Goal: Communication & Community: Answer question/provide support

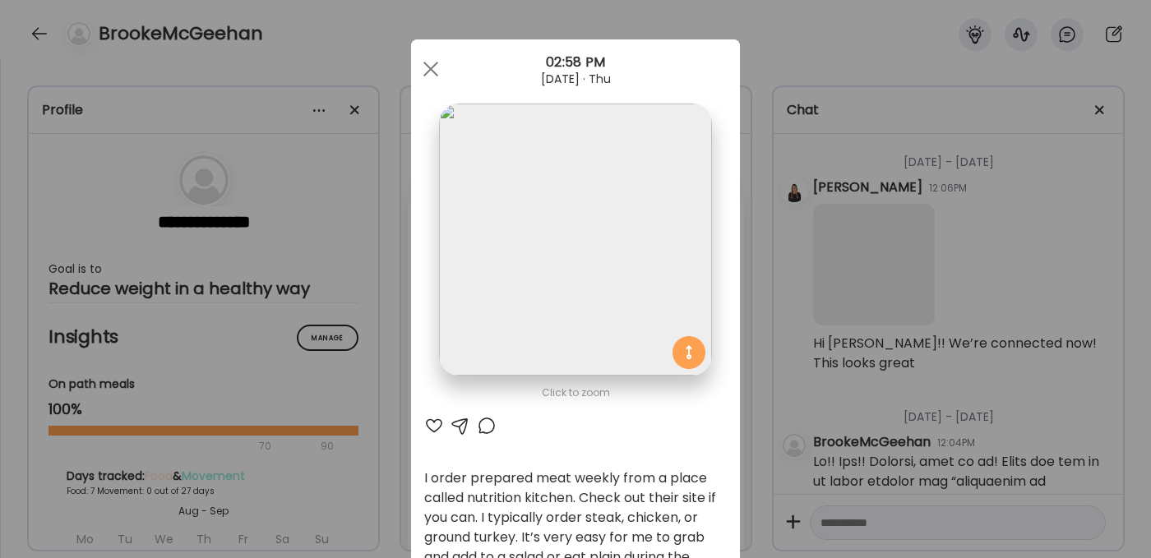
scroll to position [162, 0]
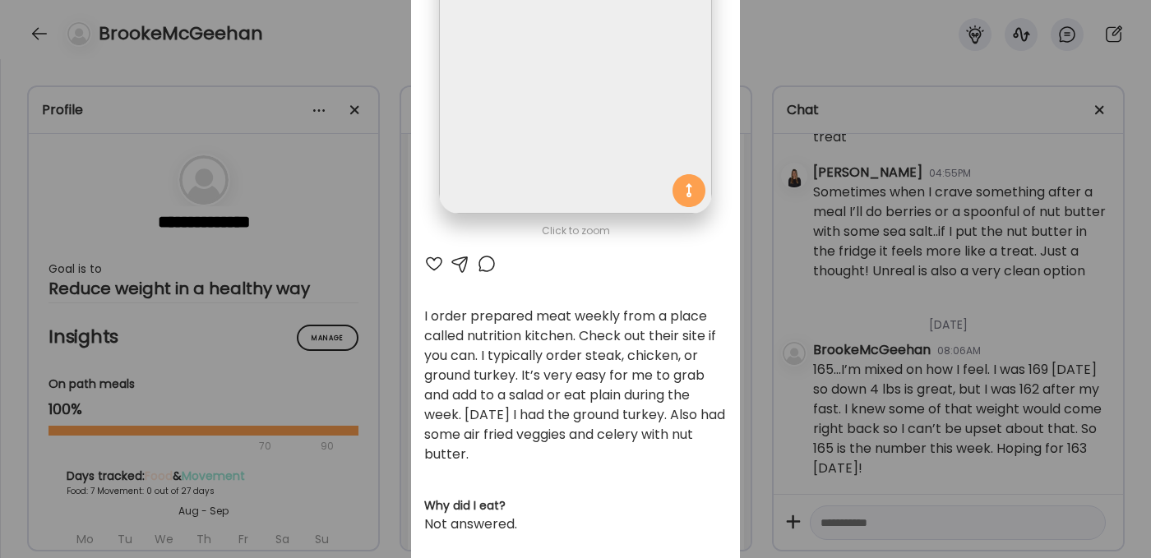
click at [291, 45] on div "Ate Coach Dashboard Wahoo! It’s official Take a moment to set up your Coach Pro…" at bounding box center [575, 279] width 1151 height 558
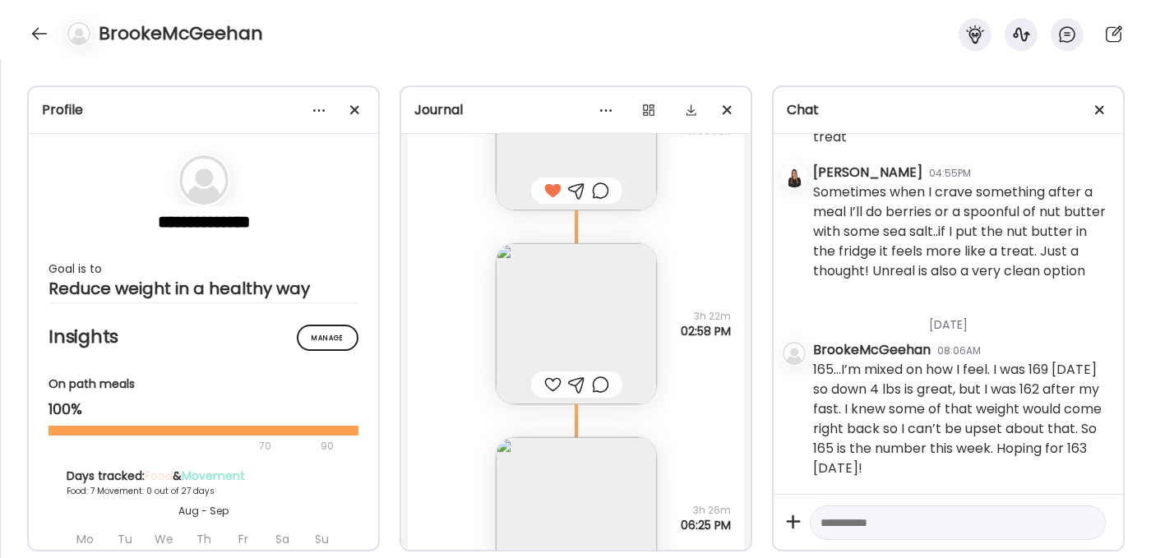
scroll to position [499, 0]
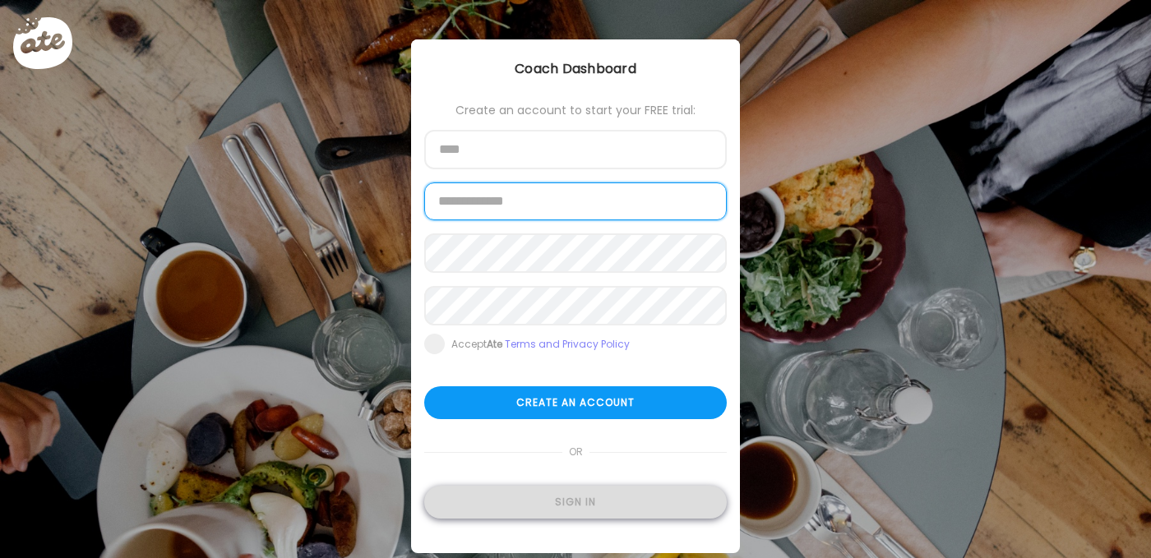
type input "**********"
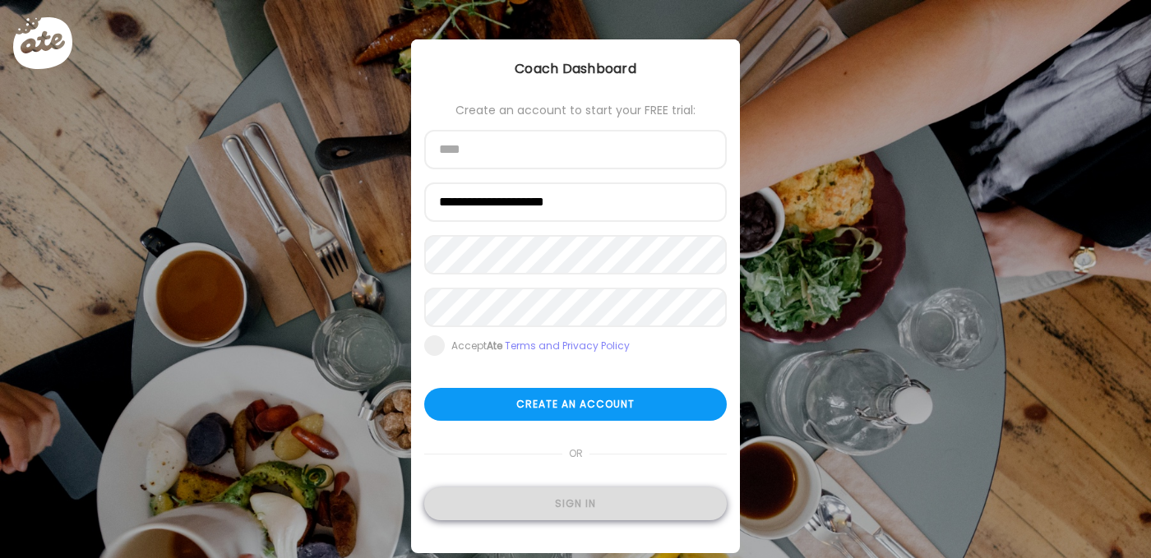
type input "**********"
click at [542, 503] on div "Sign in" at bounding box center [575, 503] width 302 height 33
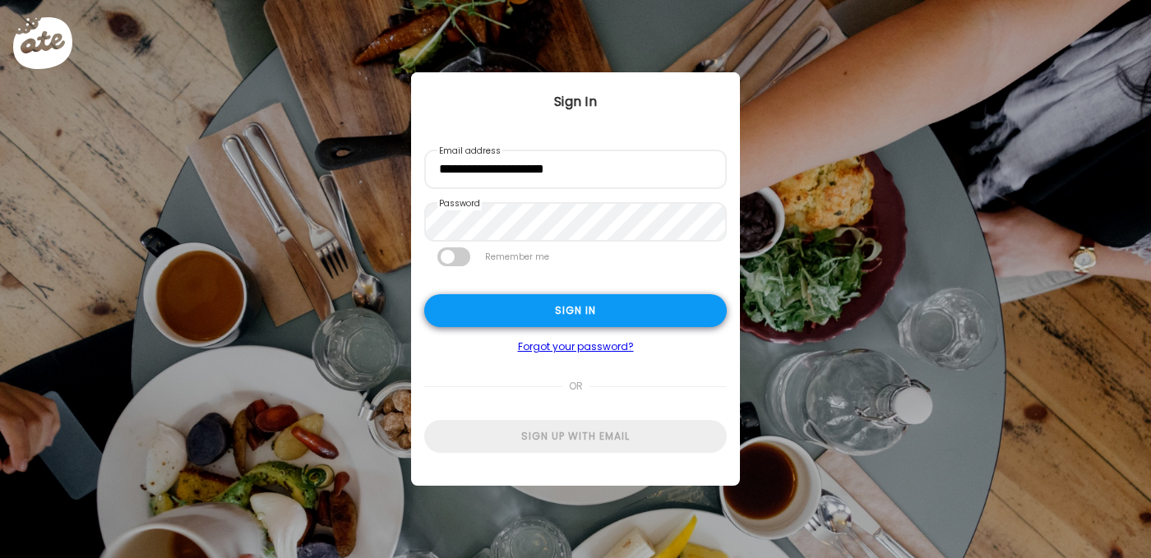
click at [560, 315] on div "Sign in" at bounding box center [575, 310] width 302 height 33
type textarea "**********"
type input "**********"
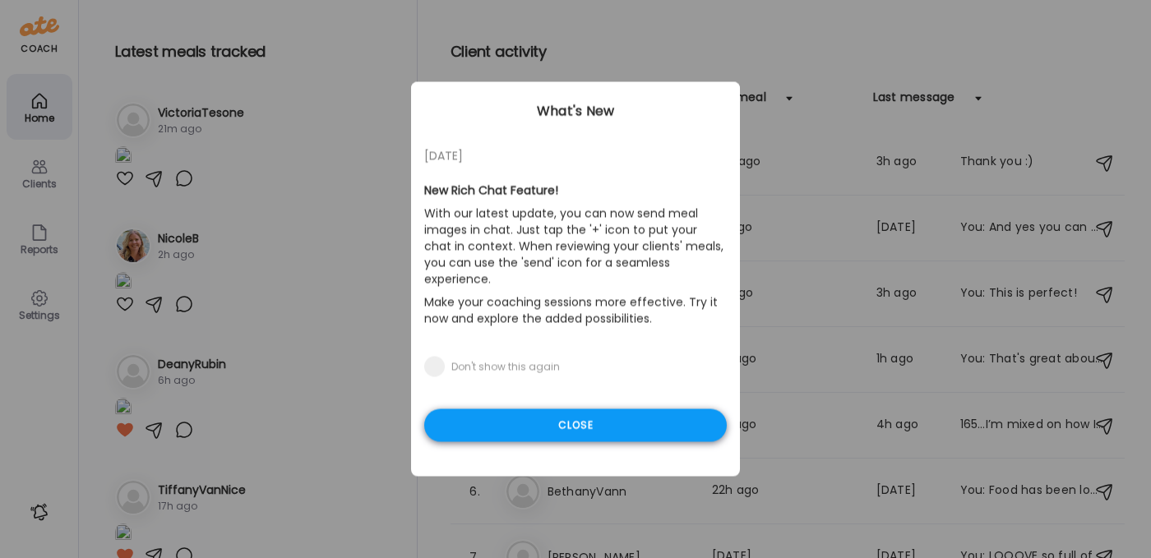
click at [526, 413] on div "Close" at bounding box center [575, 425] width 302 height 33
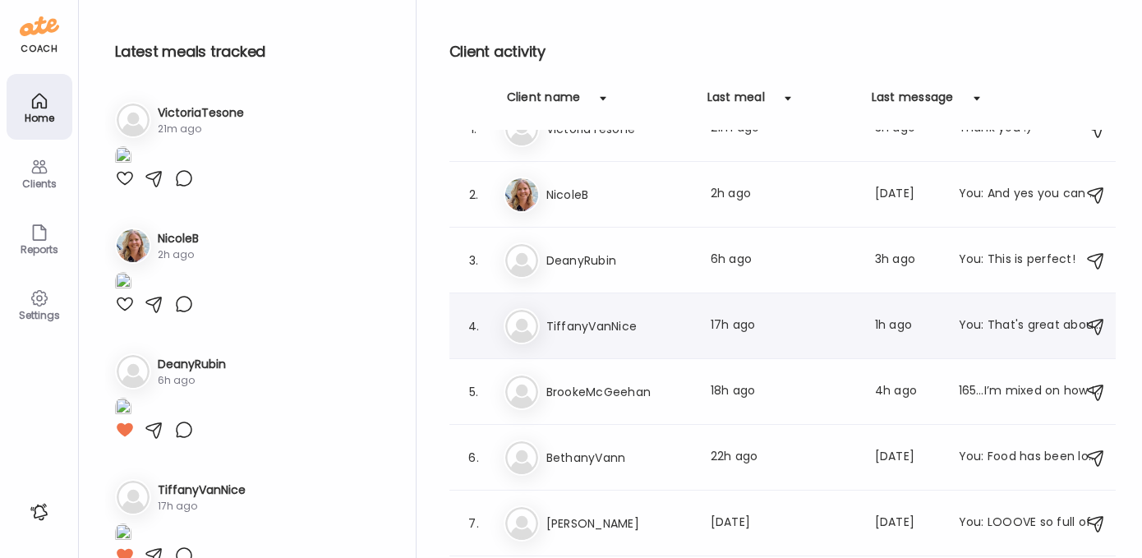
scroll to position [121, 0]
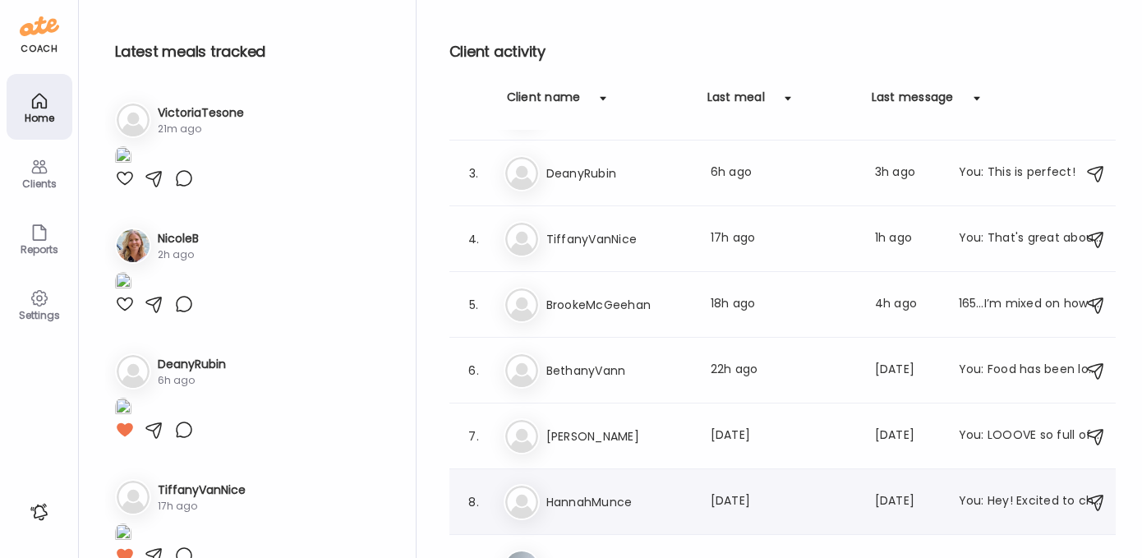
click at [588, 496] on h3 "HannahMunce" at bounding box center [619, 502] width 145 height 20
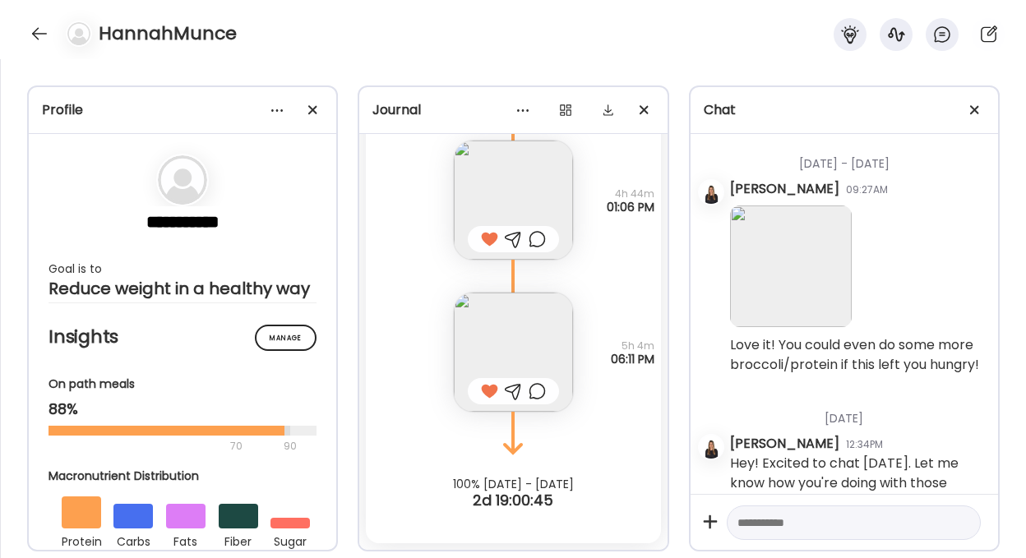
scroll to position [8990, 0]
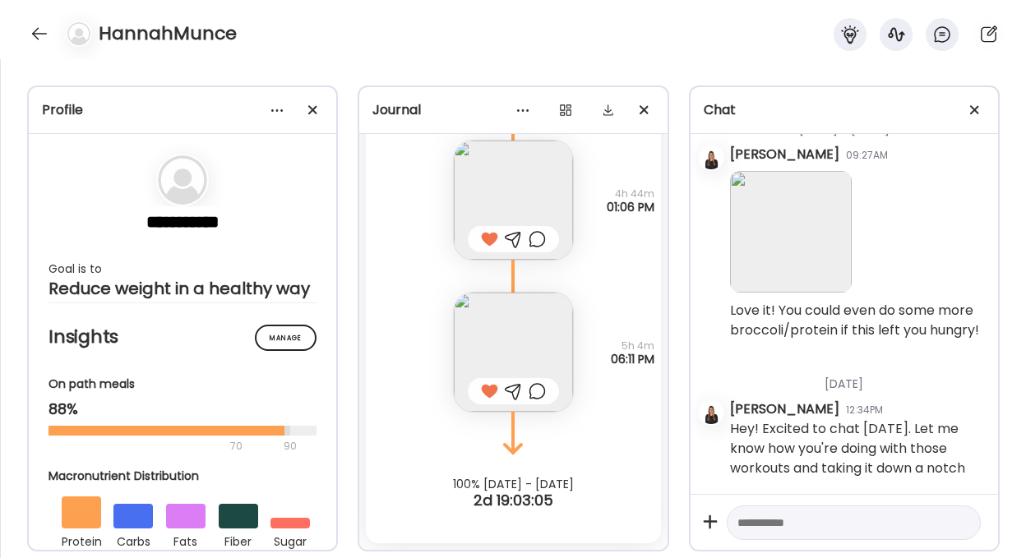
click at [499, 348] on img at bounding box center [513, 352] width 119 height 119
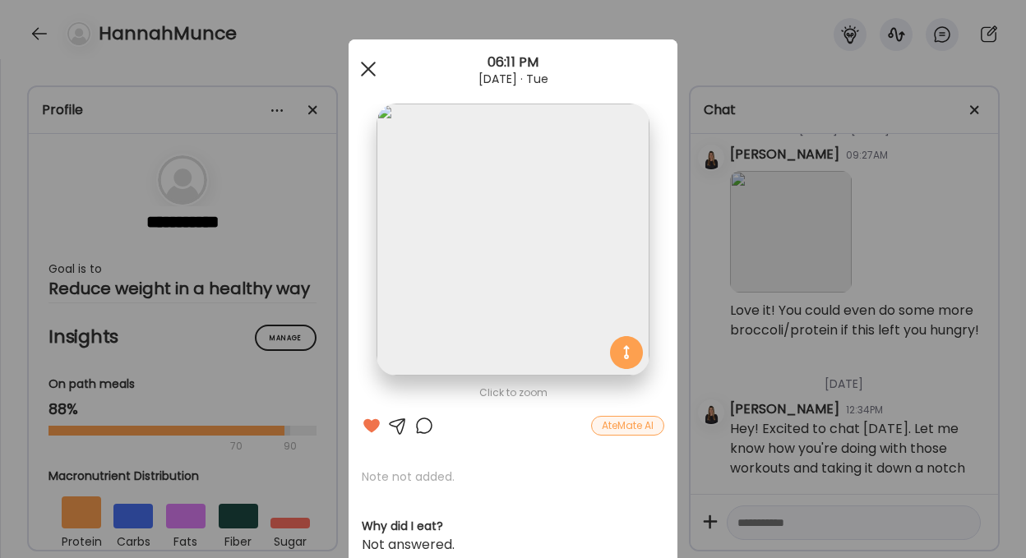
click at [362, 67] on span at bounding box center [368, 69] width 15 height 15
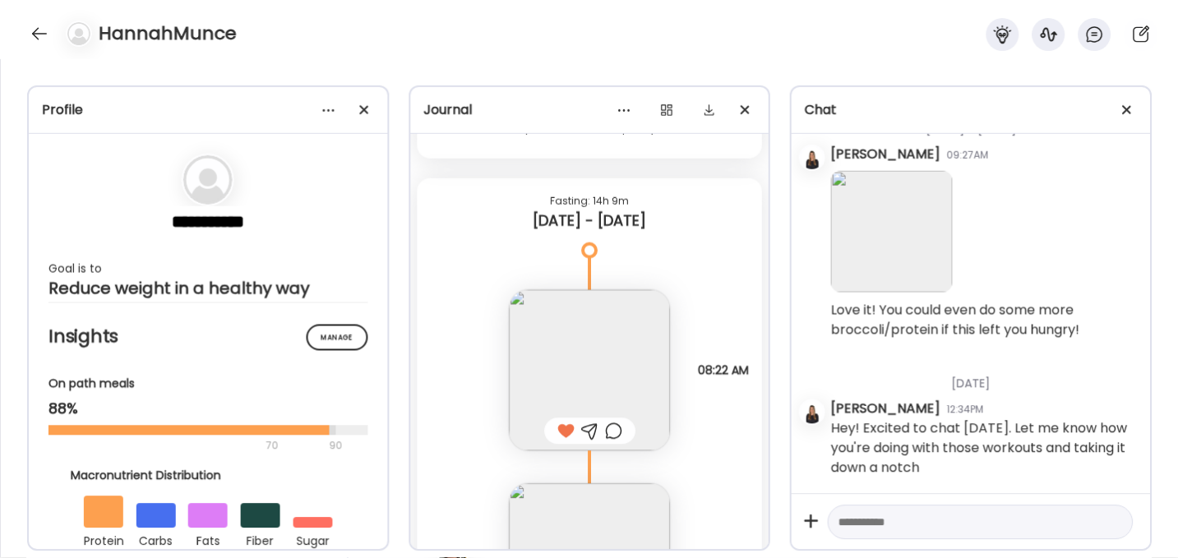
scroll to position [7691, 0]
click at [33, 29] on div at bounding box center [39, 34] width 26 height 26
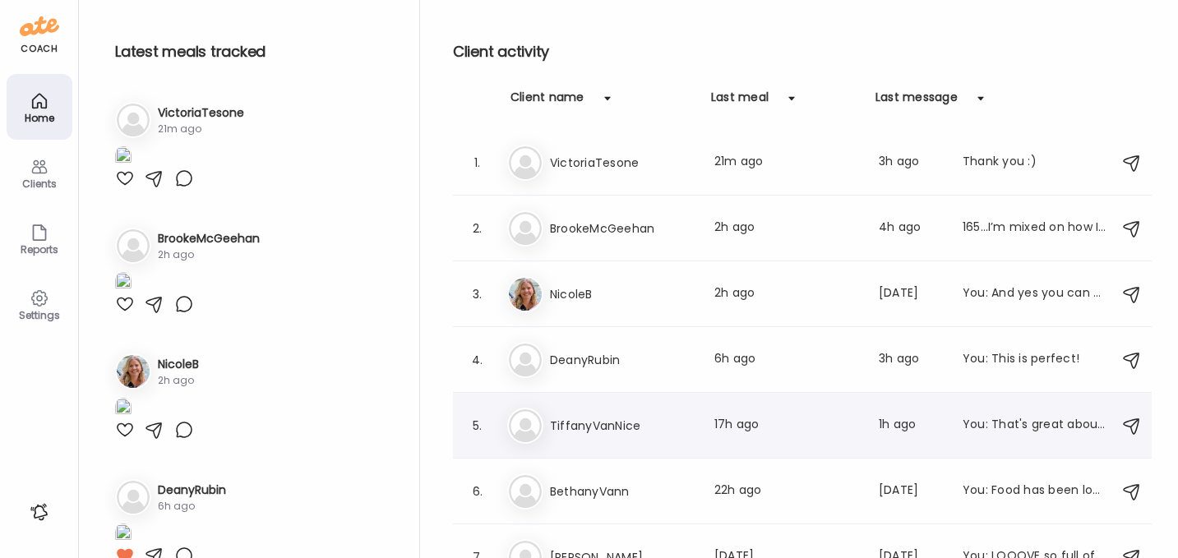
scroll to position [287, 0]
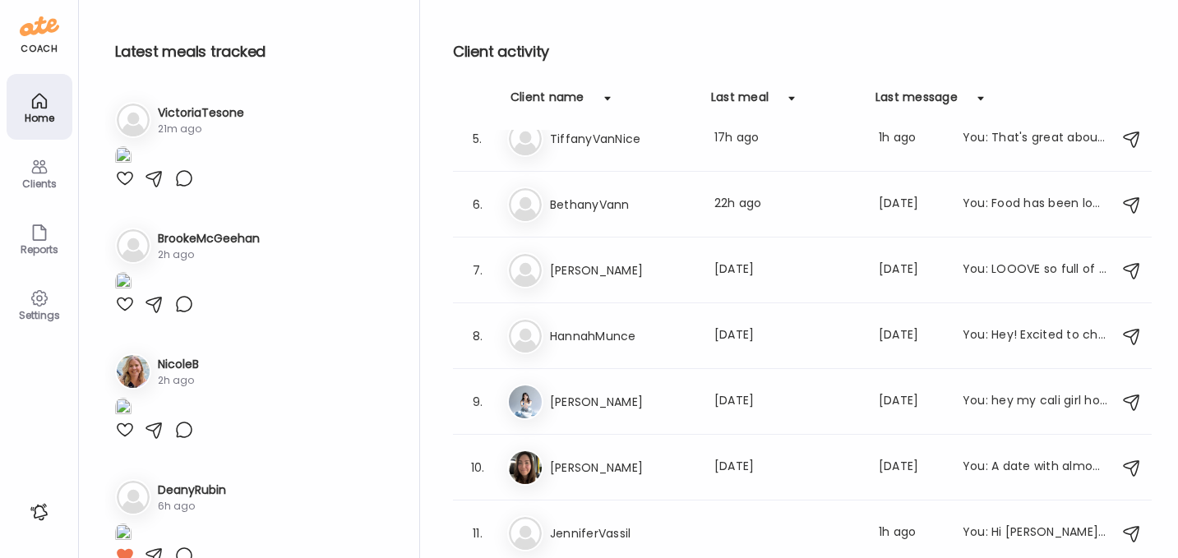
click at [127, 188] on div at bounding box center [125, 178] width 20 height 20
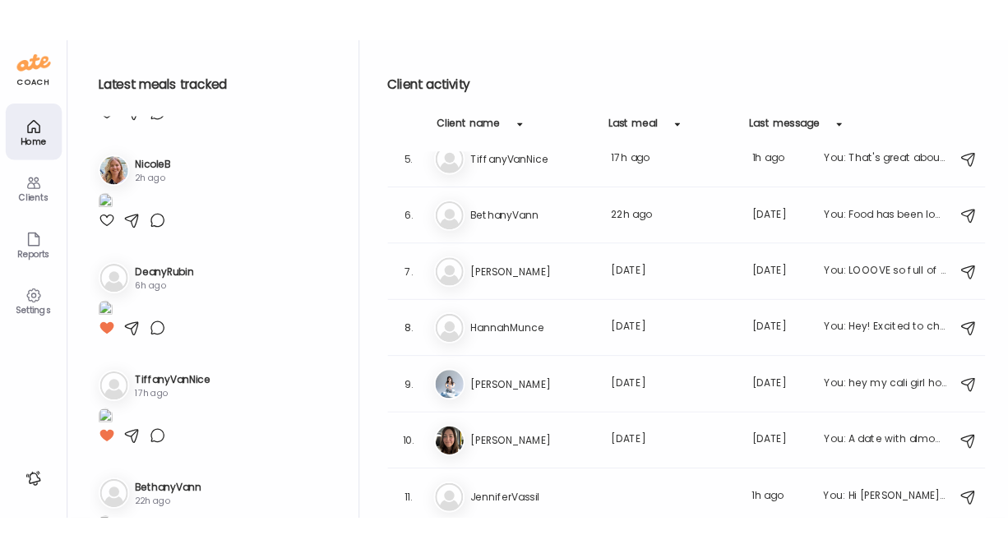
scroll to position [337, 0]
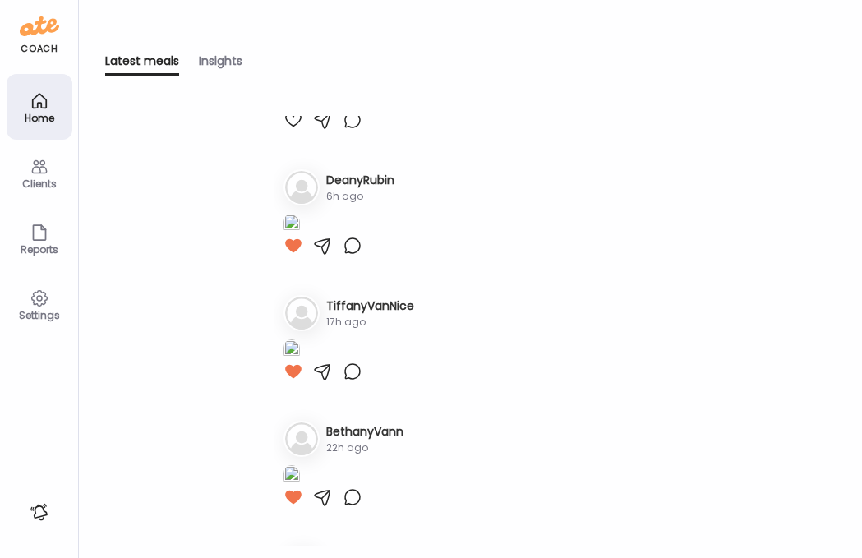
click at [27, 173] on div "Clients" at bounding box center [40, 173] width 66 height 66
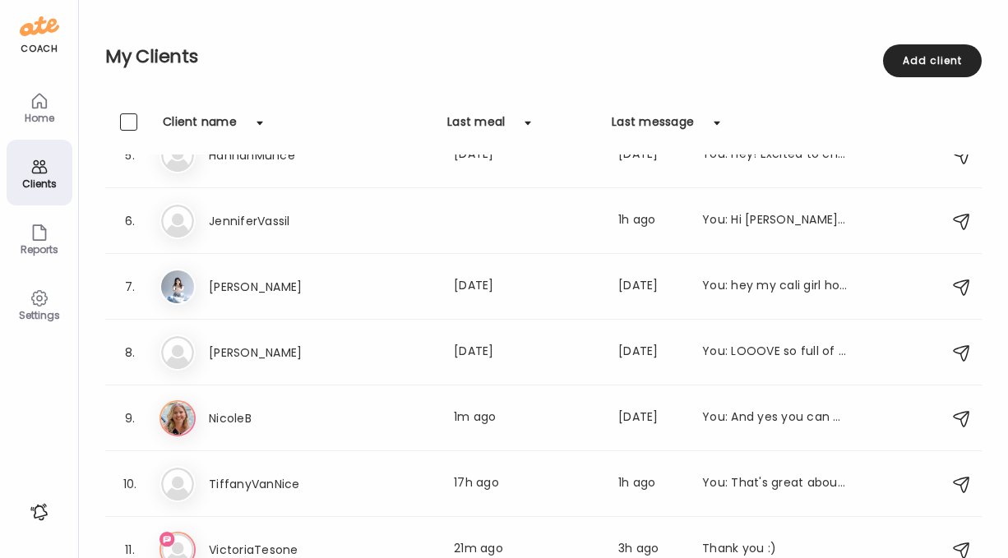
scroll to position [317, 0]
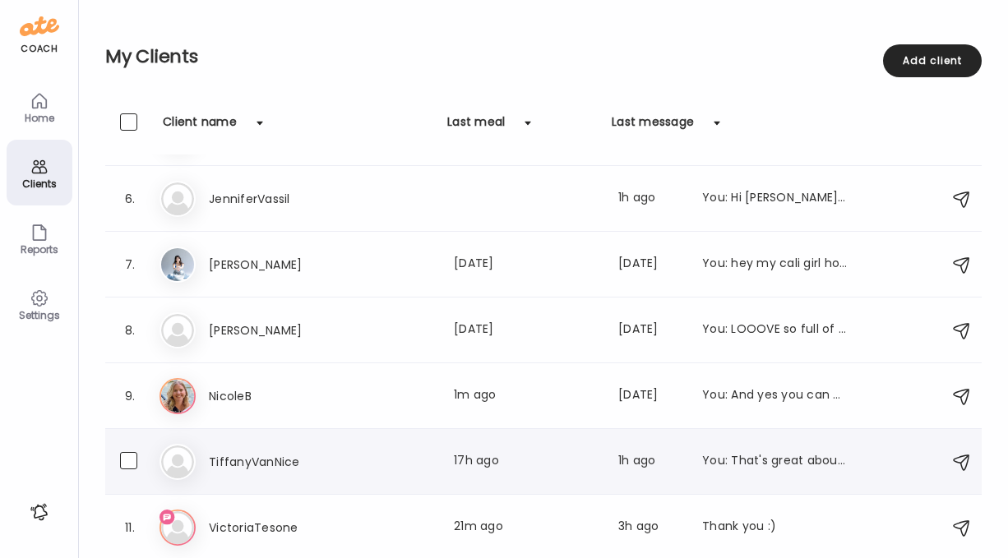
click at [219, 454] on h3 "TiffanyVanNice" at bounding box center [281, 462] width 145 height 20
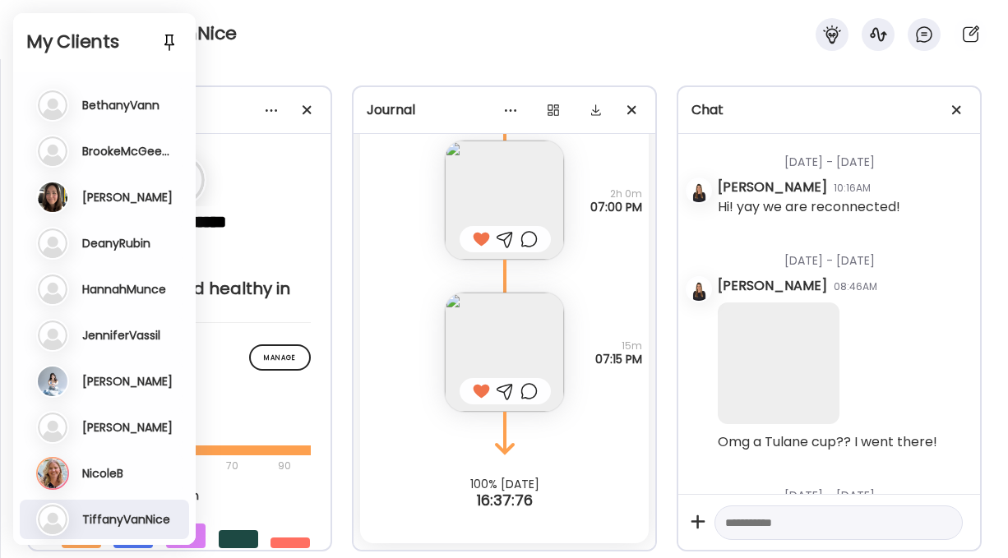
scroll to position [21104, 0]
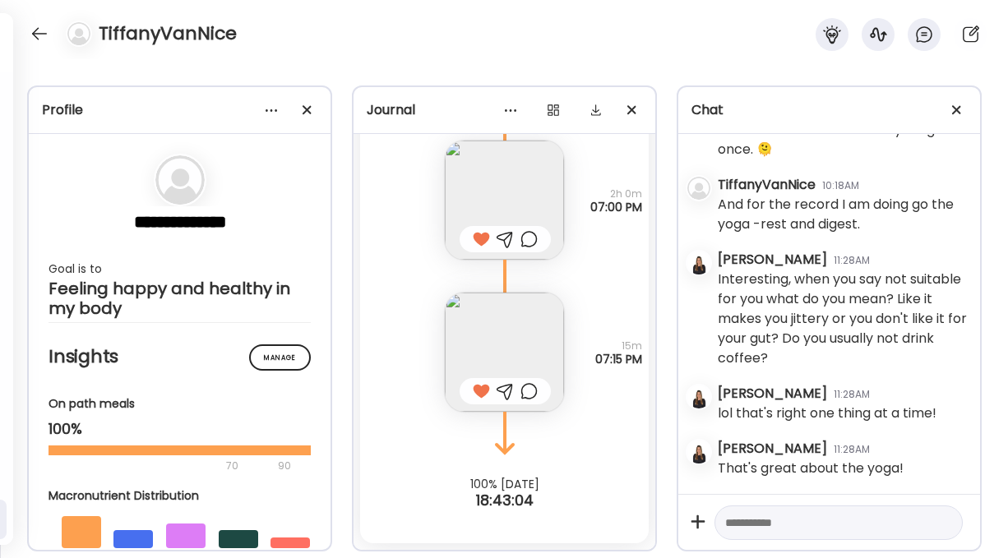
click at [396, 43] on div "TiffanyVanNice" at bounding box center [504, 29] width 1008 height 59
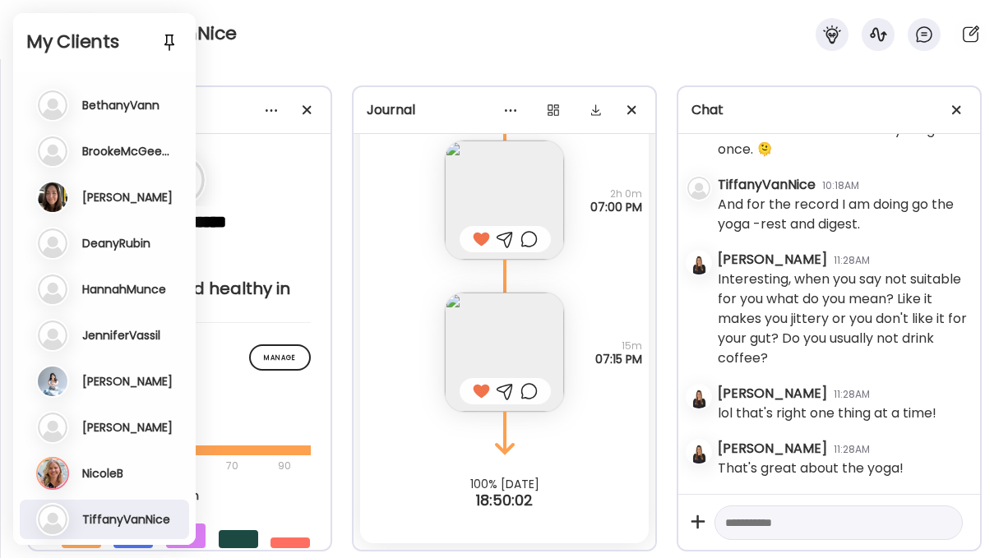
click at [127, 106] on h3 "BethanyVann" at bounding box center [120, 105] width 77 height 15
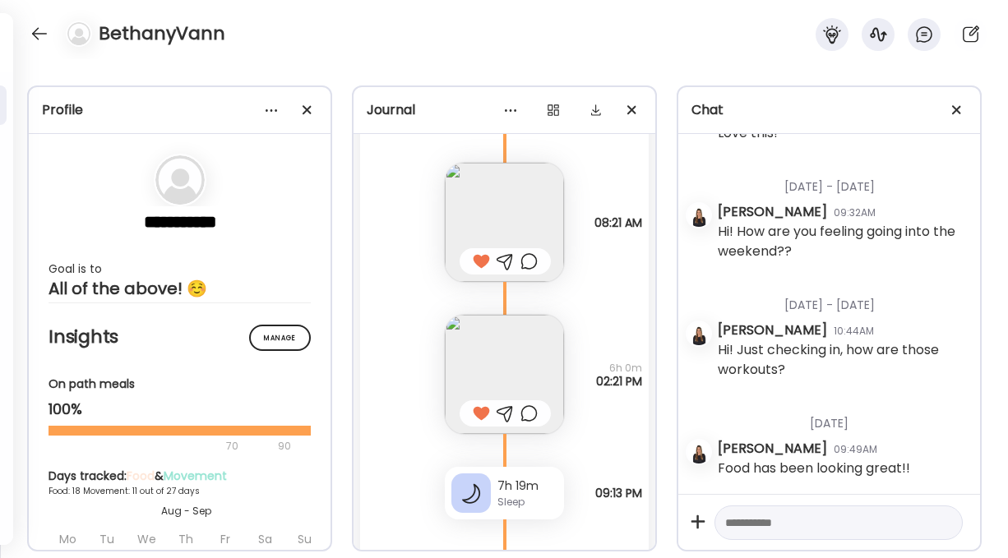
scroll to position [16704, 0]
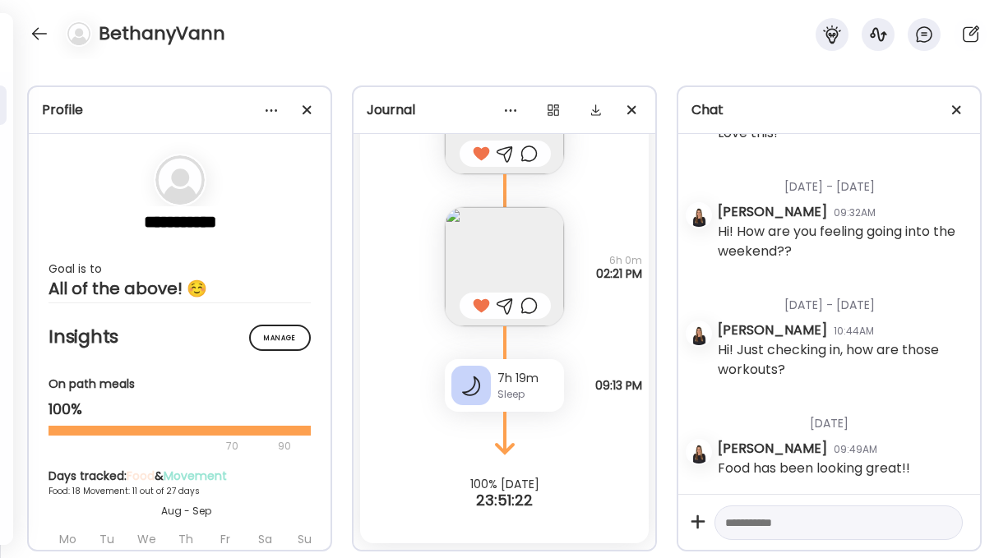
click at [510, 394] on div "Sleep" at bounding box center [527, 394] width 60 height 15
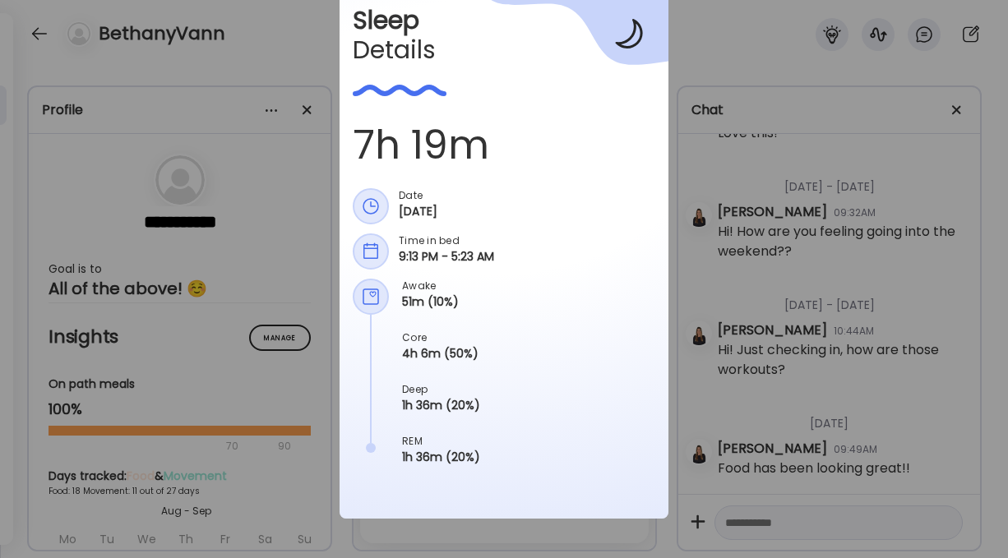
scroll to position [101, 0]
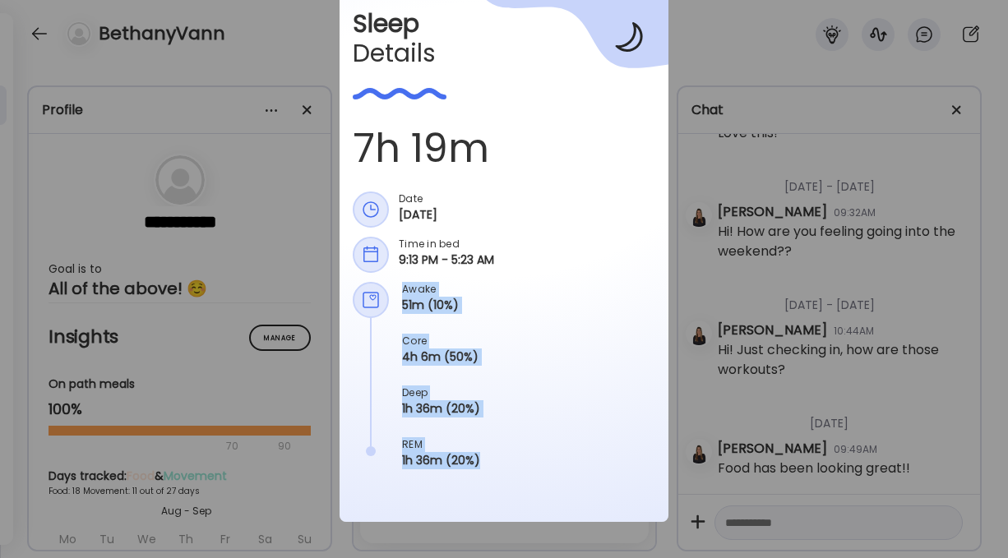
drag, startPoint x: 392, startPoint y: 397, endPoint x: 472, endPoint y: 467, distance: 106.0
click at [472, 467] on div "Awake 51m (10%) Core 4h 6m (50%) Deep 1h 36m (20%) REM 1h 36m (20%)" at bounding box center [504, 385] width 302 height 207
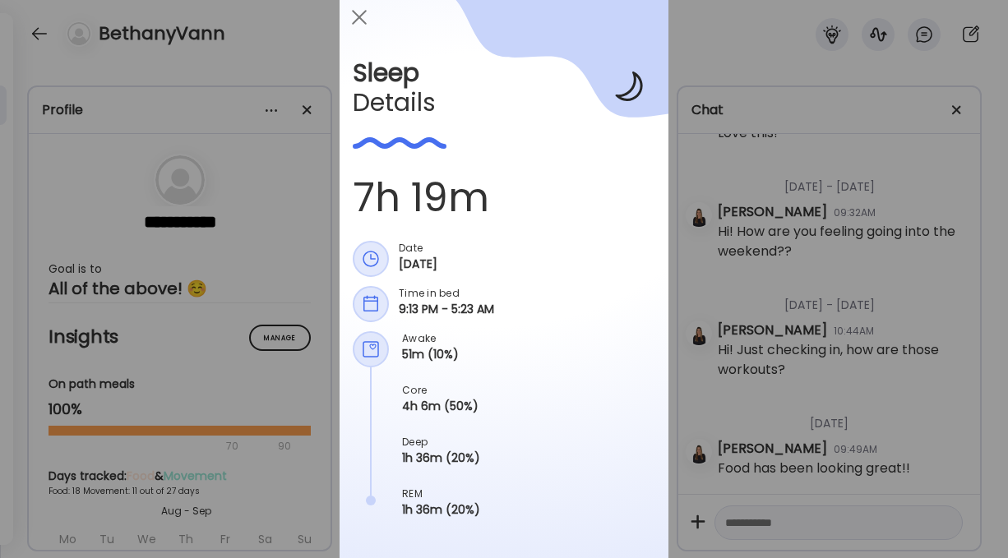
scroll to position [37, 0]
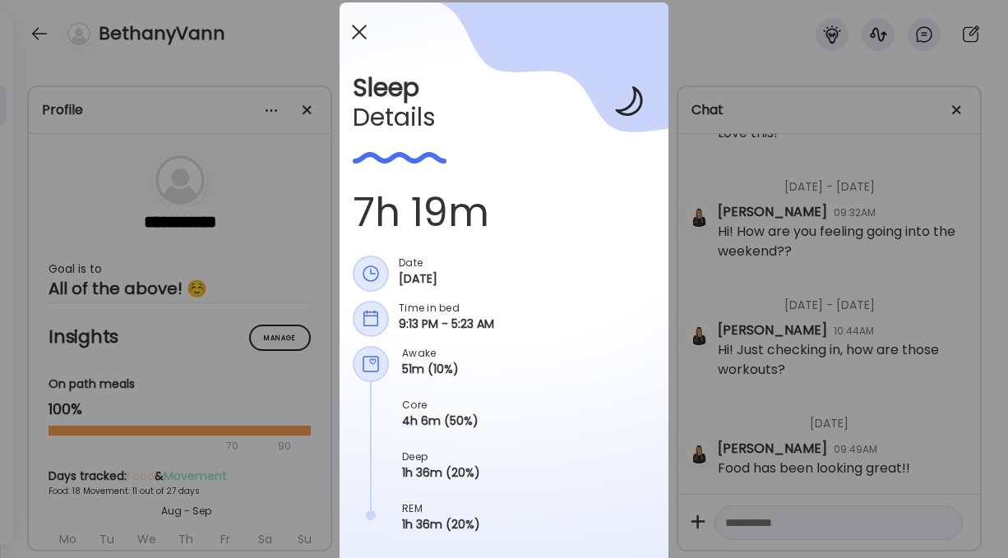
click at [354, 28] on div at bounding box center [359, 32] width 33 height 33
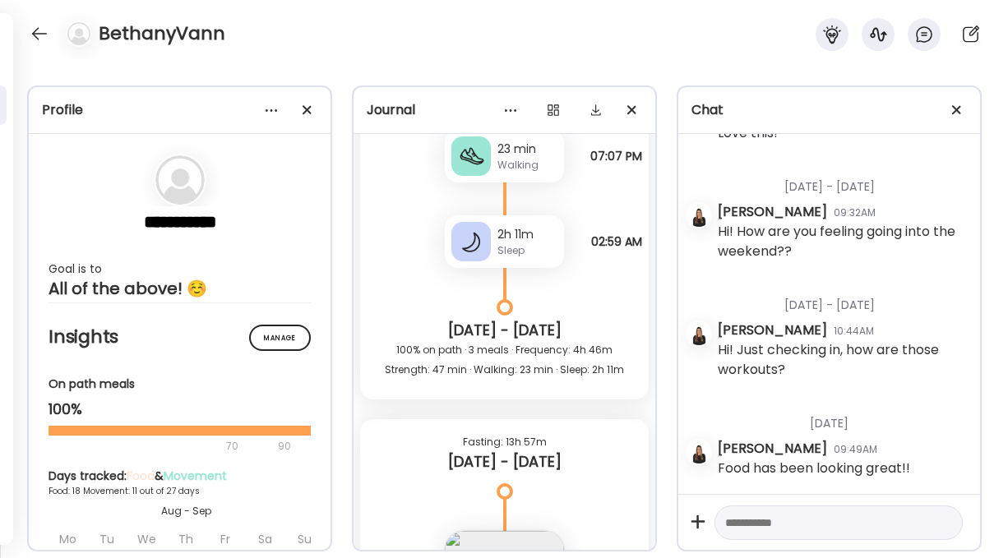
scroll to position [15044, 0]
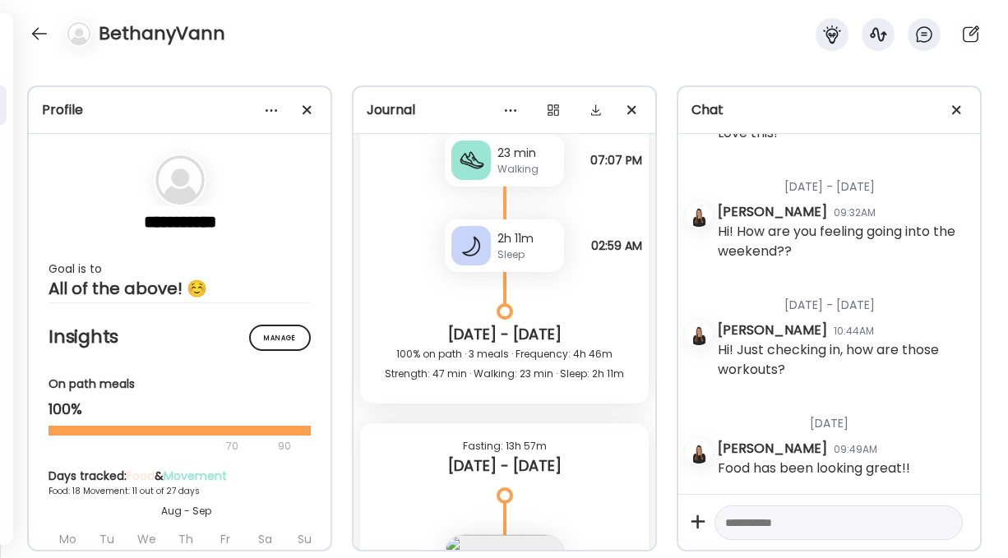
click at [506, 228] on div "2h 11m Sleep" at bounding box center [504, 245] width 119 height 53
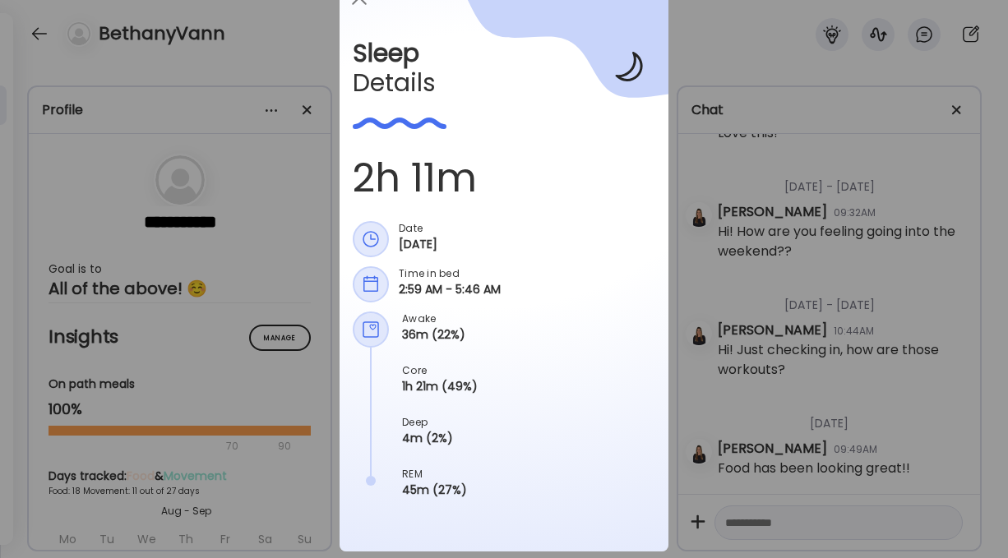
scroll to position [0, 0]
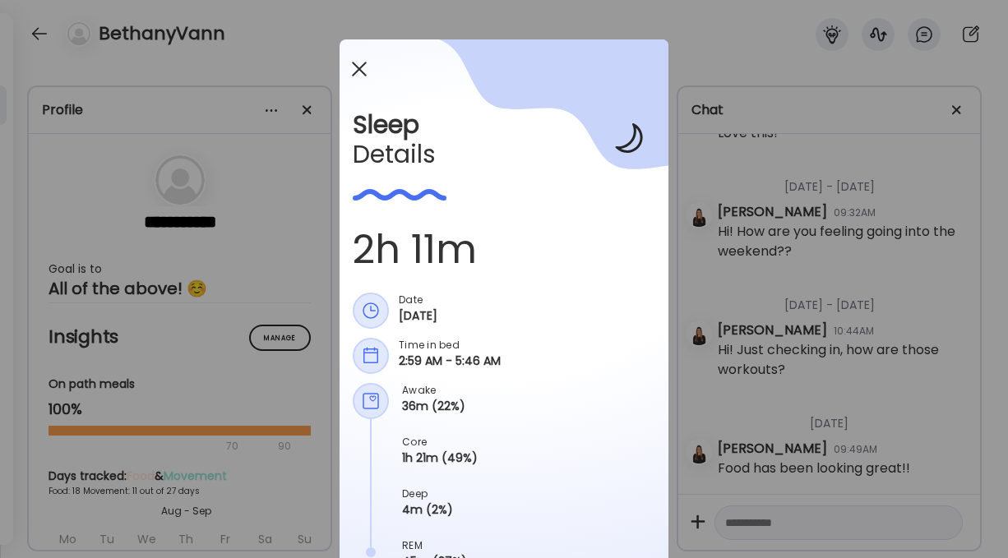
click at [353, 72] on div at bounding box center [359, 69] width 33 height 33
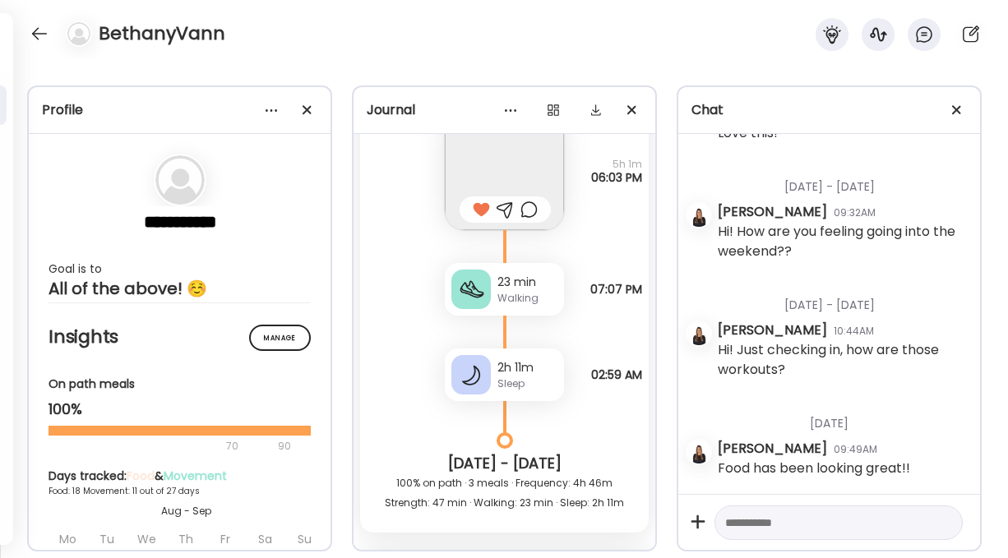
scroll to position [14905, 0]
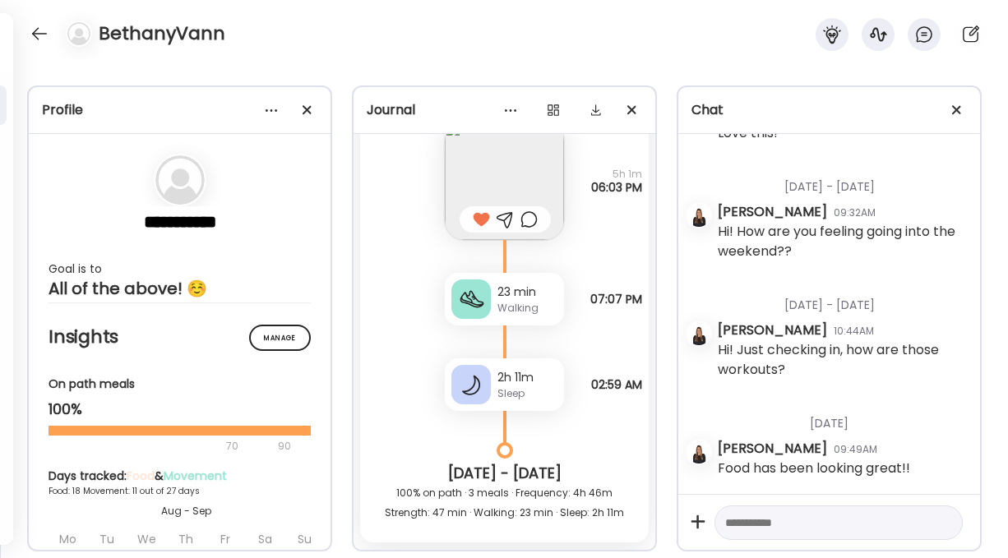
click at [504, 181] on img at bounding box center [504, 180] width 119 height 119
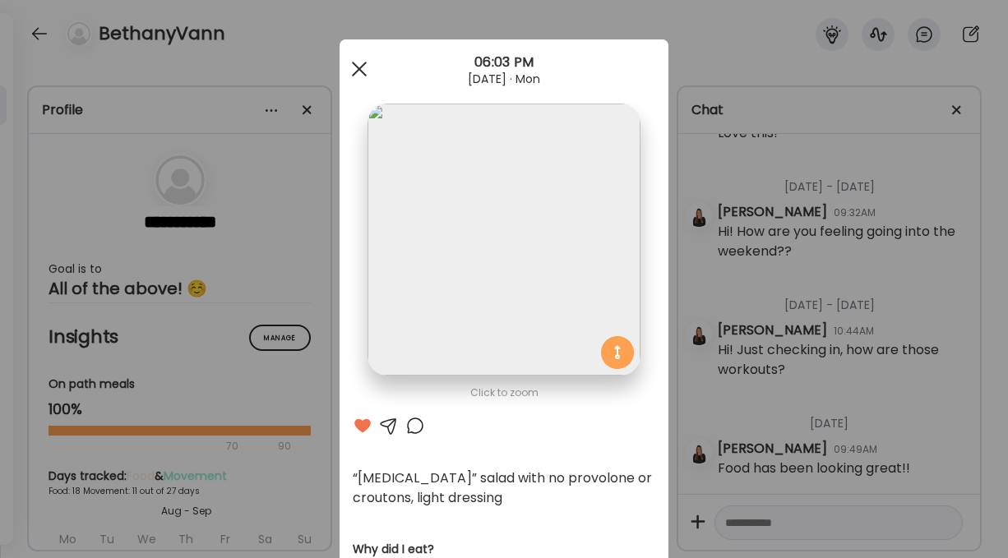
click at [353, 68] on span at bounding box center [359, 69] width 15 height 15
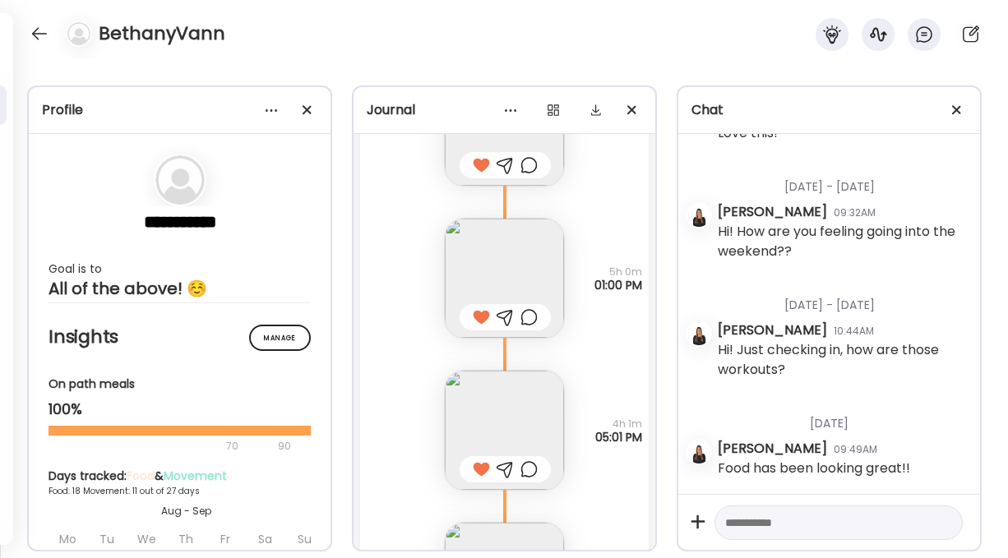
scroll to position [15513, 0]
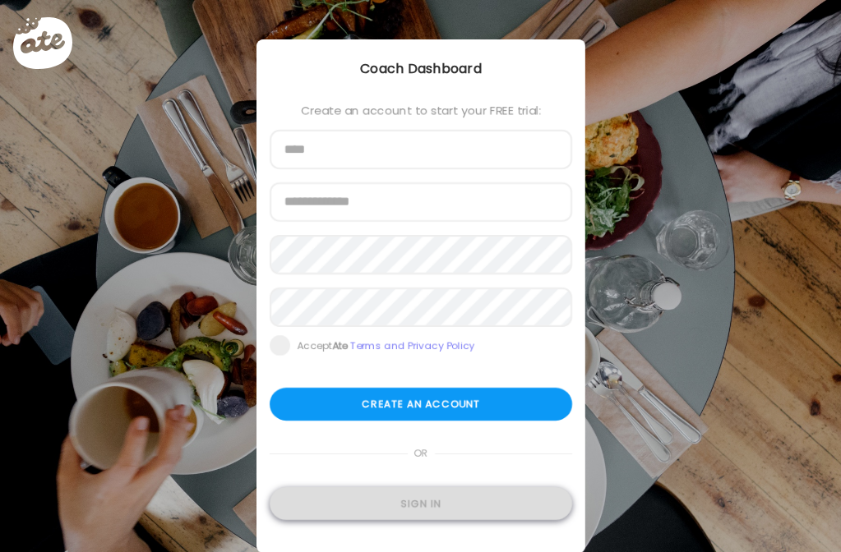
type input "**********"
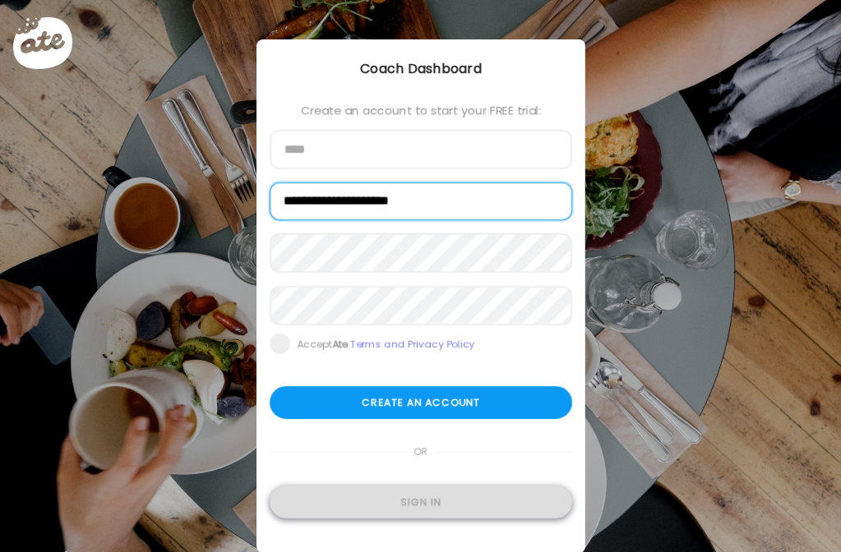
type input "**********"
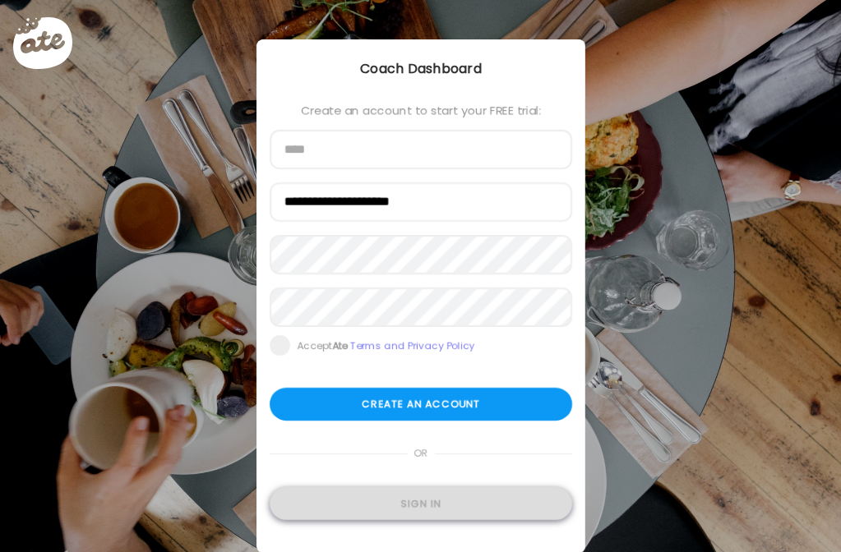
click at [404, 500] on div "Sign in" at bounding box center [421, 503] width 302 height 33
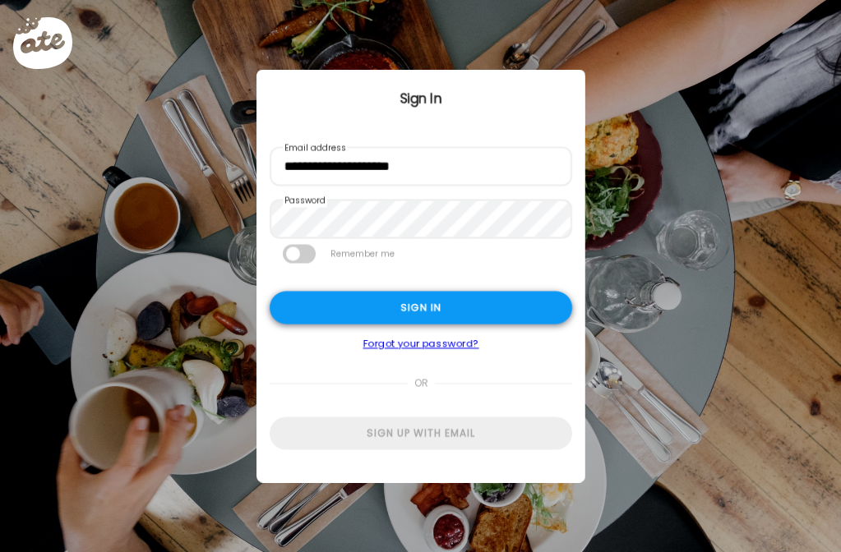
click at [370, 311] on div "Sign in" at bounding box center [421, 308] width 302 height 33
type textarea "**********"
type input "**********"
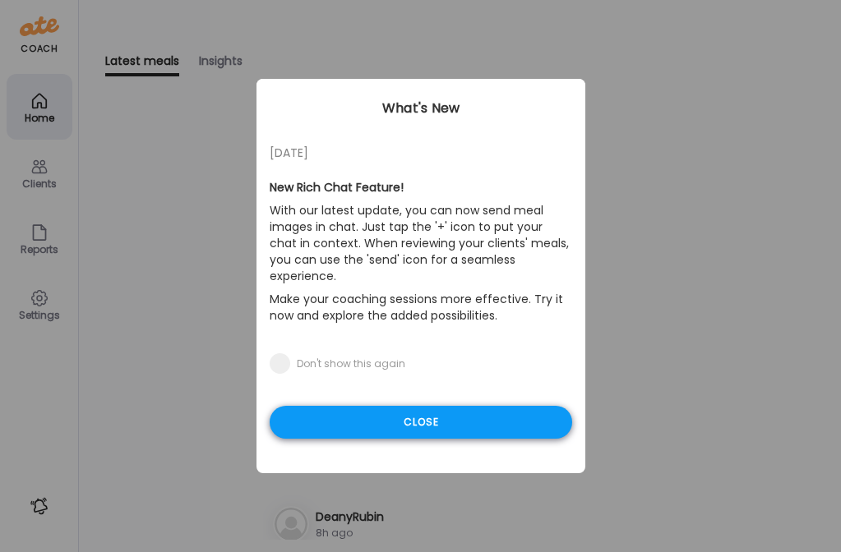
click at [365, 409] on div "Close" at bounding box center [421, 422] width 302 height 33
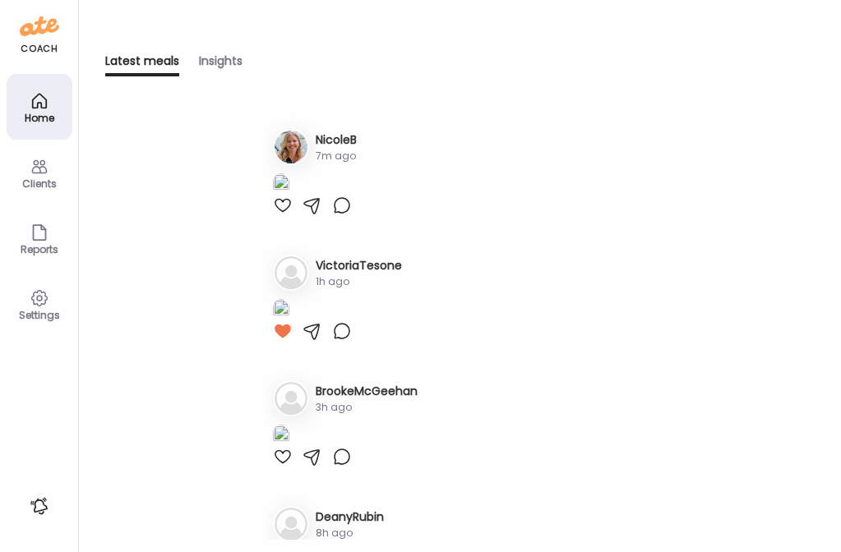
click at [42, 165] on icon at bounding box center [40, 167] width 20 height 20
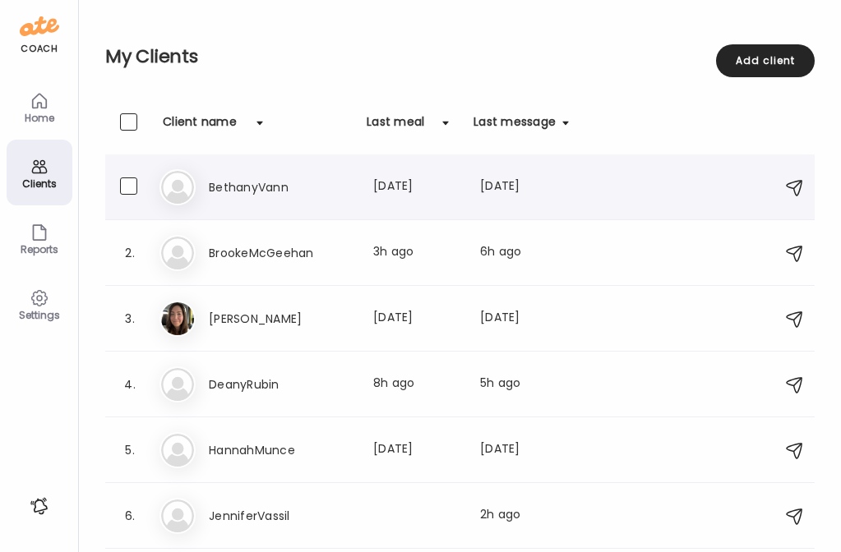
click at [256, 201] on div "Be BethanyVann Last meal: 1d ago Last message: 1d ago You: Food has been lookin…" at bounding box center [462, 187] width 606 height 36
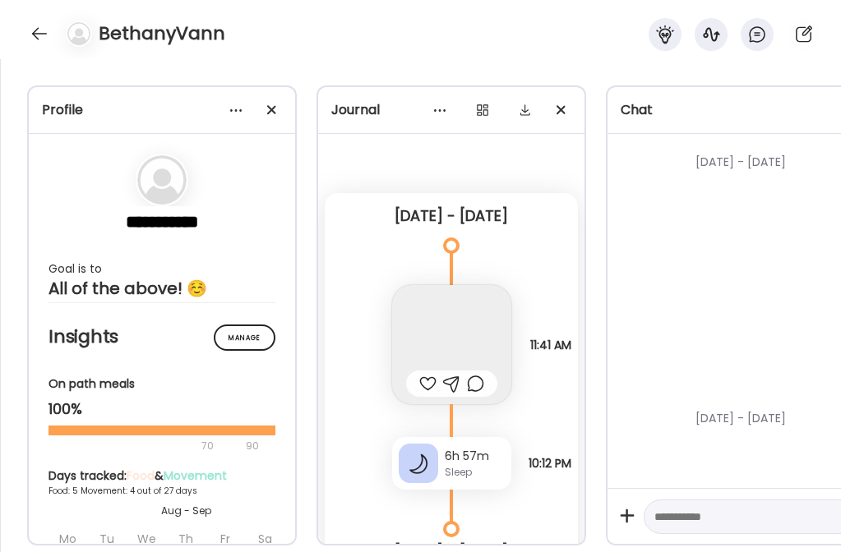
scroll to position [16782, 0]
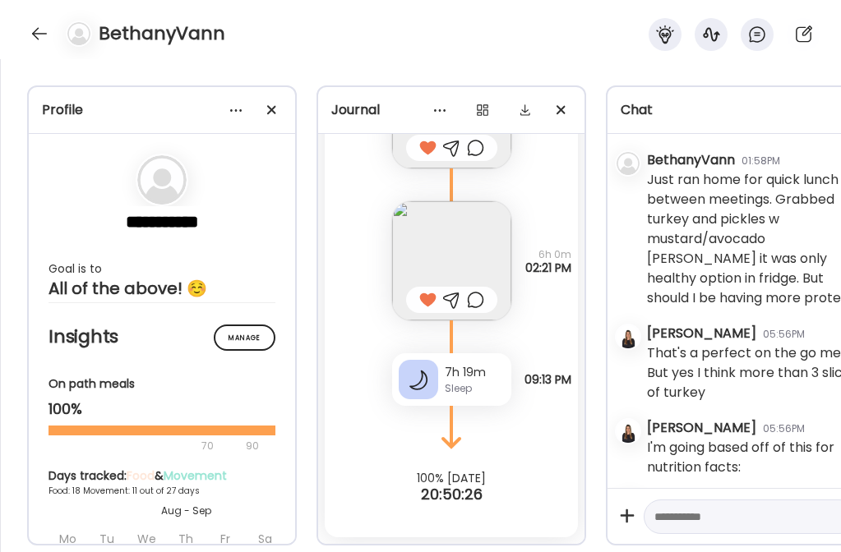
click at [703, 507] on textarea at bounding box center [735, 517] width 162 height 20
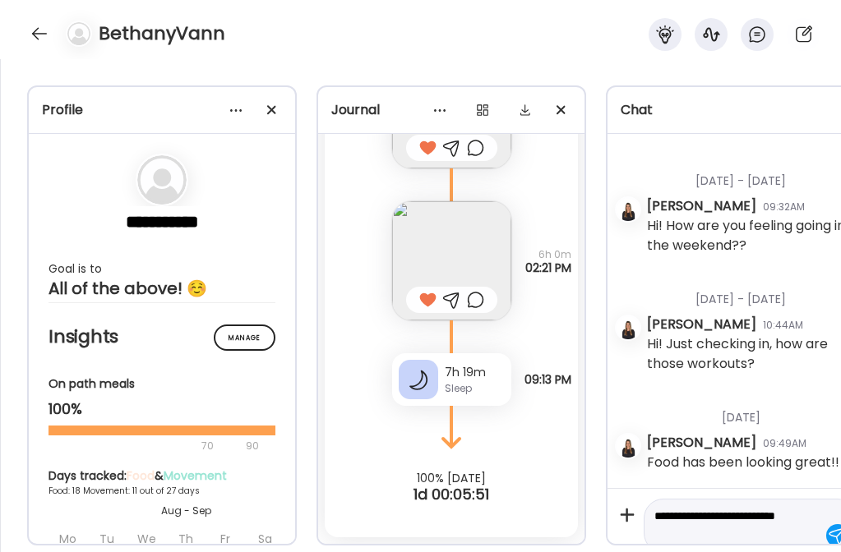
scroll to position [19, 0]
type textarea "**********"
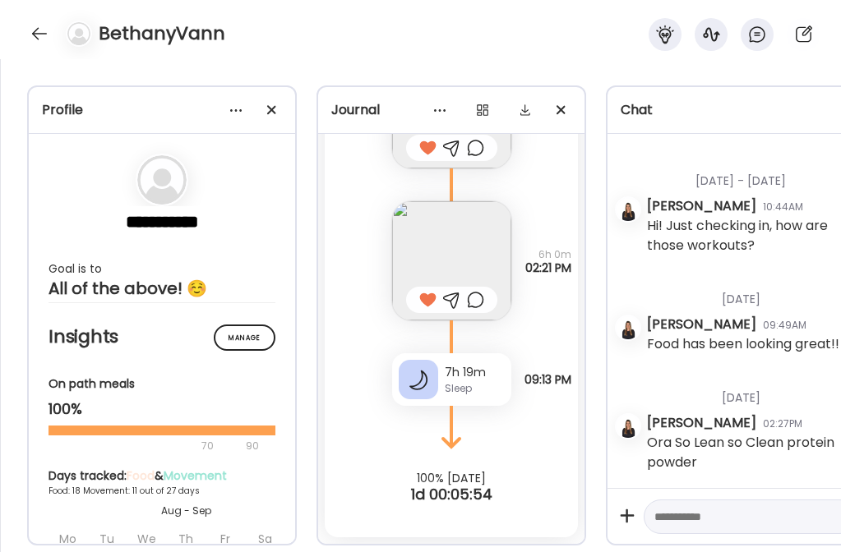
scroll to position [45635, 0]
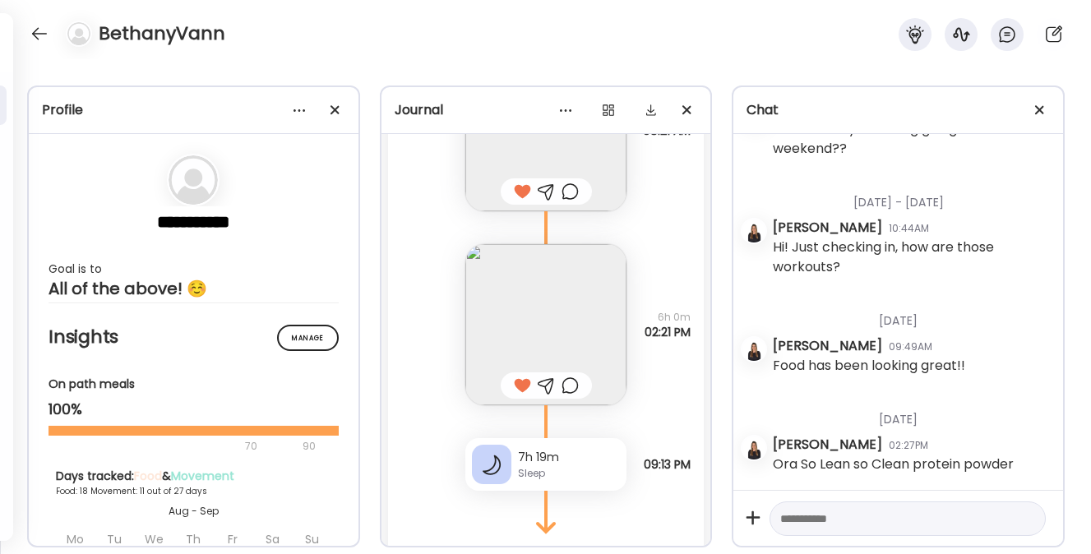
scroll to position [18720, 0]
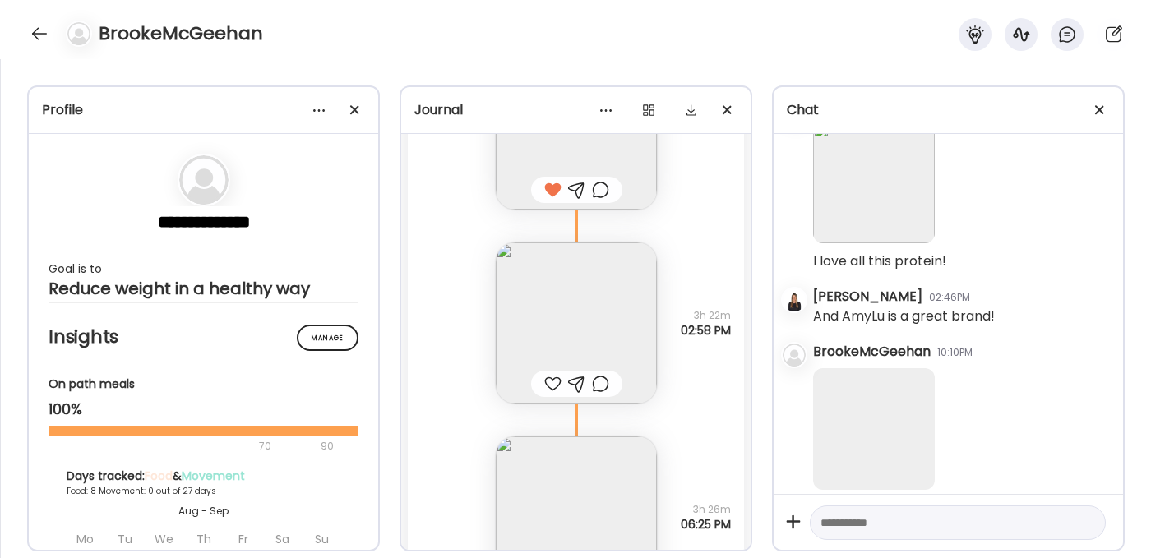
scroll to position [162, 0]
click at [43, 27] on div at bounding box center [39, 34] width 26 height 26
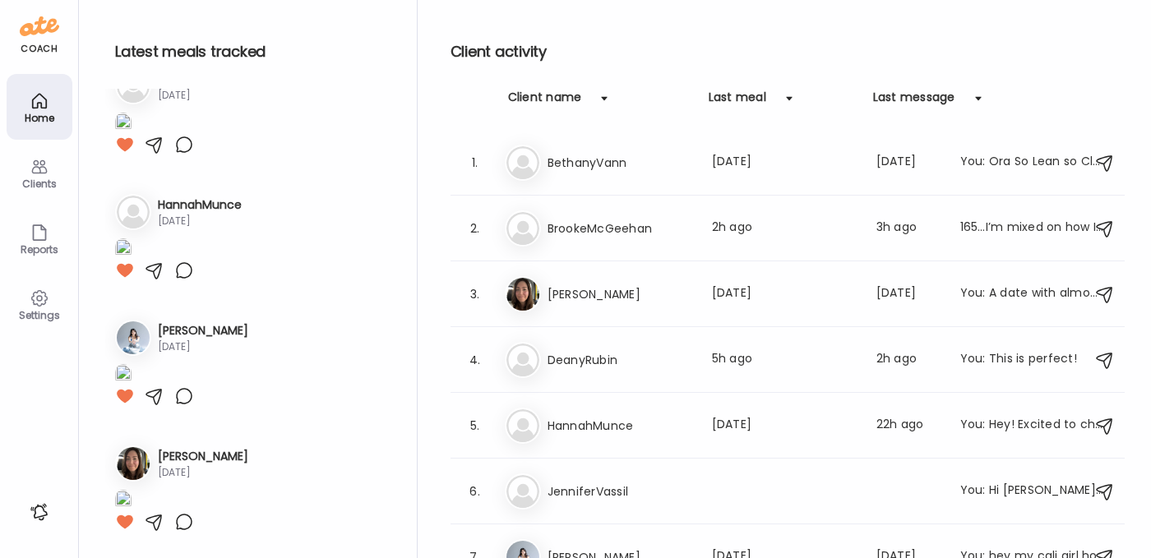
scroll to position [853, 0]
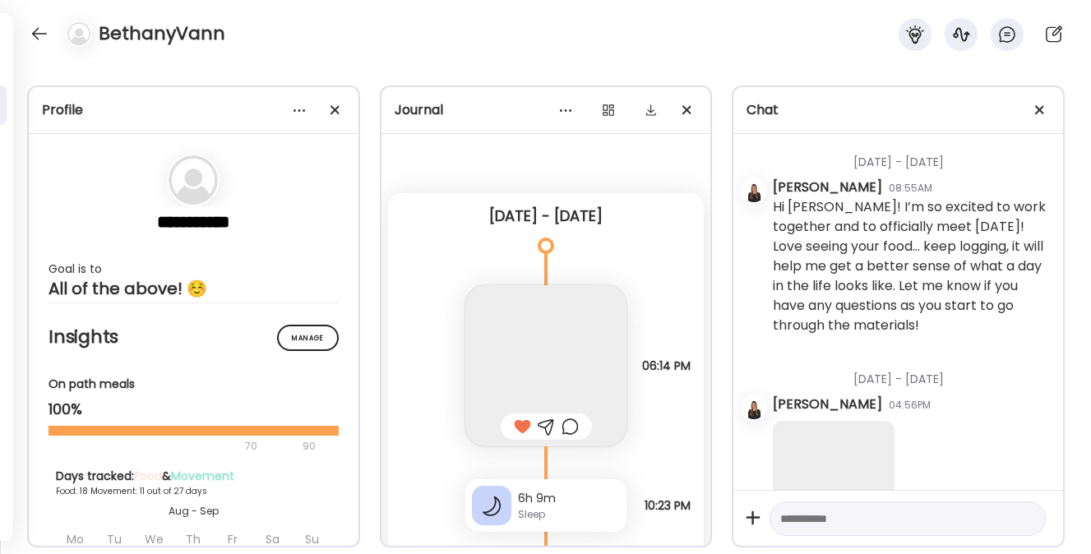
scroll to position [40276, 0]
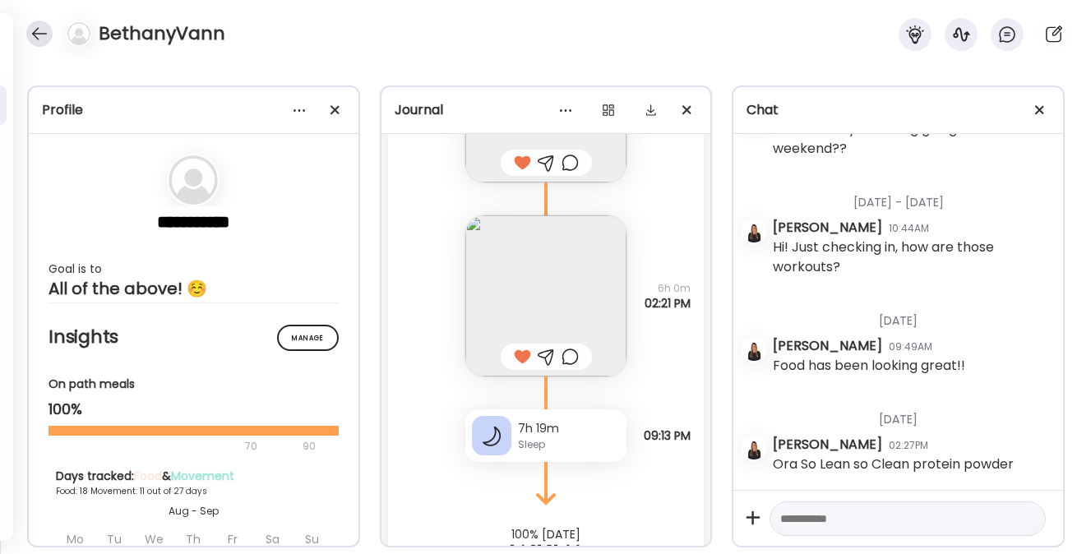
click at [34, 21] on div at bounding box center [39, 34] width 26 height 26
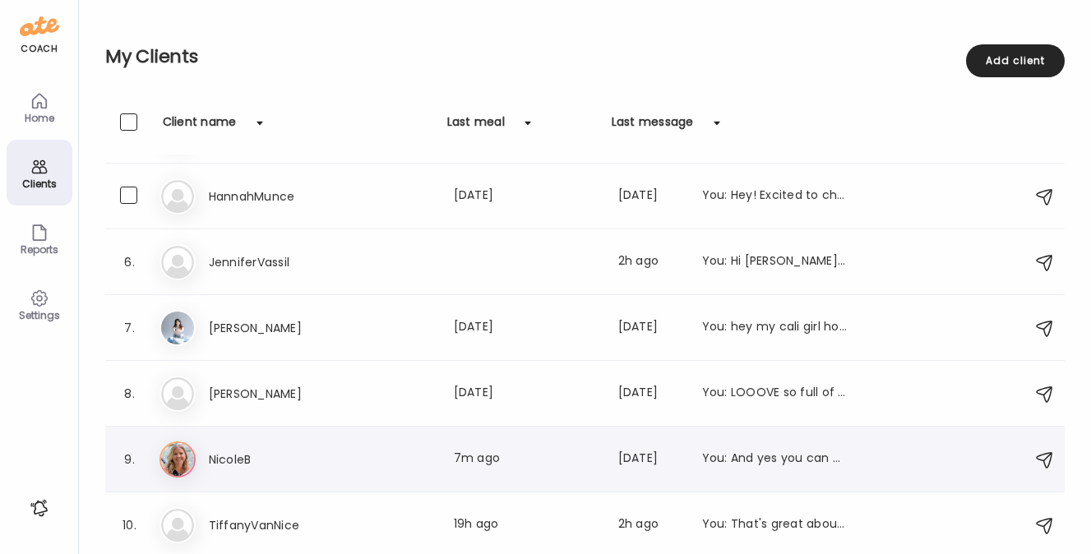
scroll to position [321, 0]
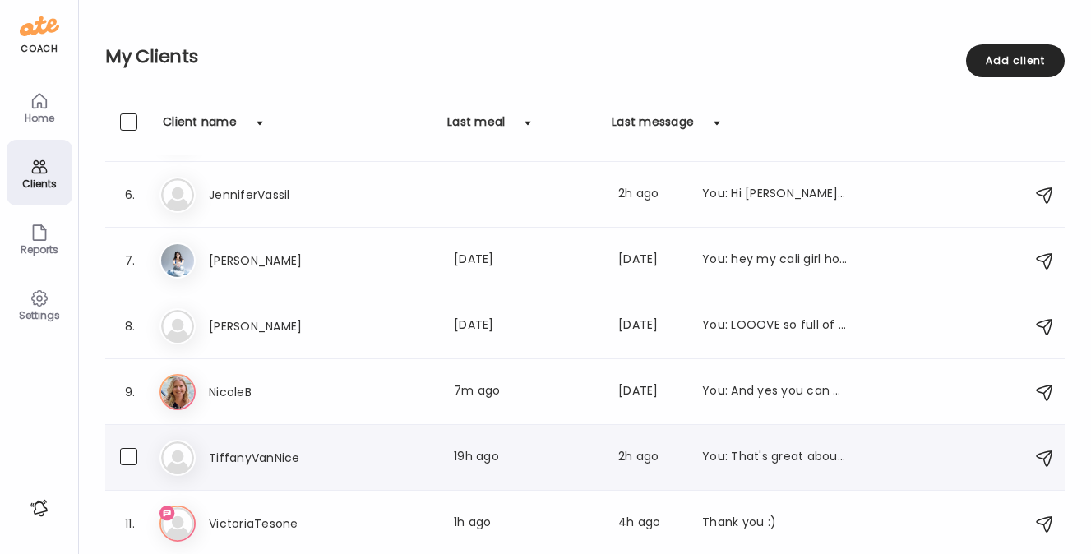
click at [243, 457] on h3 "TiffanyVanNice" at bounding box center [281, 458] width 145 height 20
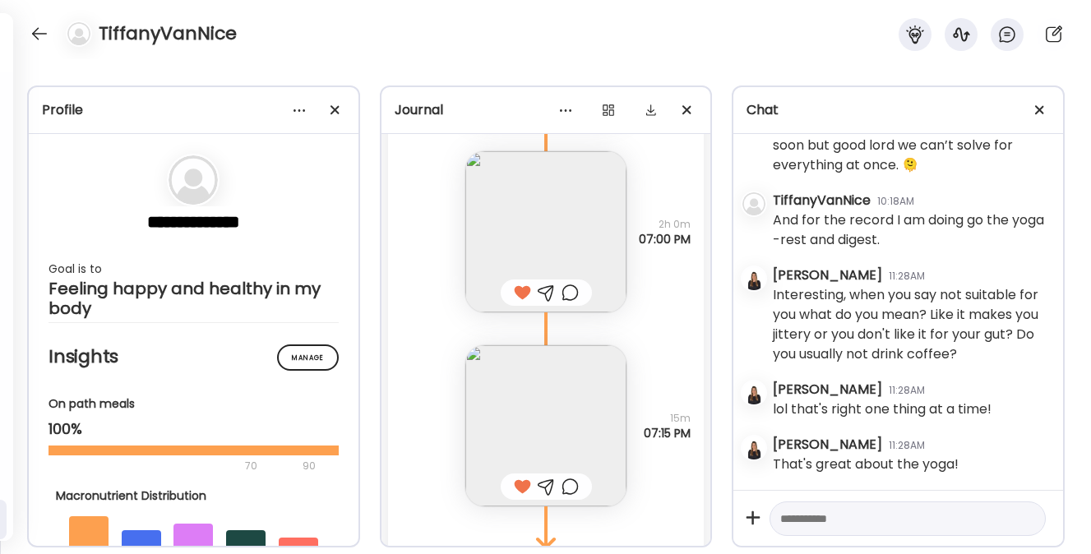
scroll to position [24358, 0]
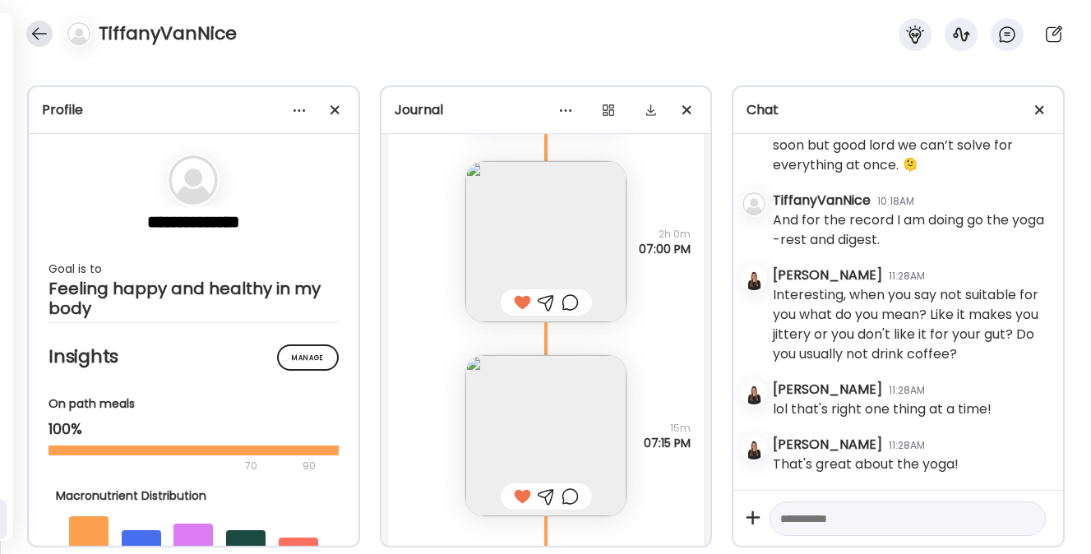
click at [29, 32] on div at bounding box center [39, 34] width 26 height 26
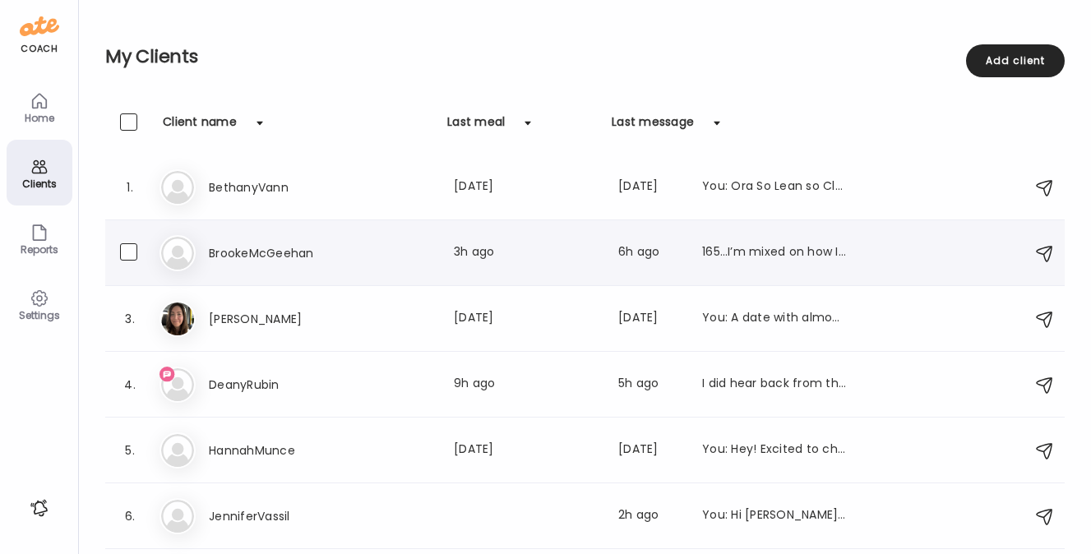
click at [304, 241] on div "Br BrookeMcGeehan Last meal: 3h ago Last message: 6h ago 165…I’m mixed on how I…" at bounding box center [587, 253] width 856 height 36
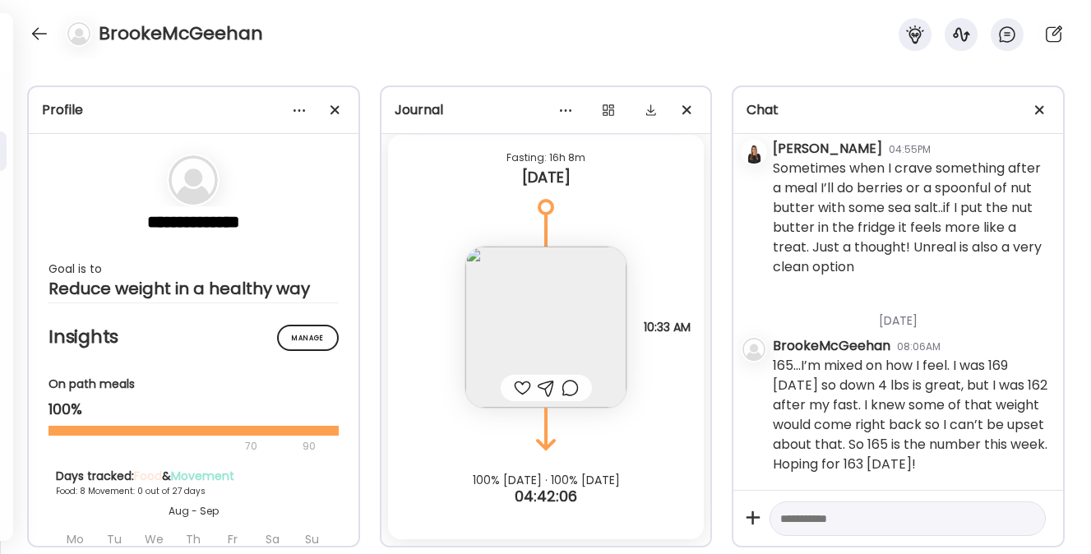
scroll to position [6215, 0]
click at [823, 521] on textarea at bounding box center [892, 519] width 225 height 20
click at [859, 516] on textarea at bounding box center [892, 519] width 225 height 20
type textarea "**********"
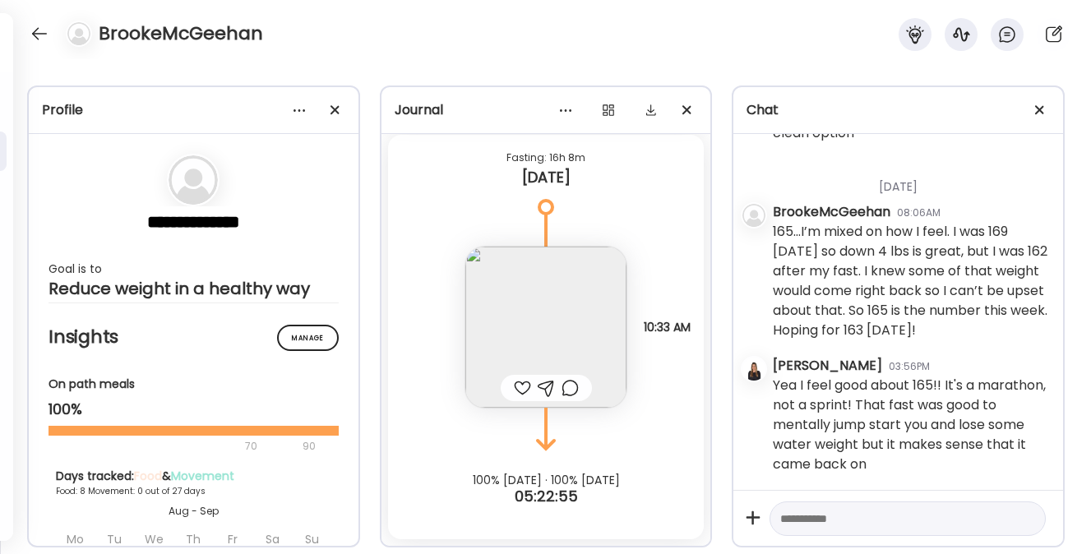
scroll to position [6349, 0]
click at [786, 518] on textarea at bounding box center [892, 519] width 225 height 20
type textarea "**********"
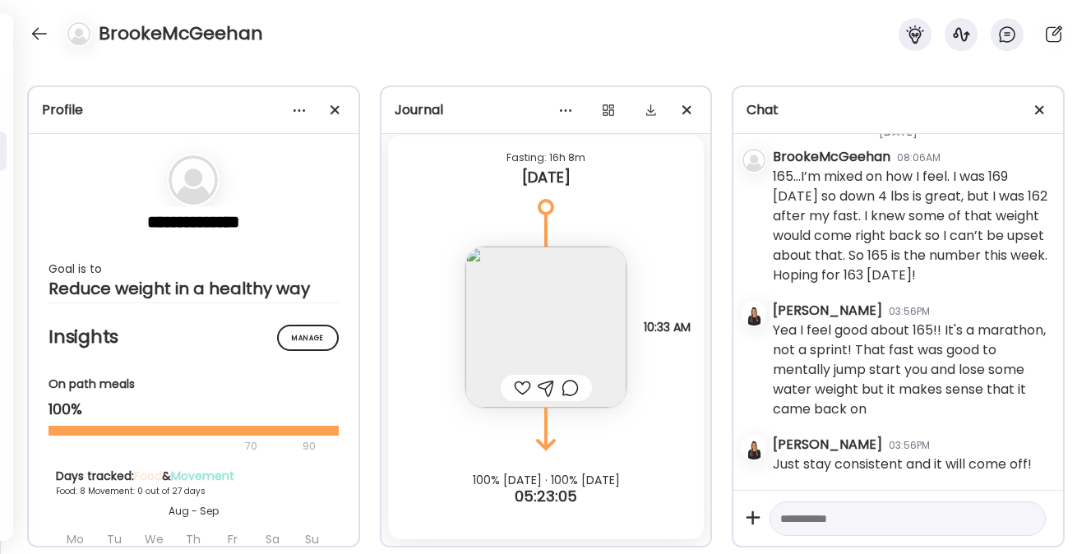
scroll to position [6405, 0]
click at [556, 289] on img at bounding box center [545, 327] width 161 height 161
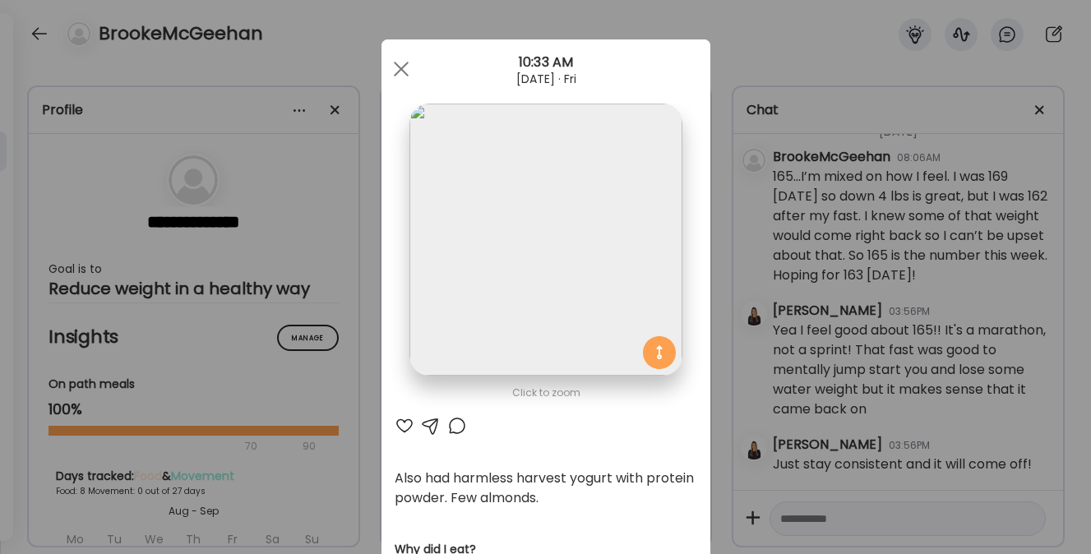
click at [397, 422] on div at bounding box center [404, 426] width 20 height 20
click at [394, 65] on div at bounding box center [401, 69] width 33 height 33
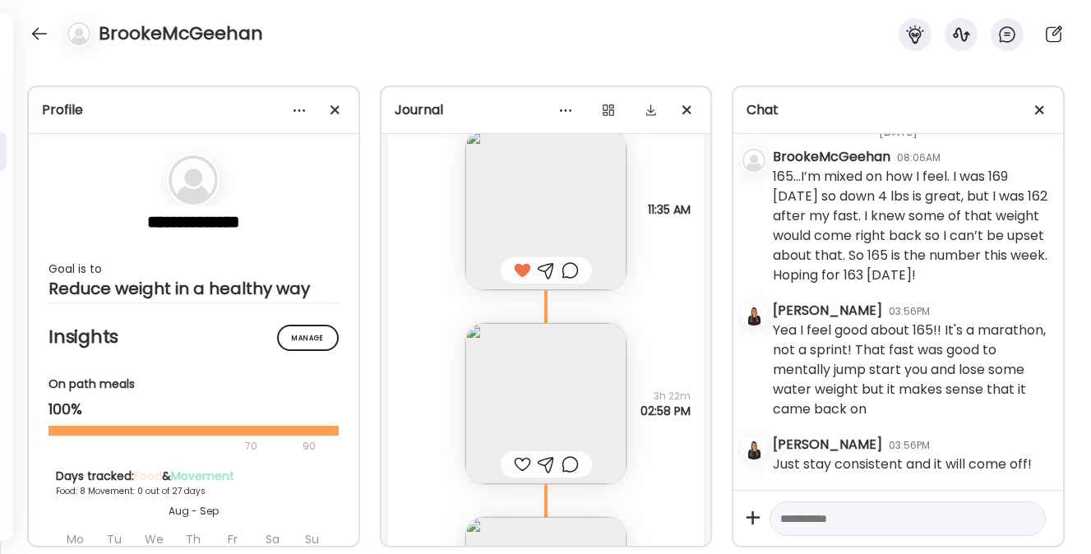
scroll to position [5591, 0]
click at [504, 370] on img at bounding box center [545, 405] width 161 height 161
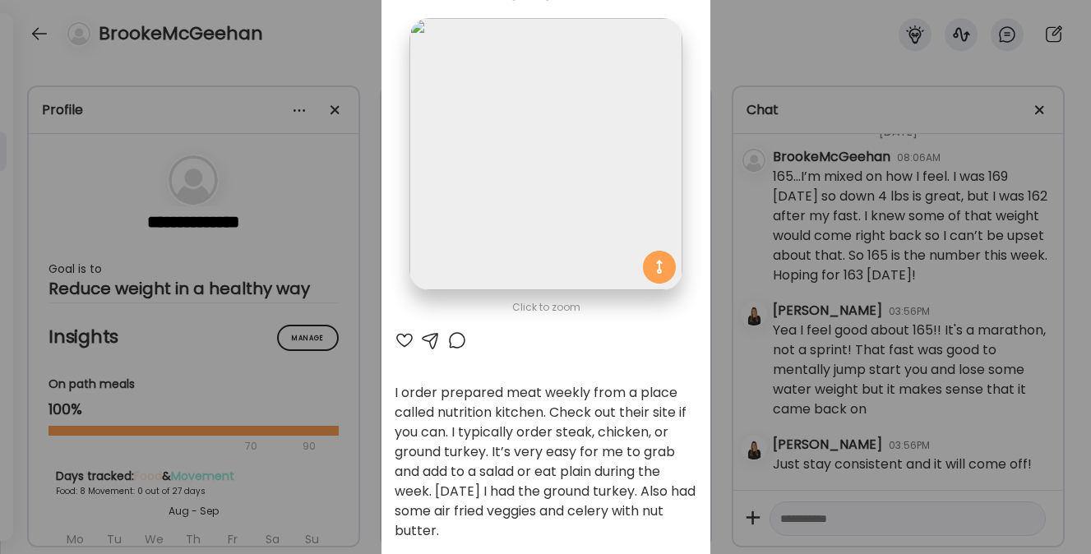
scroll to position [86, 0]
click at [397, 339] on div at bounding box center [404, 340] width 20 height 20
click at [428, 339] on div at bounding box center [431, 340] width 20 height 20
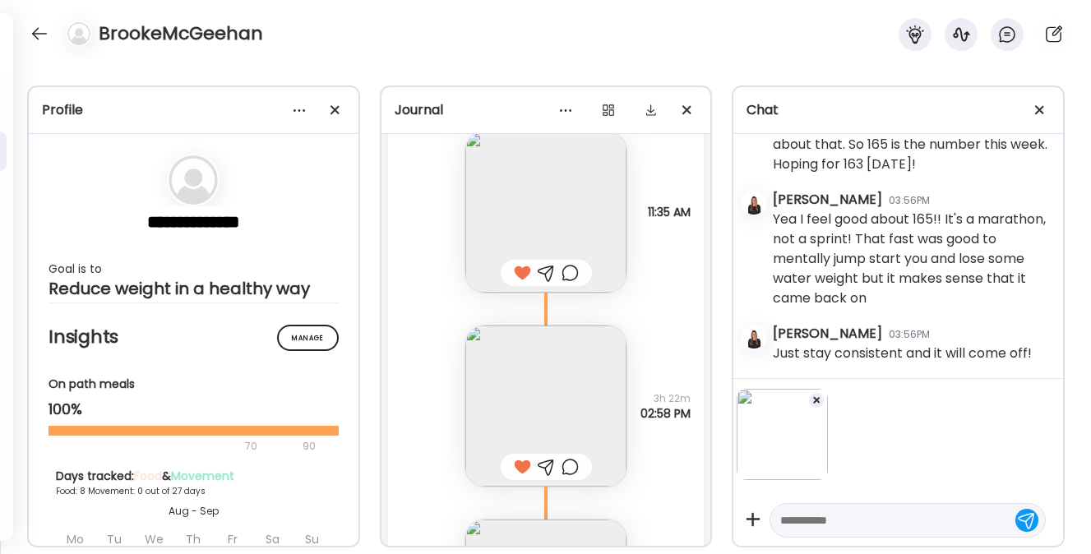
scroll to position [6509, 0]
click at [810, 526] on textarea at bounding box center [892, 520] width 225 height 20
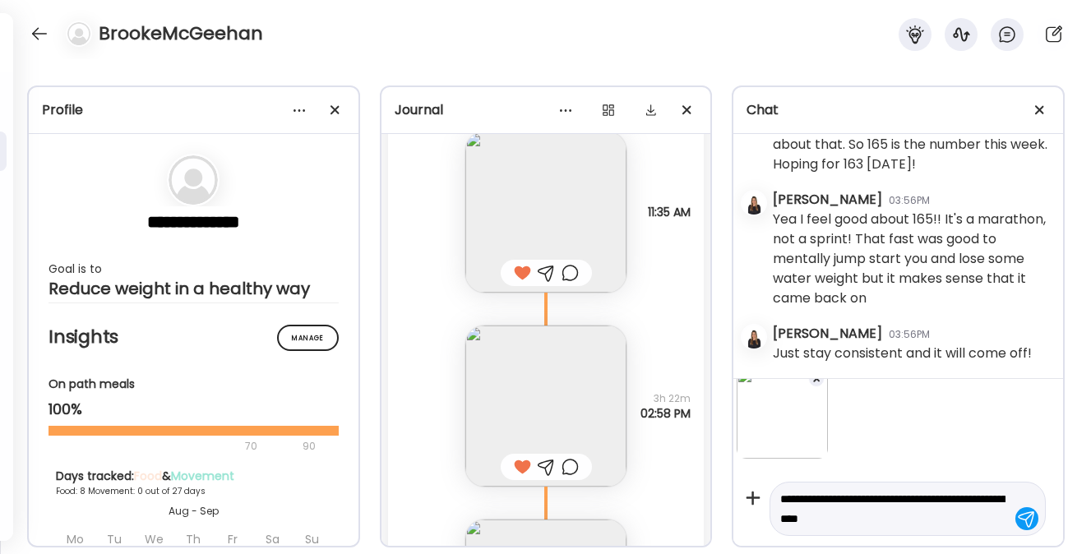
type textarea "**********"
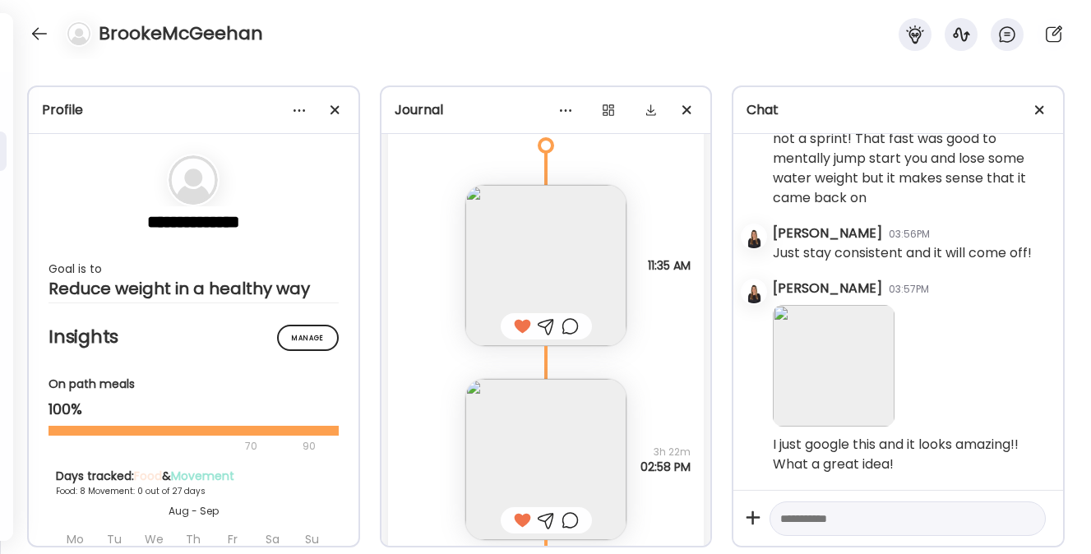
scroll to position [6268, 0]
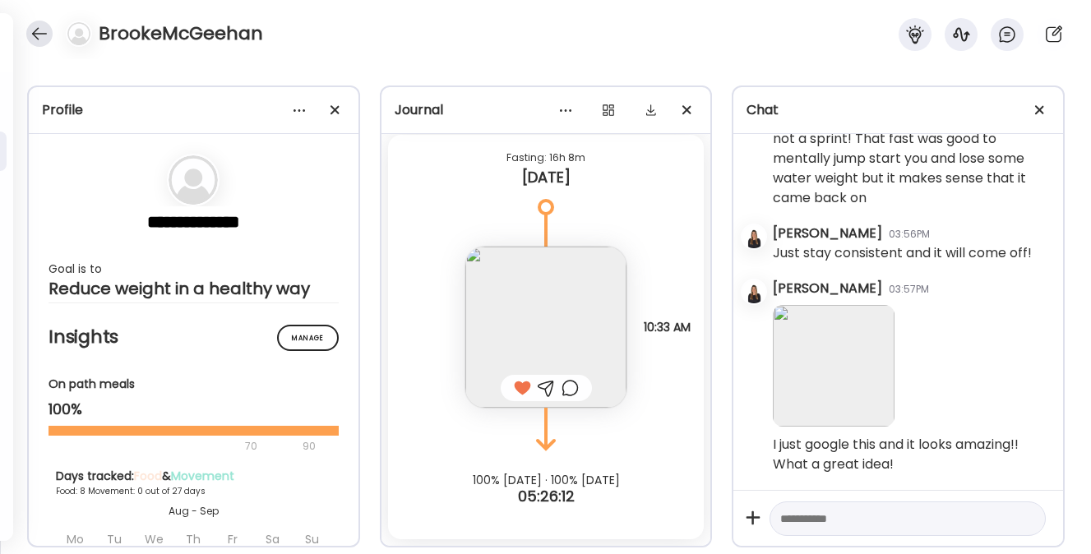
click at [41, 30] on div at bounding box center [39, 34] width 26 height 26
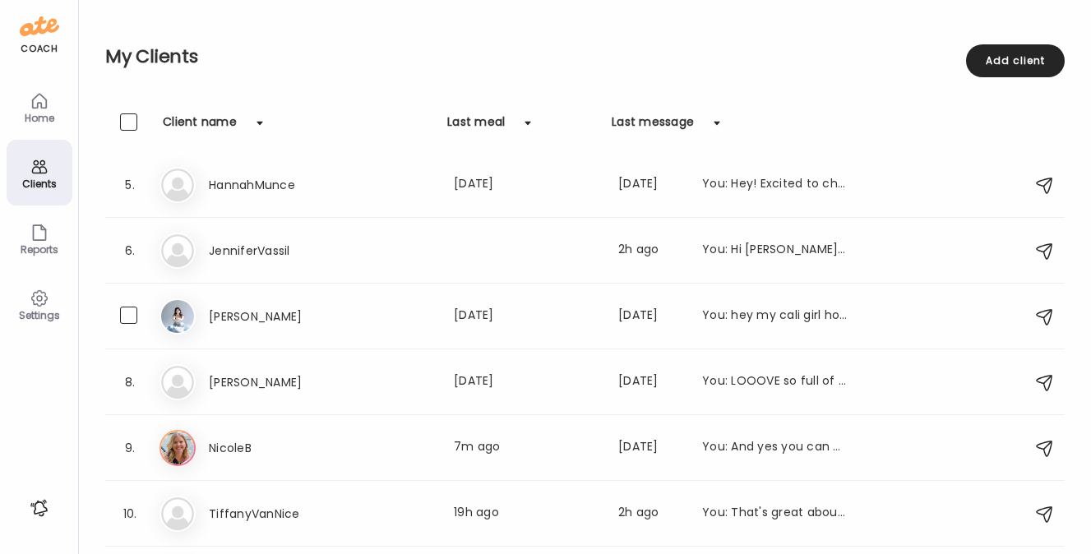
scroll to position [321, 0]
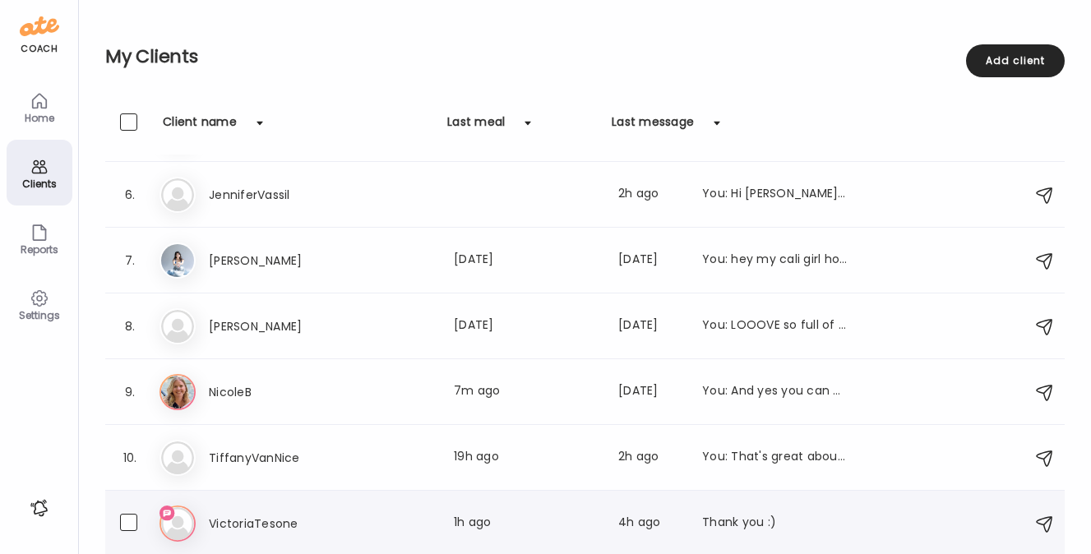
click at [256, 520] on h3 "VictoriaTesone" at bounding box center [281, 524] width 145 height 20
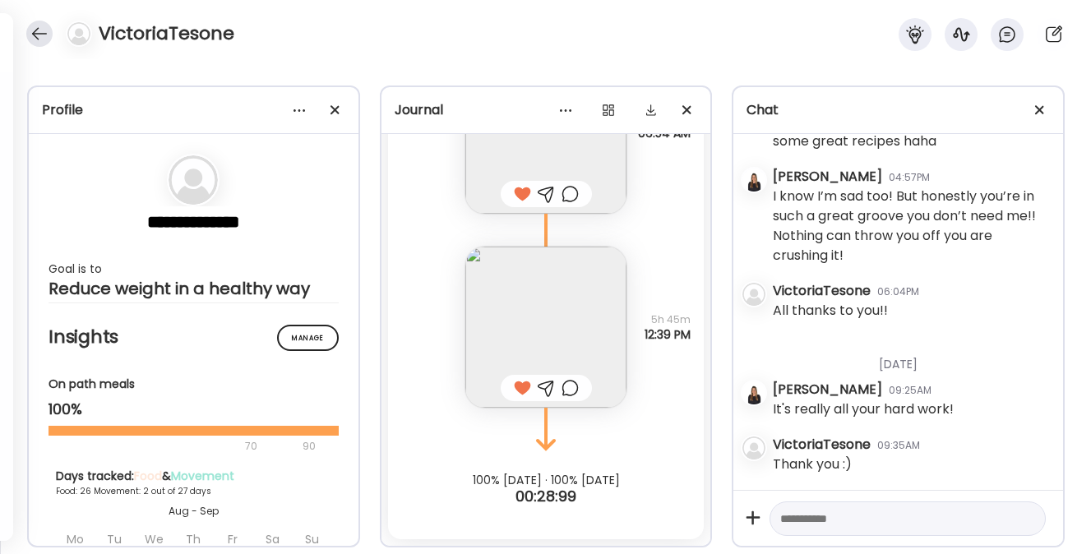
scroll to position [38420, 0]
click at [37, 32] on div at bounding box center [39, 34] width 26 height 26
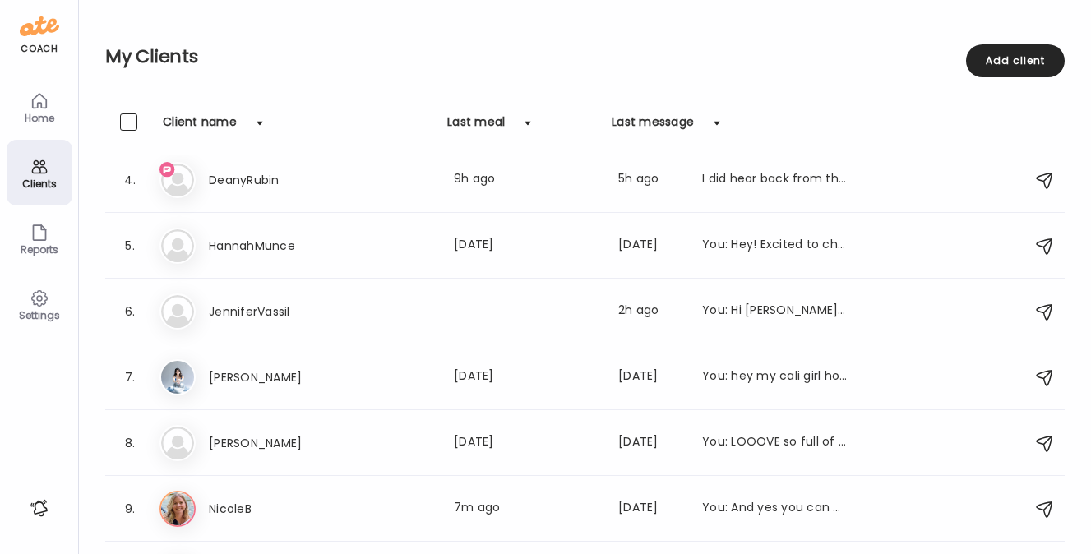
scroll to position [321, 0]
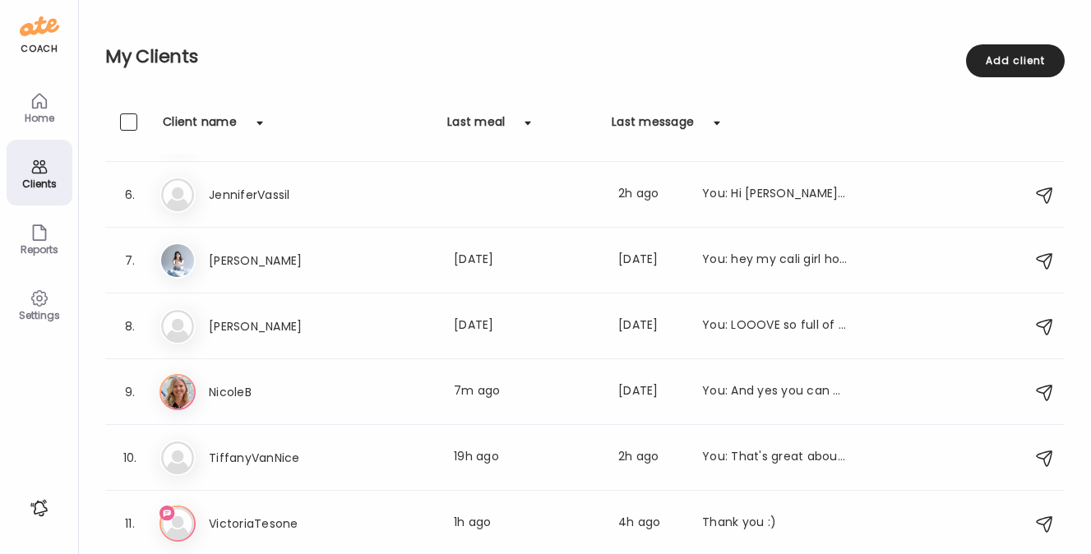
click at [39, 297] on icon at bounding box center [40, 298] width 20 height 20
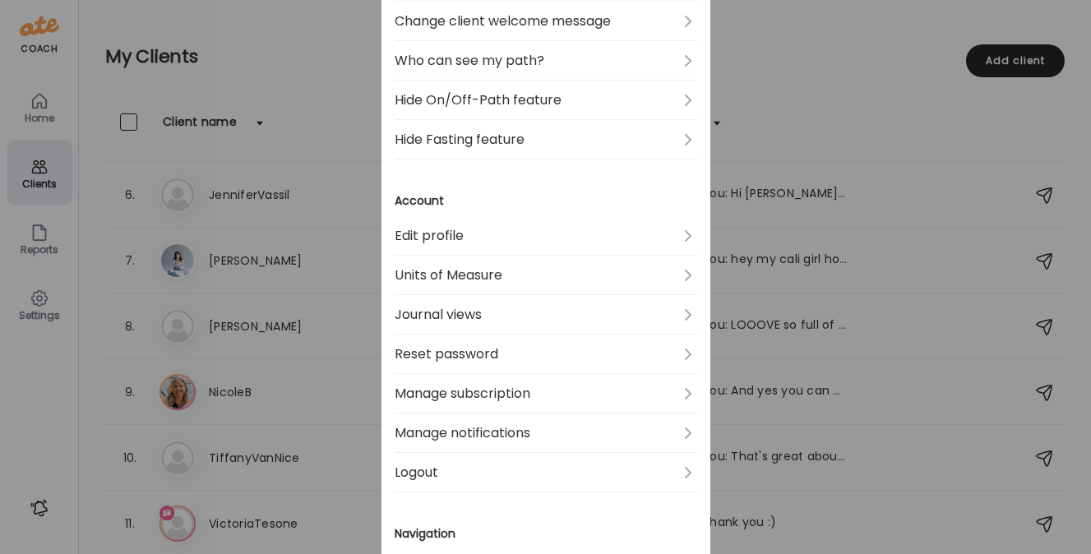
scroll to position [577, 0]
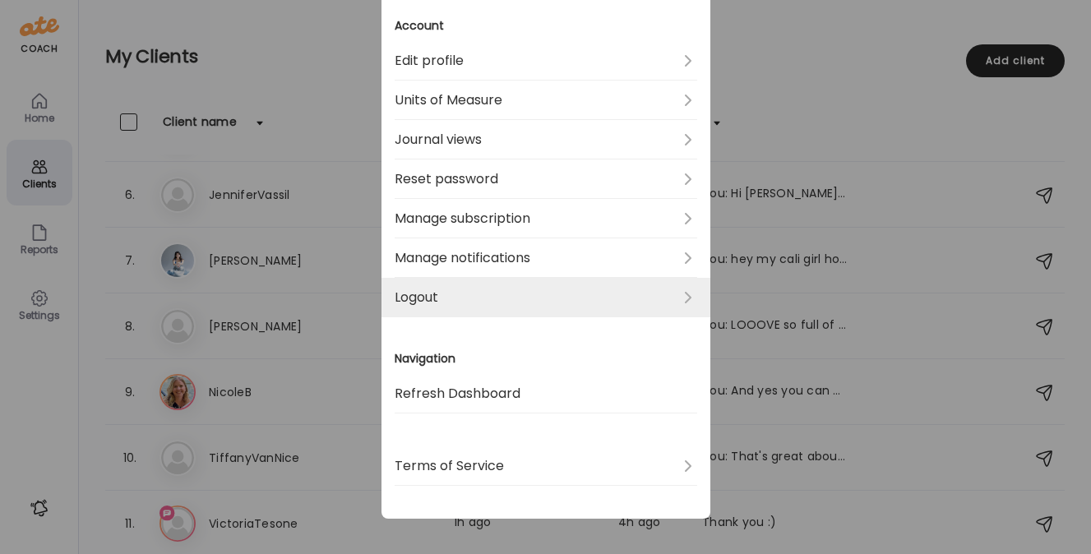
click at [432, 298] on link "Logout" at bounding box center [545, 297] width 302 height 39
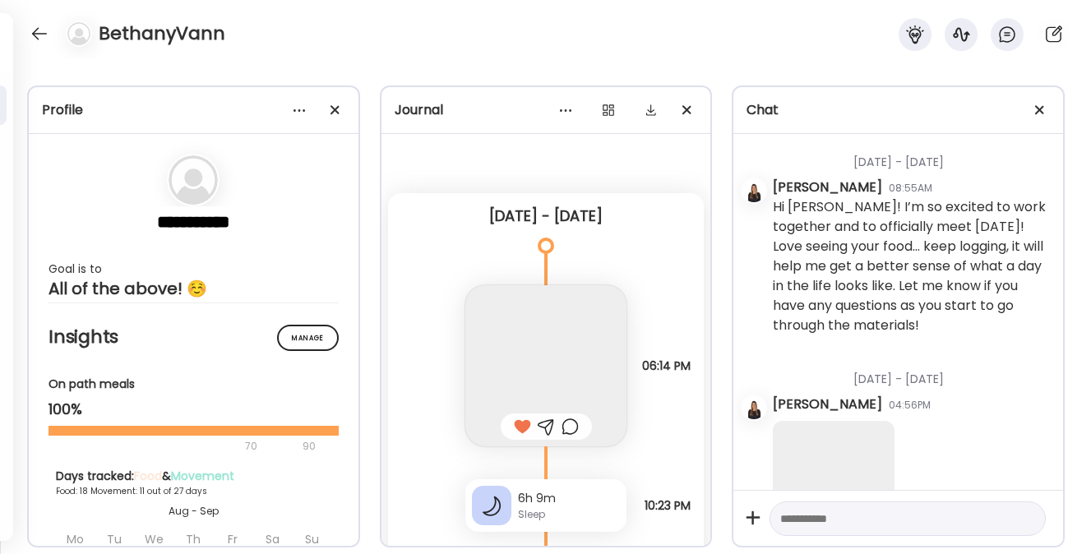
scroll to position [40276, 0]
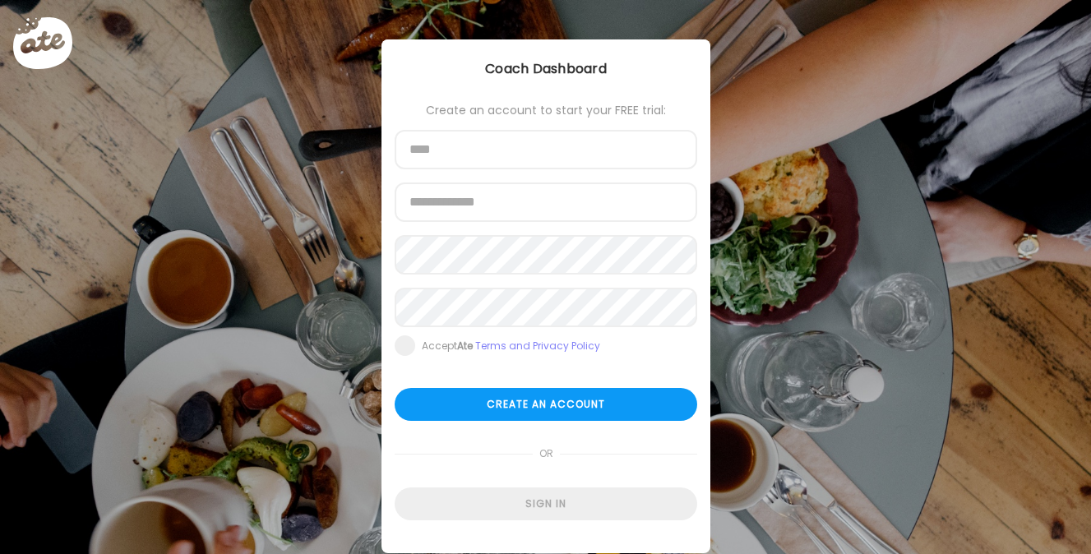
scroll to position [39, 0]
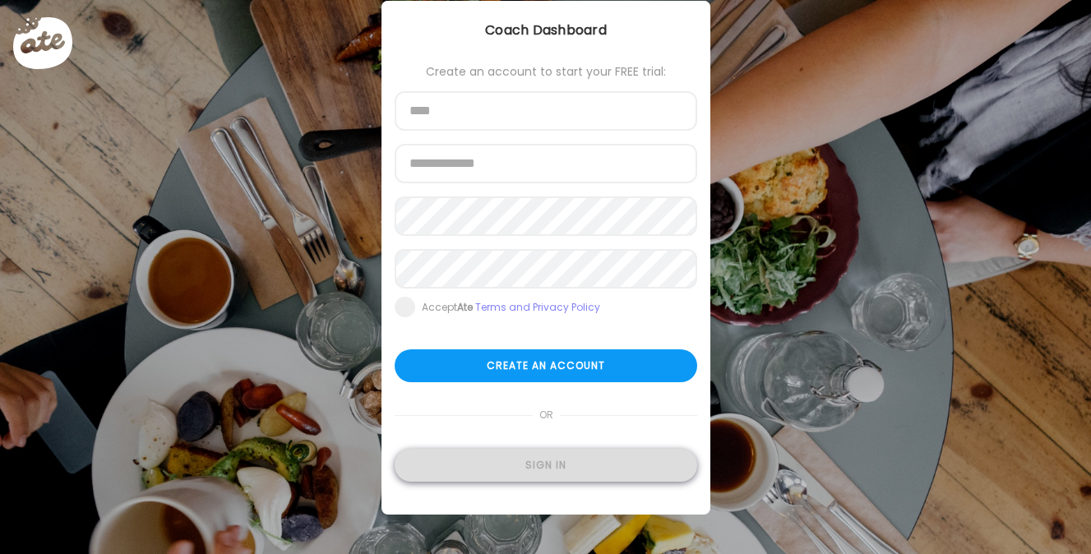
type input "**********"
click at [504, 468] on div "Sign in" at bounding box center [545, 465] width 302 height 33
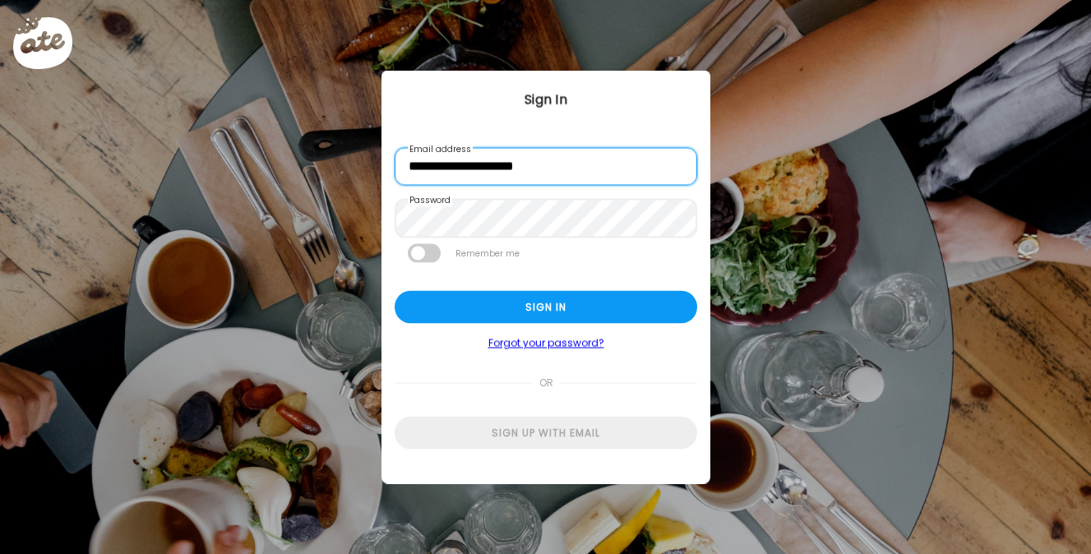
scroll to position [0, 0]
drag, startPoint x: 447, startPoint y: 168, endPoint x: 374, endPoint y: 159, distance: 73.7
click at [374, 159] on div "Ate Coach Dashboard Wahoo! It’s official Take a moment to set up your Coach Pro…" at bounding box center [545, 277] width 1091 height 554
type input "*"
type input "**********"
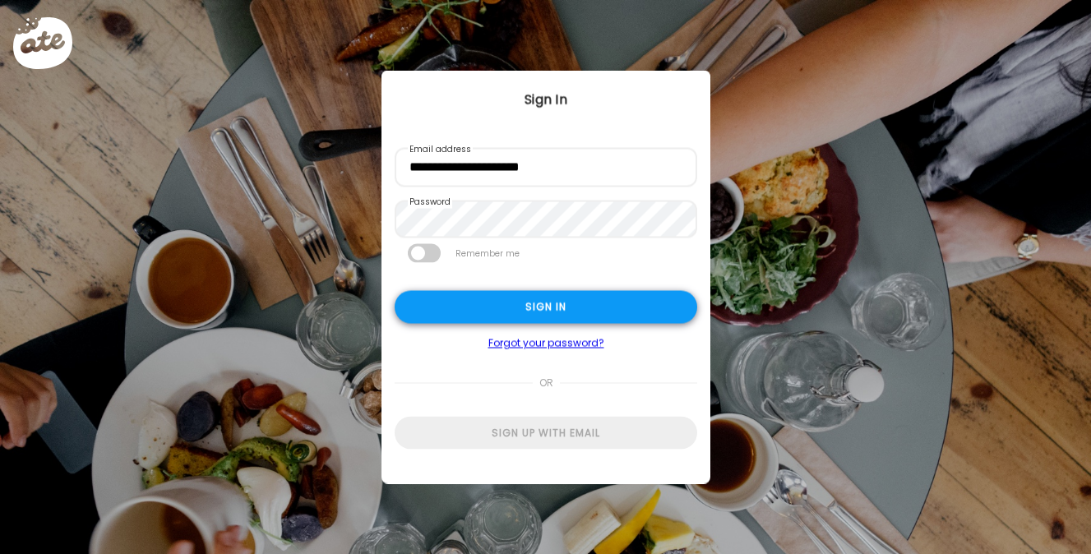
click at [431, 304] on div "Sign in" at bounding box center [545, 307] width 302 height 33
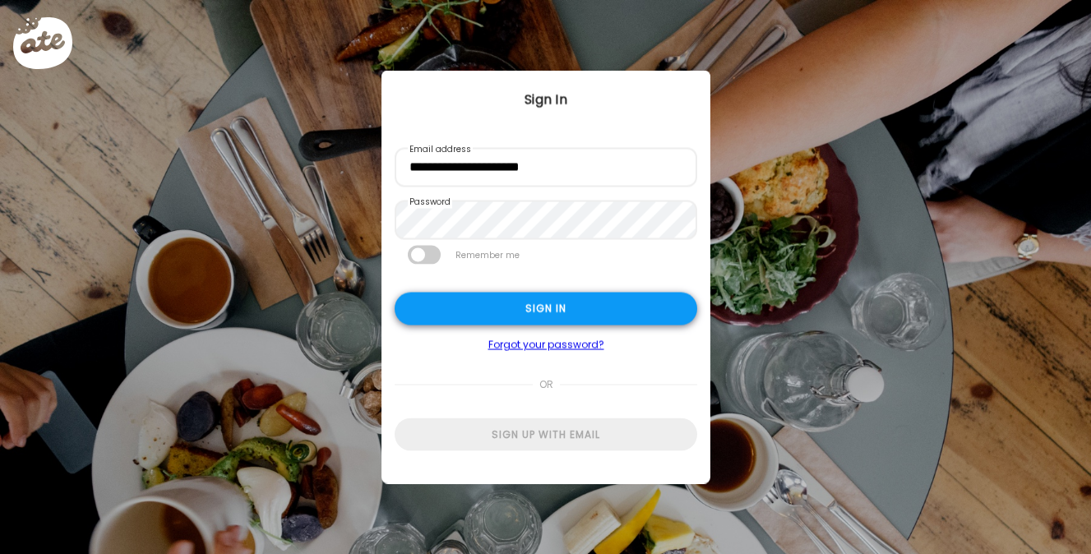
type textarea "**********"
type input "**********"
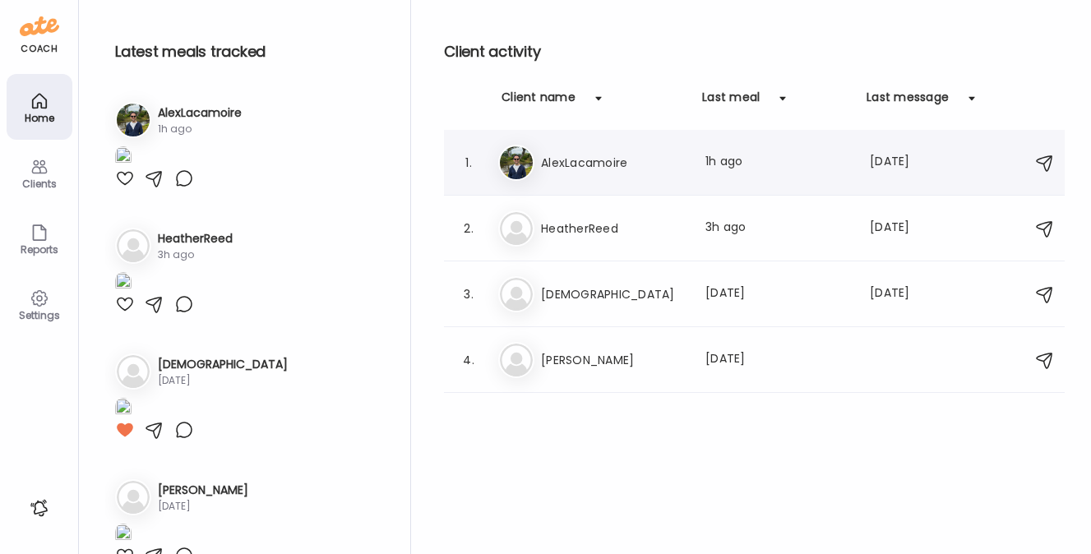
click at [595, 171] on h3 "AlexLacamoire" at bounding box center [613, 163] width 145 height 20
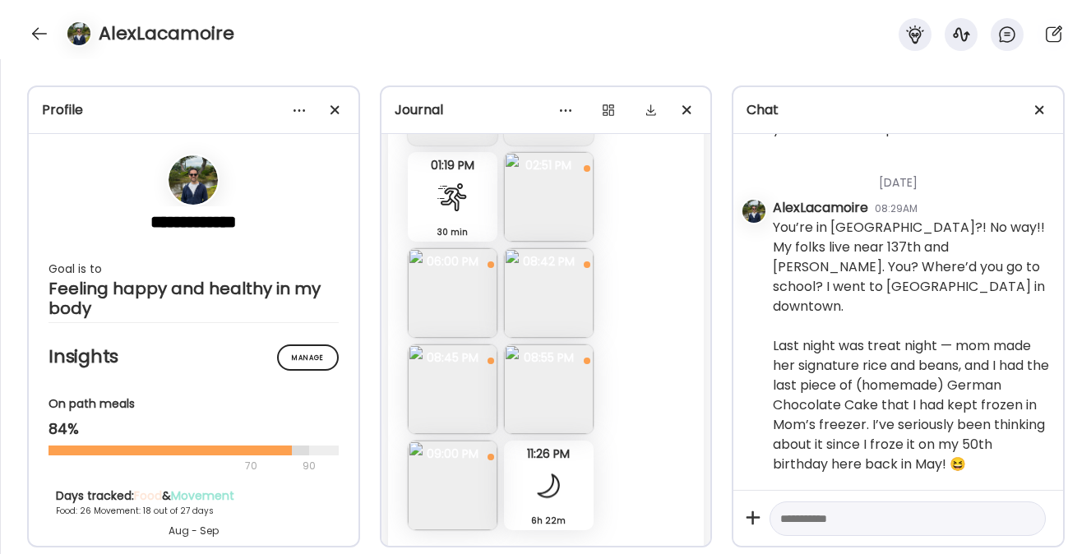
scroll to position [18619, 0]
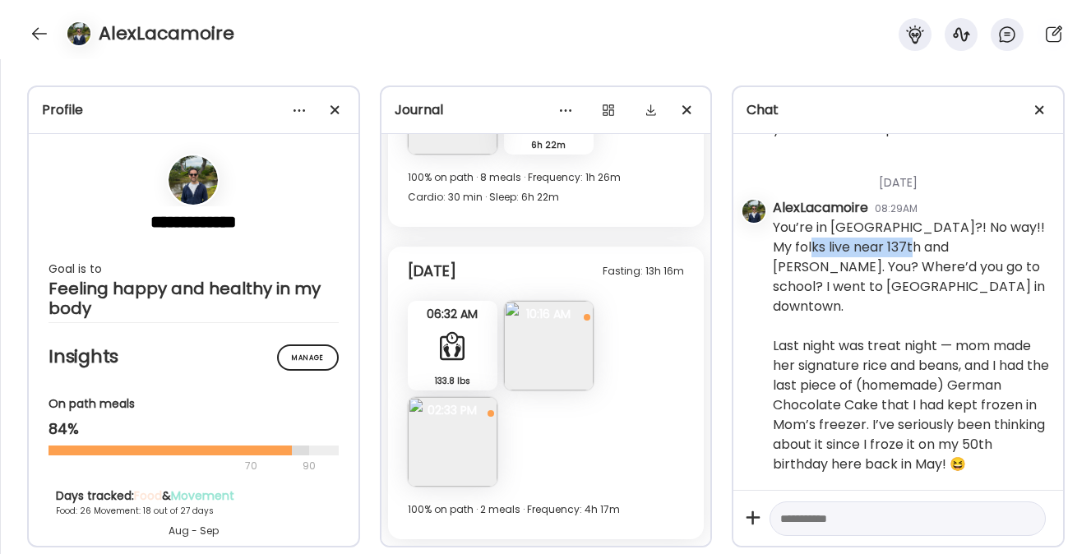
drag, startPoint x: 906, startPoint y: 265, endPoint x: 804, endPoint y: 265, distance: 101.9
click at [804, 265] on div "You’re in [GEOGRAPHIC_DATA]?! No way!! My folks live near 137th and [PERSON_NAM…" at bounding box center [911, 346] width 277 height 256
copy div "137th and [PERSON_NAME]"
click at [808, 516] on textarea at bounding box center [892, 519] width 225 height 20
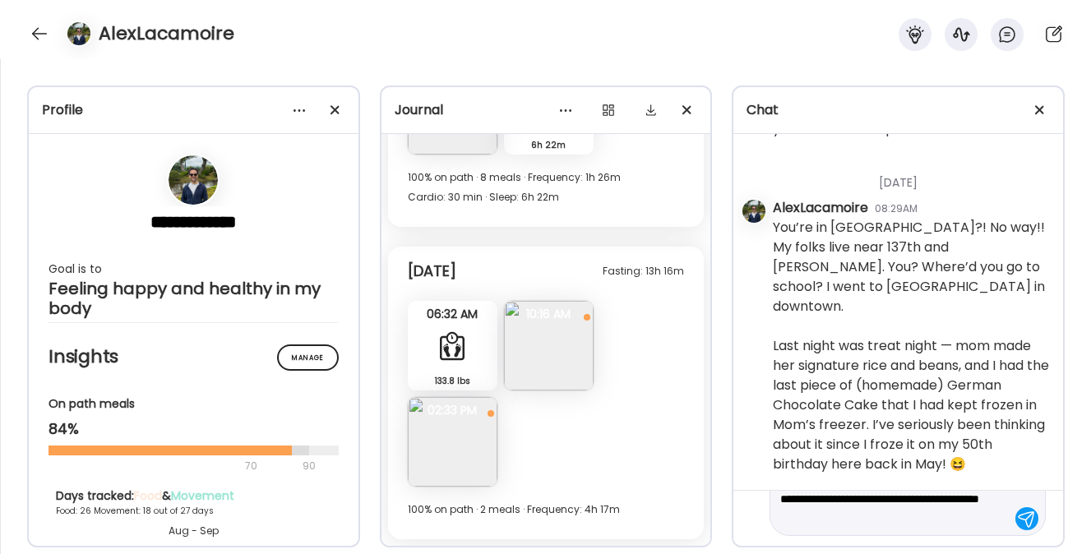
scroll to position [58, 0]
type textarea "**********"
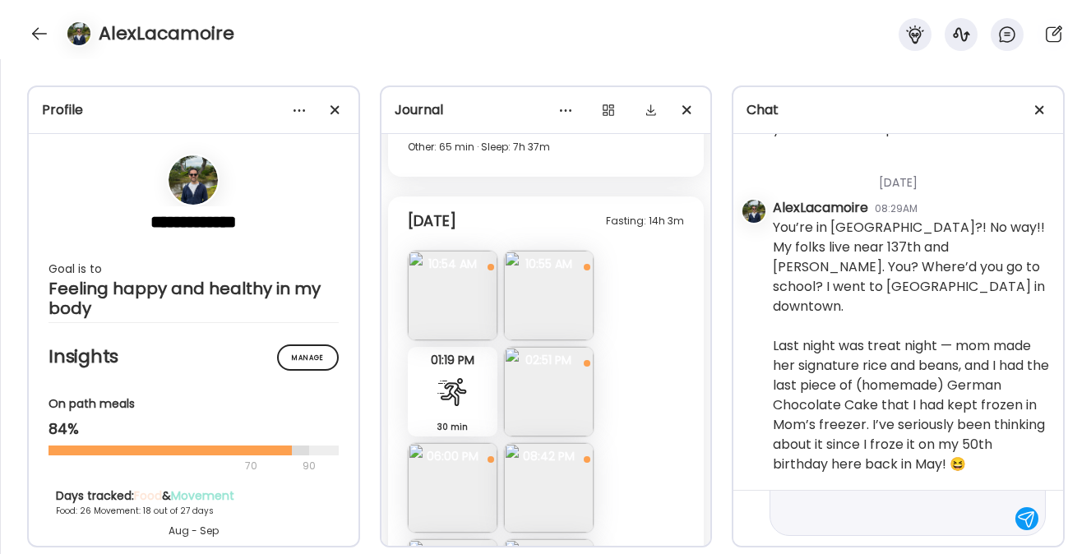
scroll to position [18055, 0]
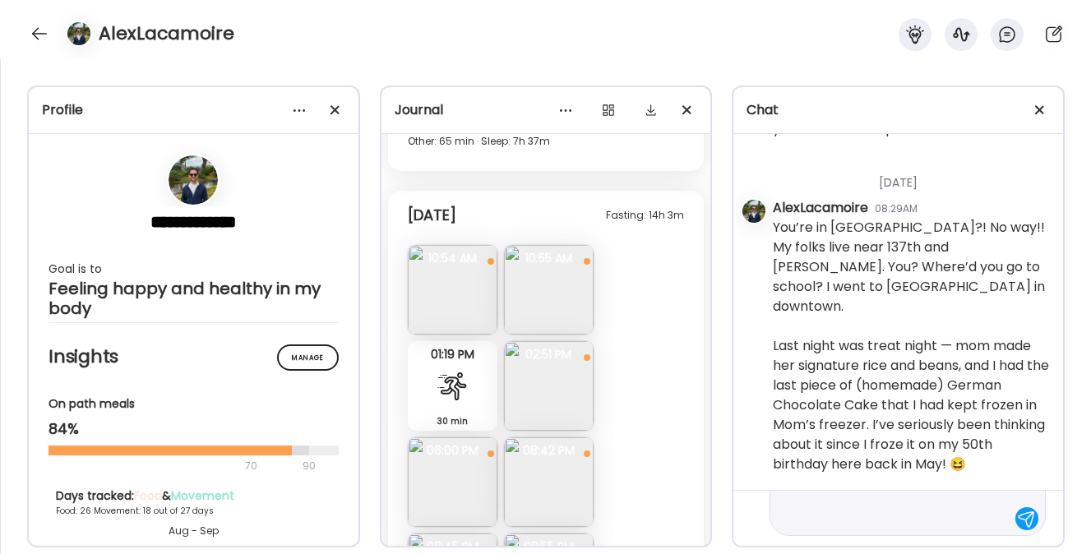
click at [868, 518] on textarea "**********" at bounding box center [892, 489] width 225 height 79
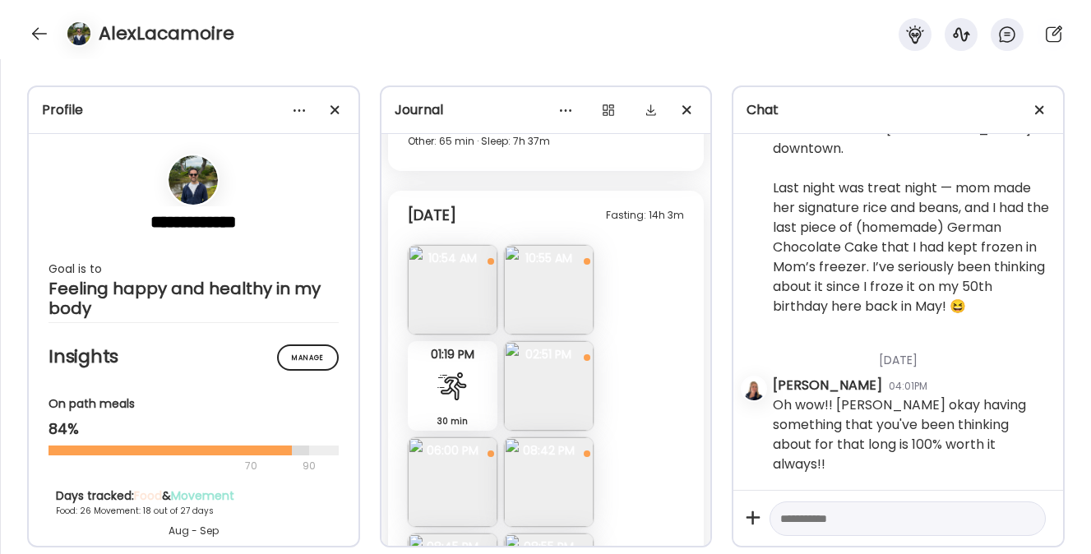
scroll to position [253216, 0]
click at [844, 515] on textarea at bounding box center [892, 519] width 225 height 20
type textarea "**********"
click at [894, 517] on textarea "**********" at bounding box center [892, 450] width 225 height 158
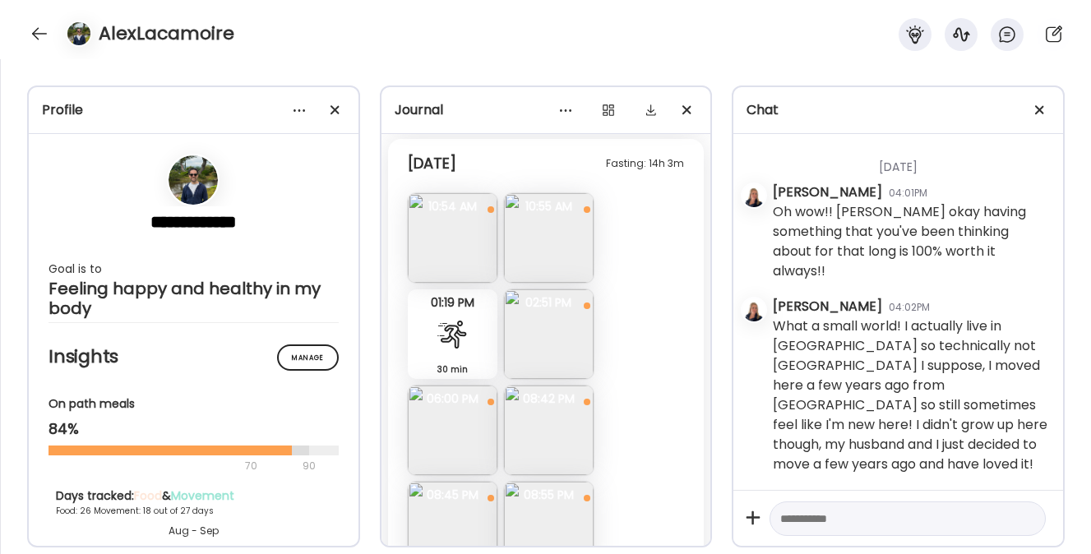
scroll to position [18108, 0]
click at [441, 247] on img at bounding box center [453, 236] width 90 height 90
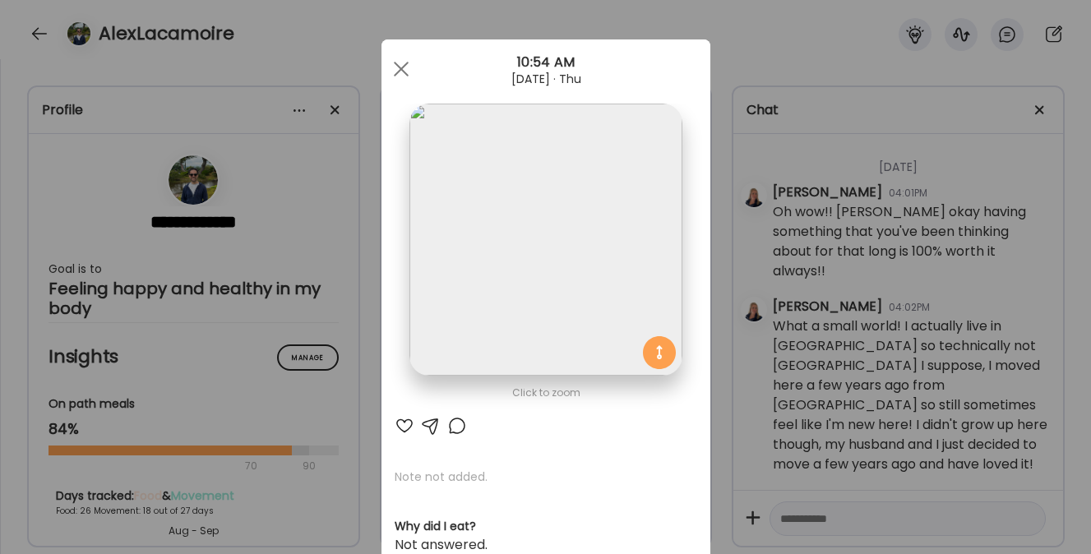
click at [396, 422] on div at bounding box center [404, 426] width 20 height 20
click at [393, 72] on span at bounding box center [400, 69] width 15 height 15
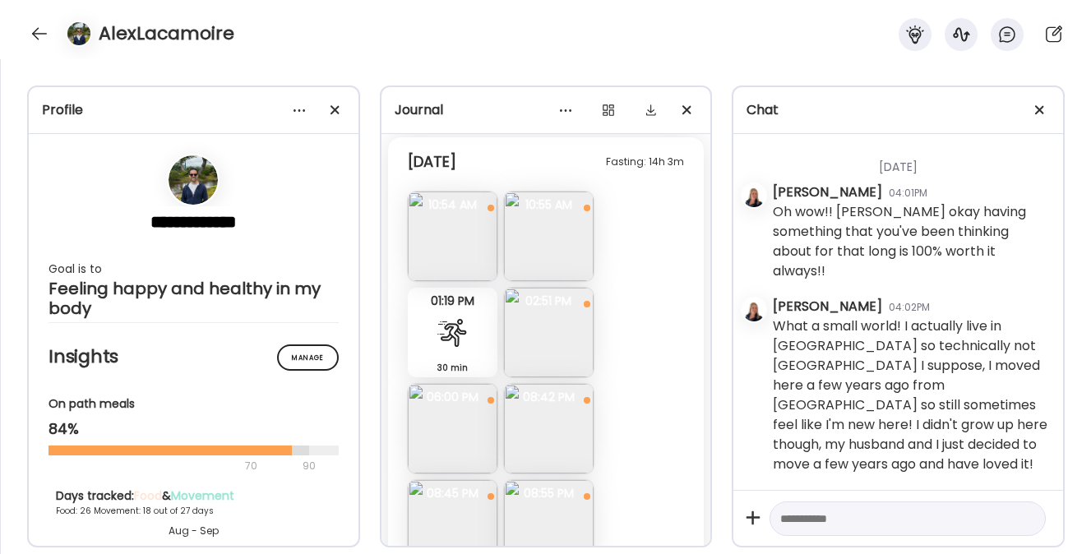
click at [552, 264] on img at bounding box center [549, 236] width 90 height 90
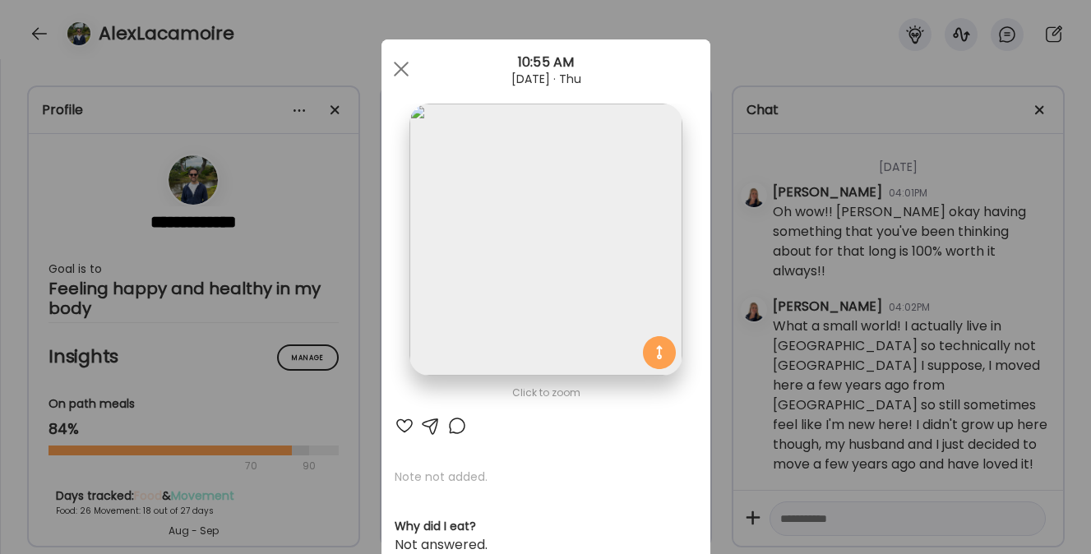
click at [397, 419] on div at bounding box center [404, 426] width 20 height 20
click at [394, 70] on span at bounding box center [400, 69] width 15 height 15
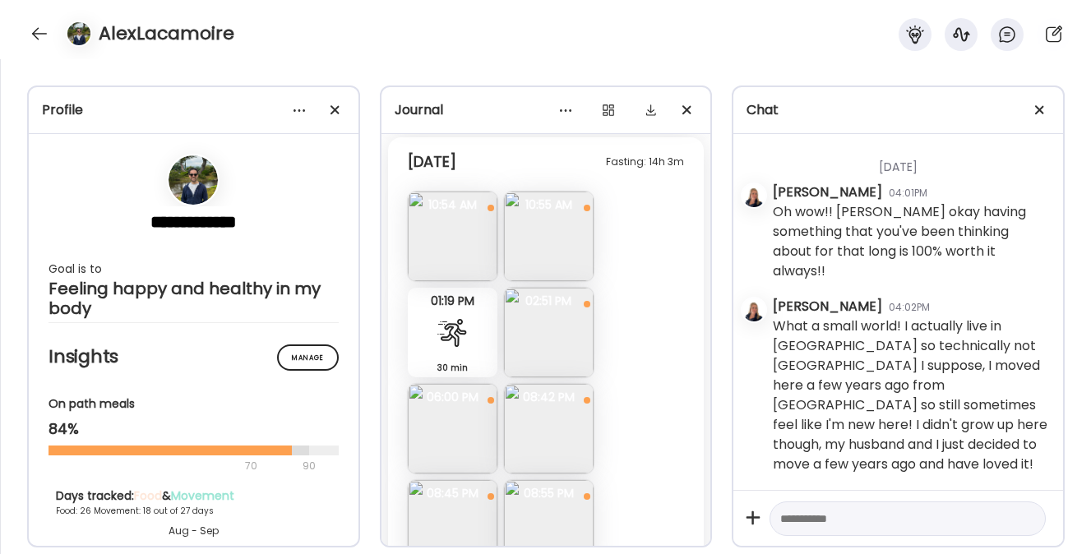
click at [457, 336] on div at bounding box center [452, 332] width 33 height 33
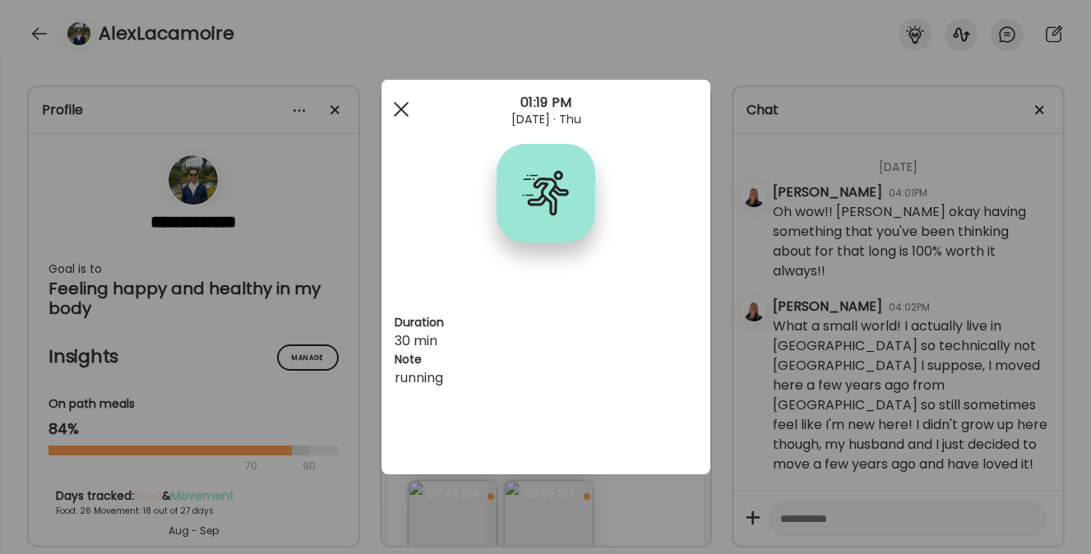
click at [396, 108] on div at bounding box center [401, 109] width 33 height 33
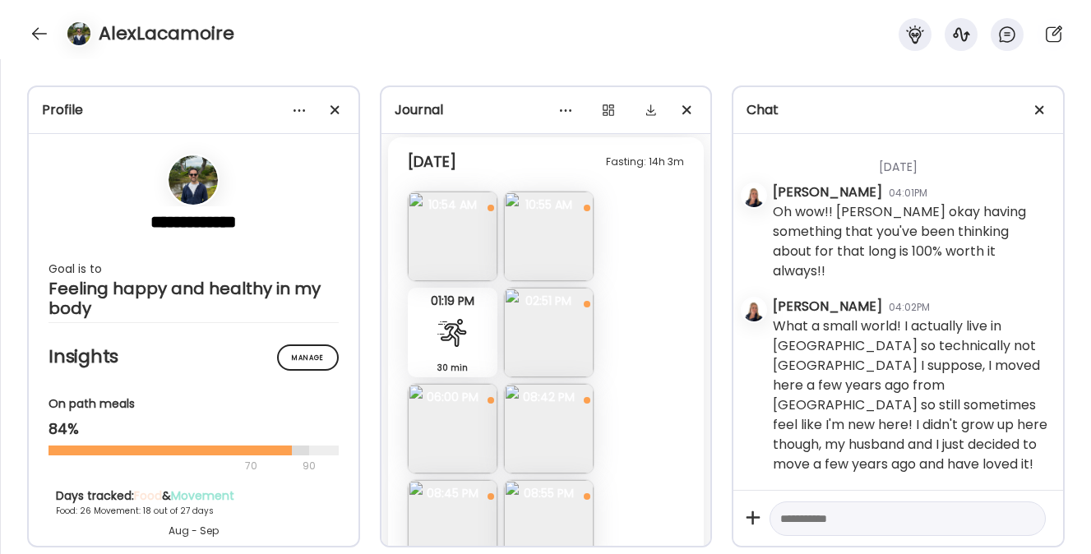
click at [547, 355] on img at bounding box center [549, 333] width 90 height 90
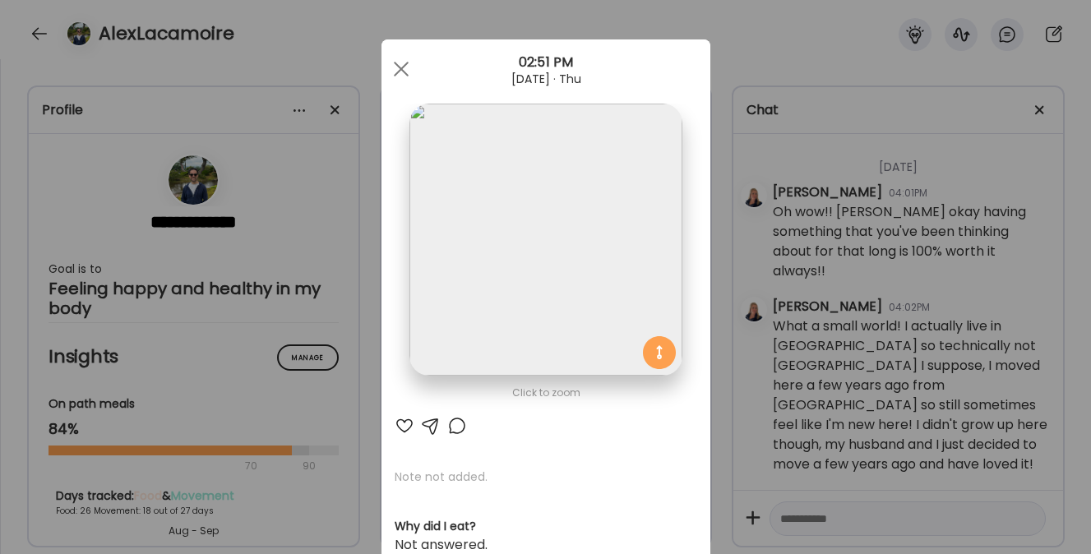
click at [399, 425] on div at bounding box center [404, 426] width 20 height 20
click at [399, 62] on span at bounding box center [400, 69] width 15 height 15
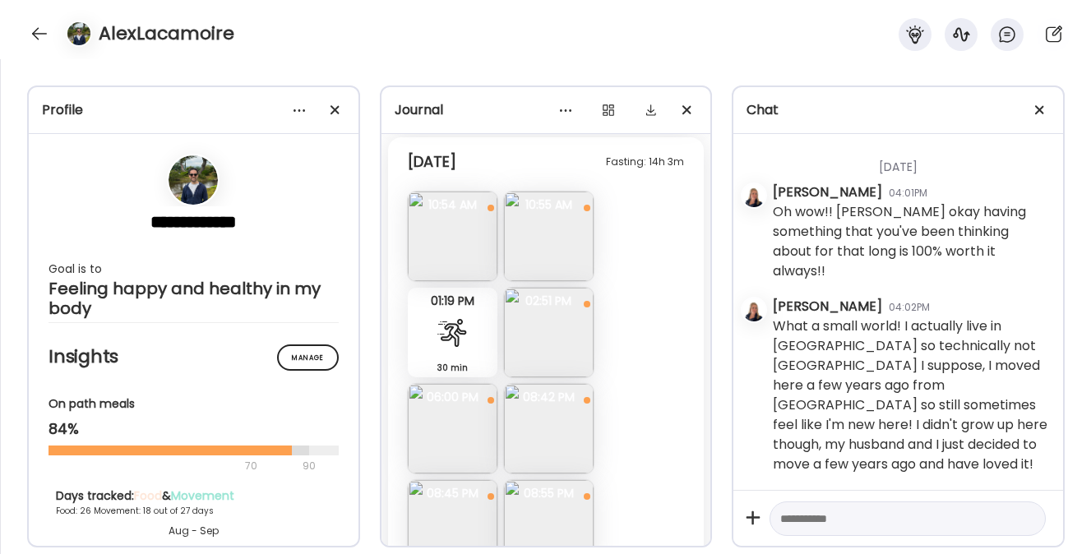
scroll to position [18183, 0]
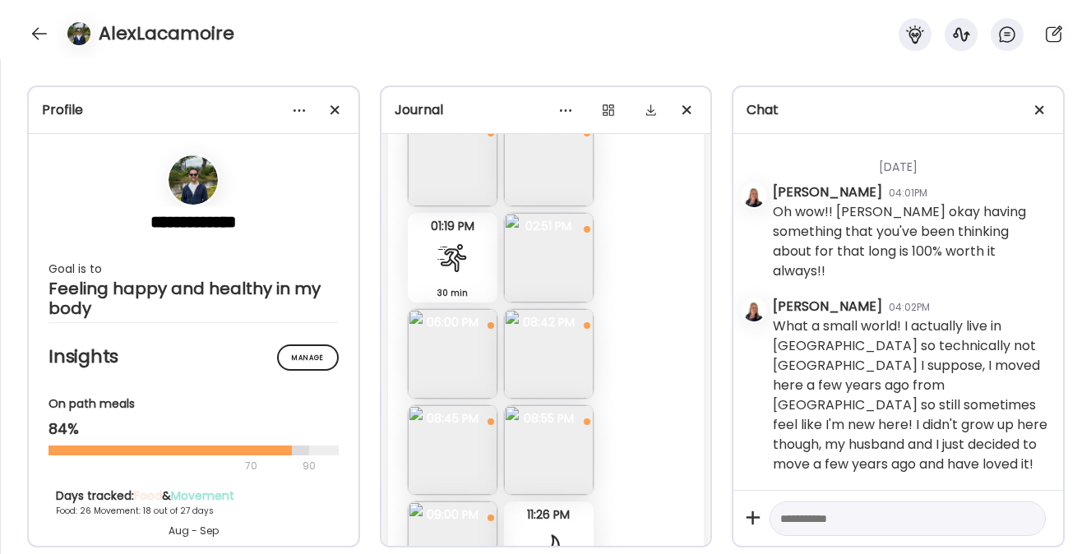
click at [451, 350] on img at bounding box center [453, 354] width 90 height 90
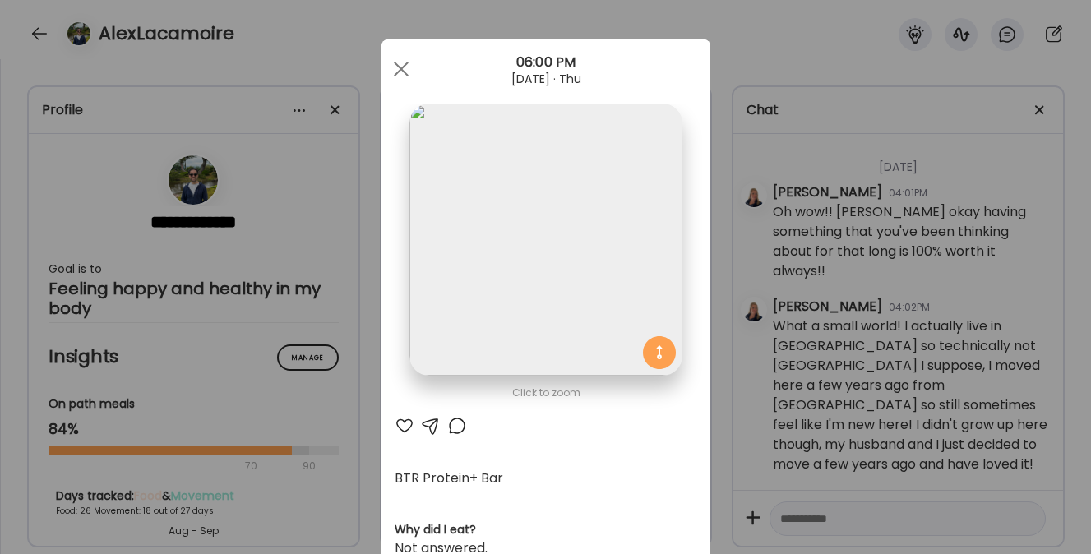
click at [397, 423] on div at bounding box center [404, 426] width 20 height 20
click at [394, 63] on div at bounding box center [401, 69] width 33 height 33
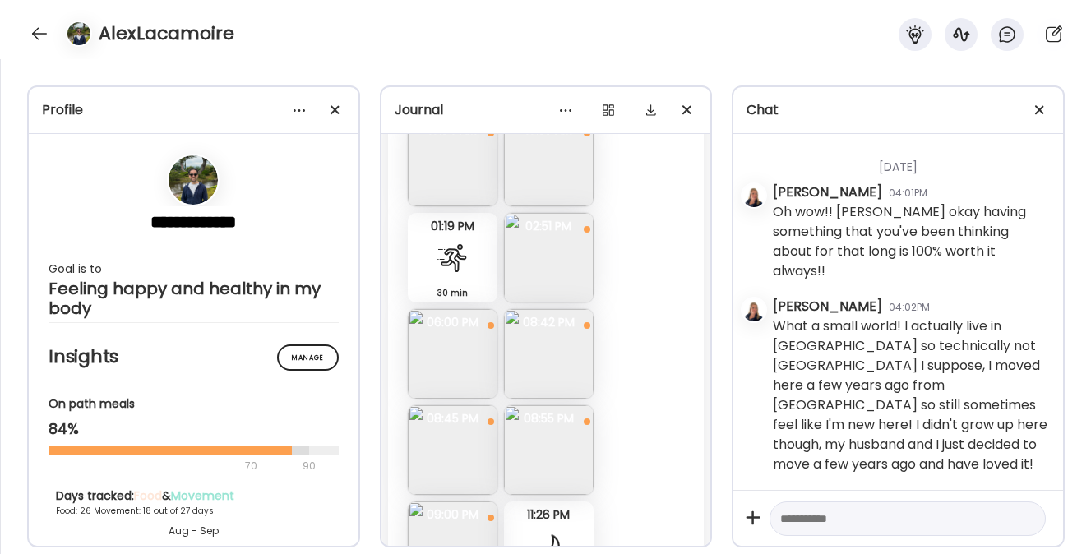
click at [531, 369] on img at bounding box center [549, 354] width 90 height 90
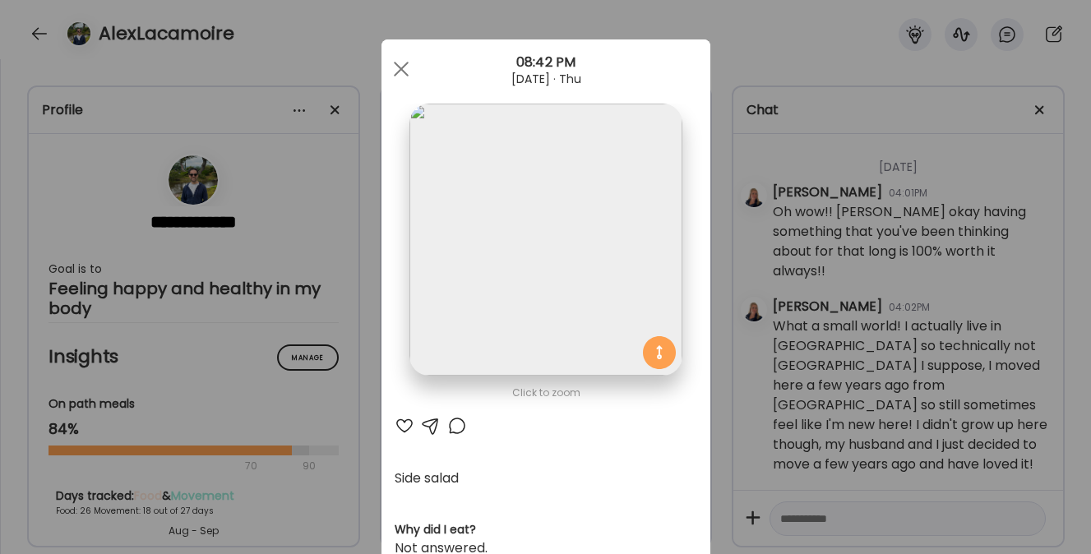
click at [398, 423] on div at bounding box center [404, 426] width 20 height 20
click at [397, 64] on span at bounding box center [400, 69] width 15 height 15
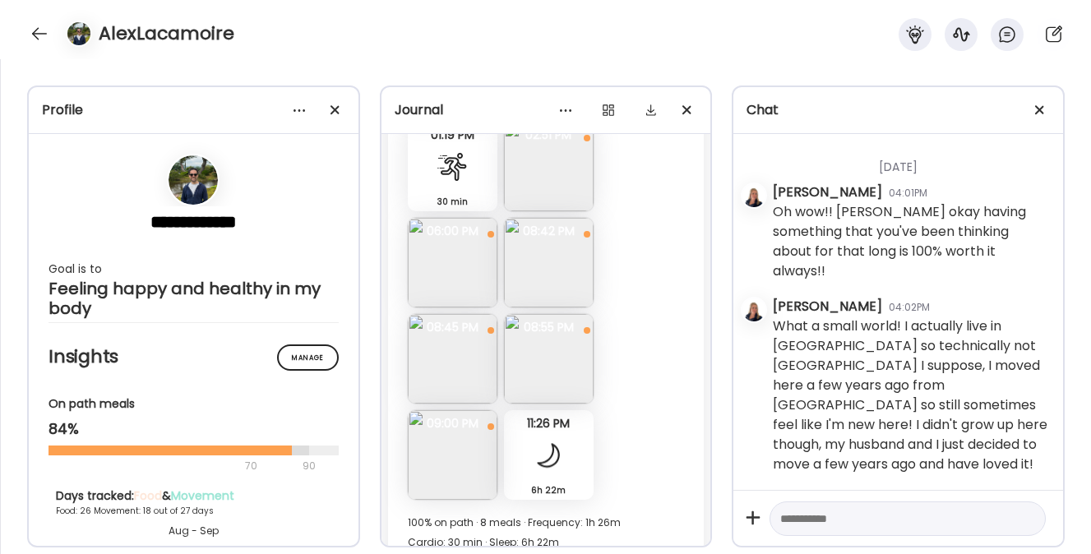
scroll to position [18295, 0]
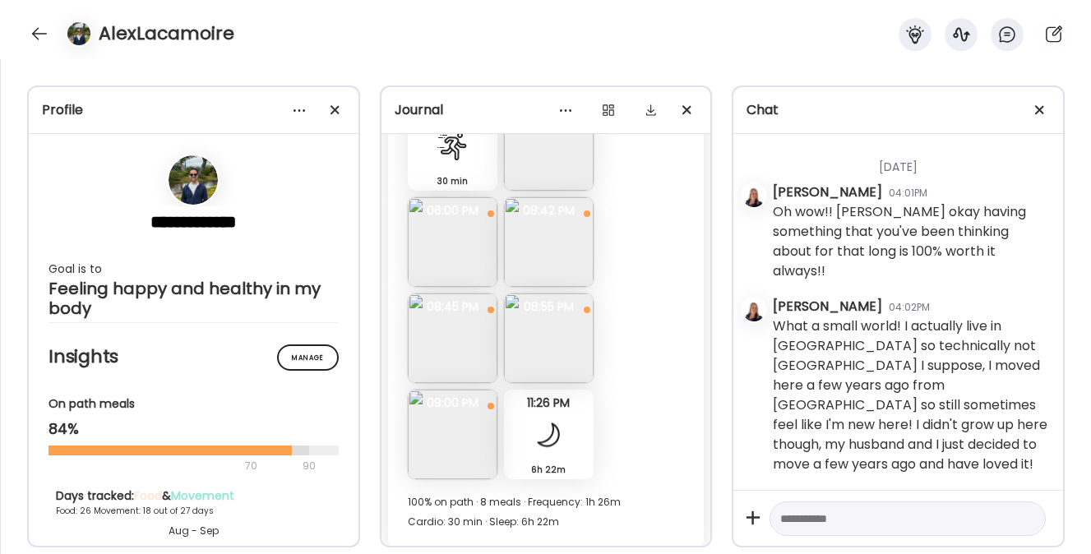
click at [454, 325] on img at bounding box center [453, 338] width 90 height 90
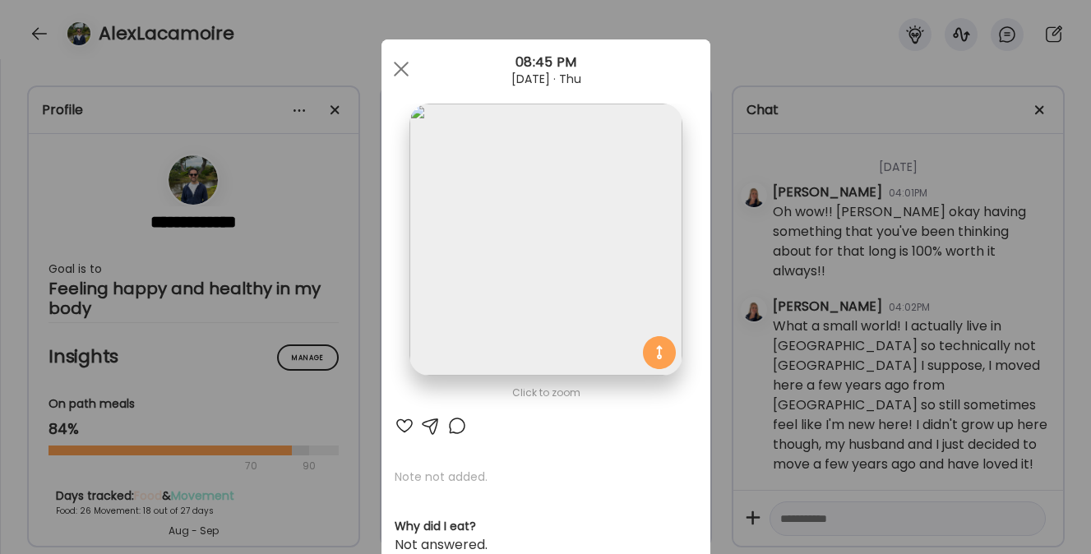
click at [399, 419] on div at bounding box center [404, 426] width 20 height 20
click at [390, 67] on div at bounding box center [401, 69] width 33 height 33
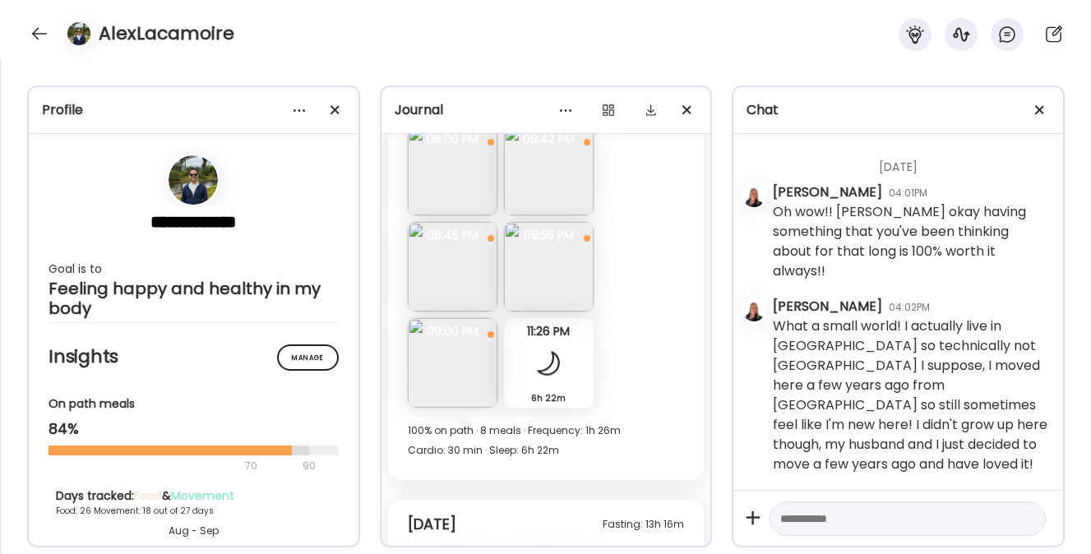
scroll to position [18365, 0]
click at [548, 253] on img at bounding box center [549, 269] width 90 height 90
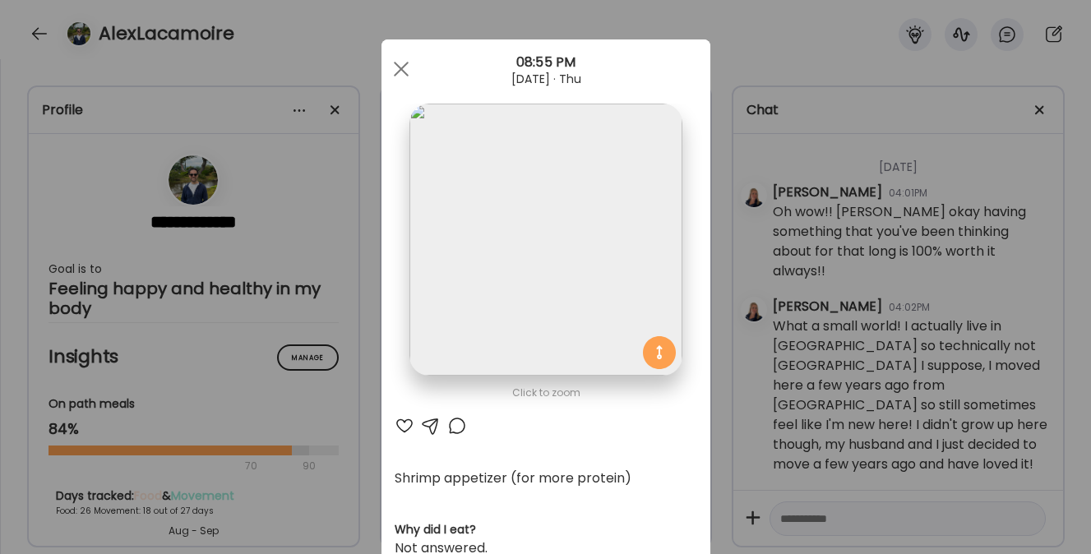
click at [399, 423] on div at bounding box center [404, 426] width 20 height 20
click at [425, 425] on div at bounding box center [431, 426] width 20 height 20
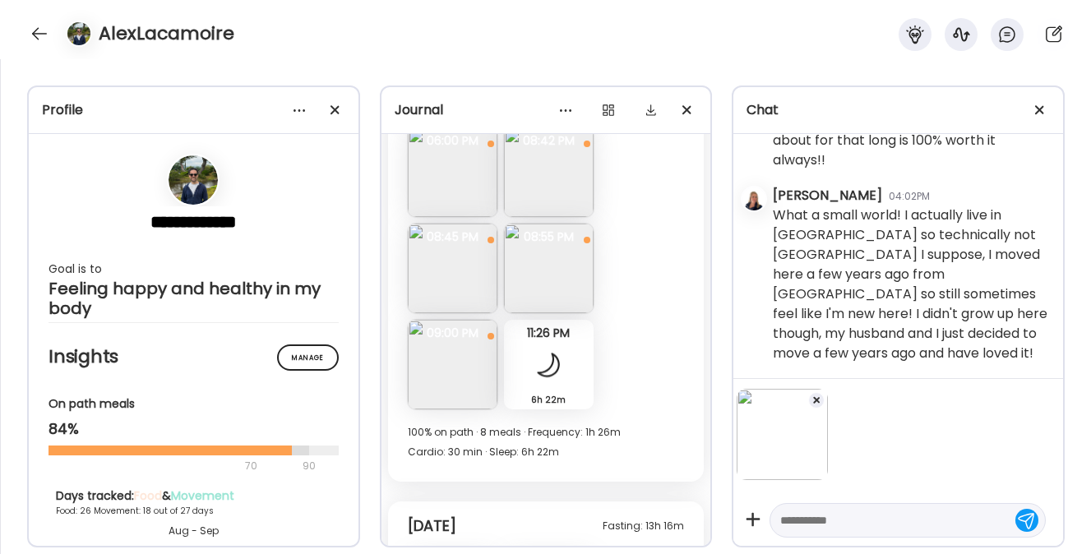
click at [816, 400] on span at bounding box center [816, 400] width 7 height 7
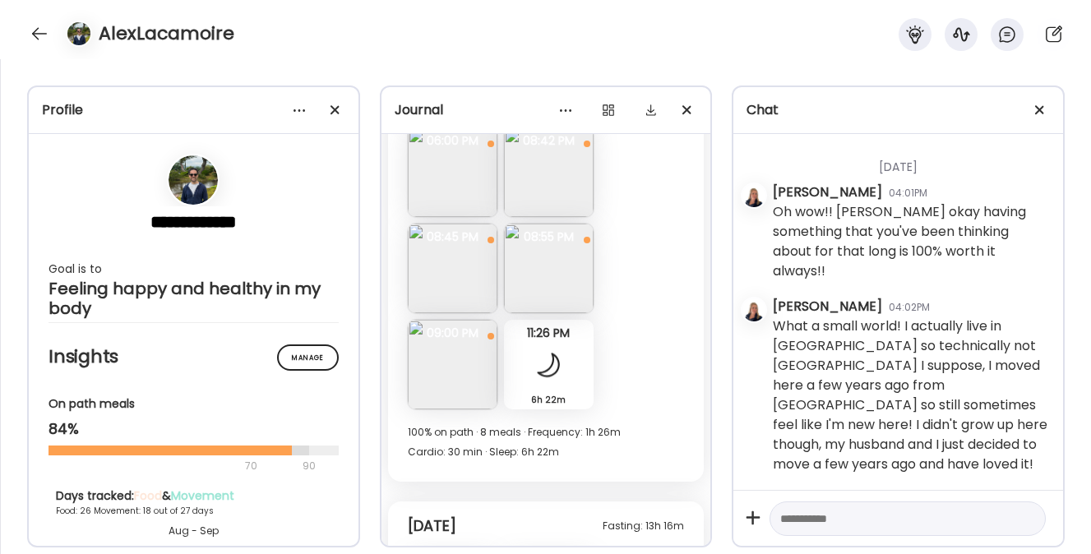
click at [466, 349] on img at bounding box center [453, 365] width 90 height 90
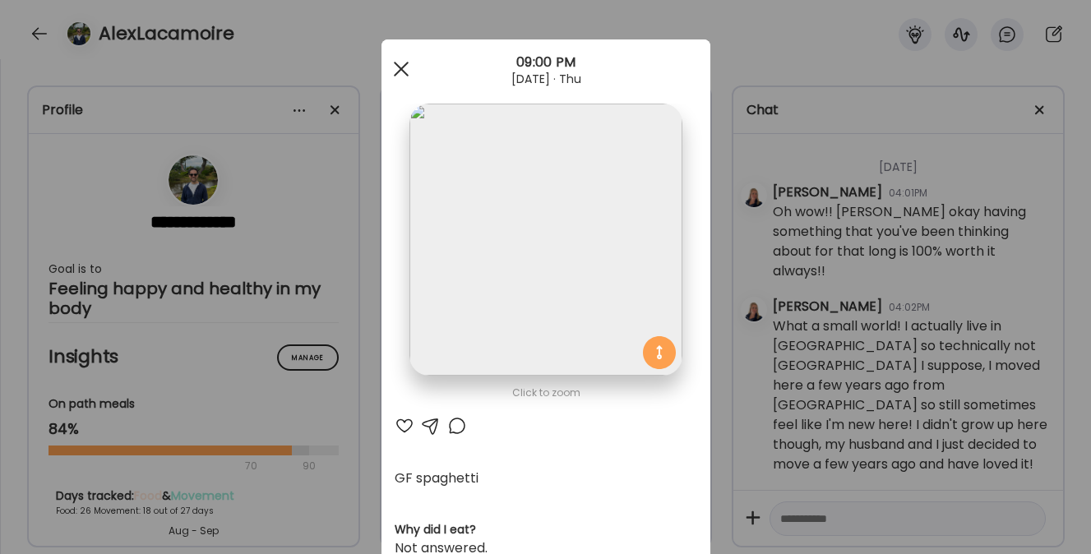
click at [392, 65] on div at bounding box center [401, 69] width 33 height 33
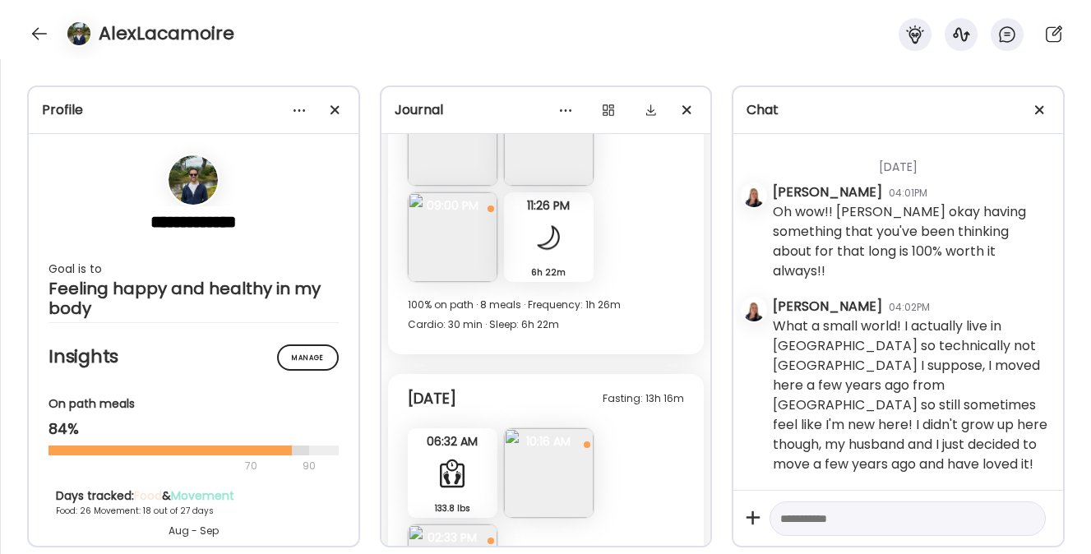
scroll to position [18619, 0]
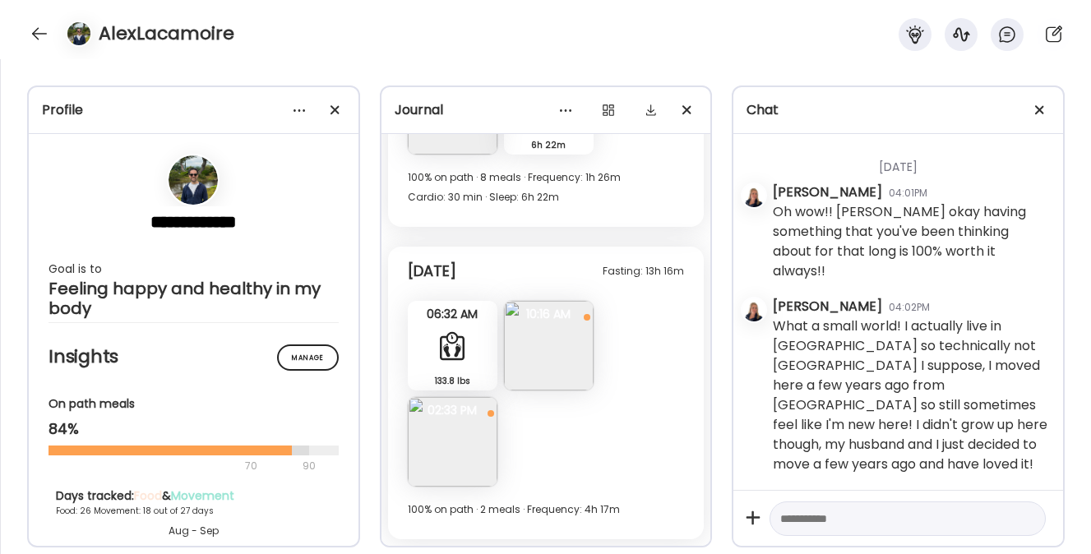
click at [537, 359] on img at bounding box center [549, 346] width 90 height 90
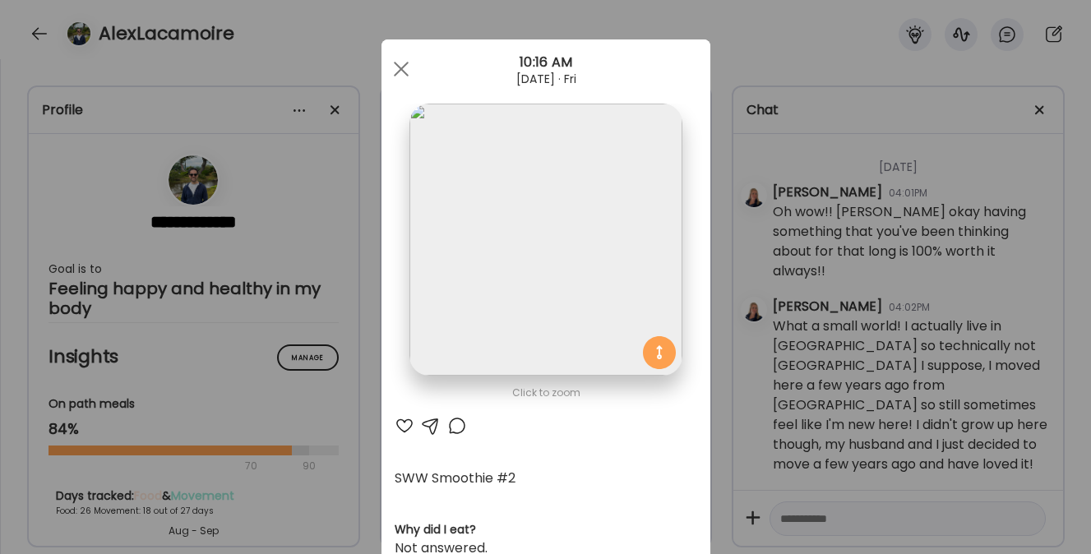
click at [404, 422] on div at bounding box center [404, 426] width 20 height 20
click at [393, 67] on span at bounding box center [400, 69] width 15 height 15
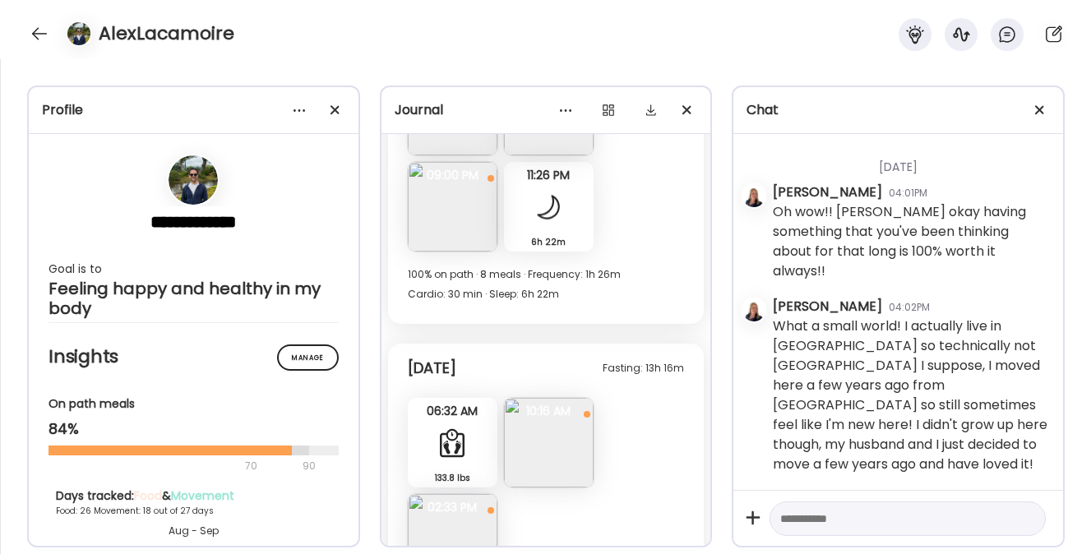
scroll to position [18480, 0]
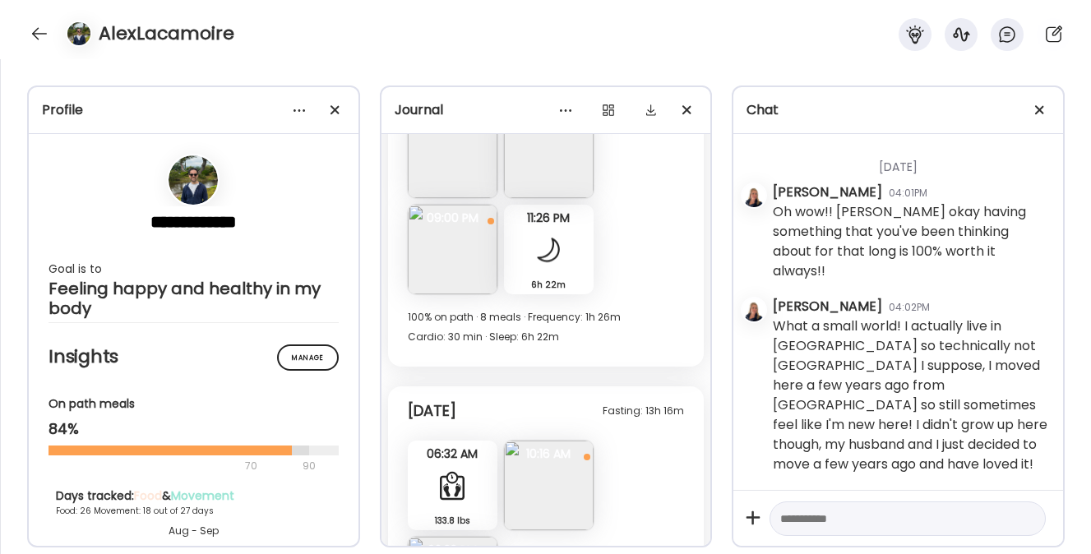
click at [450, 246] on img at bounding box center [453, 250] width 90 height 90
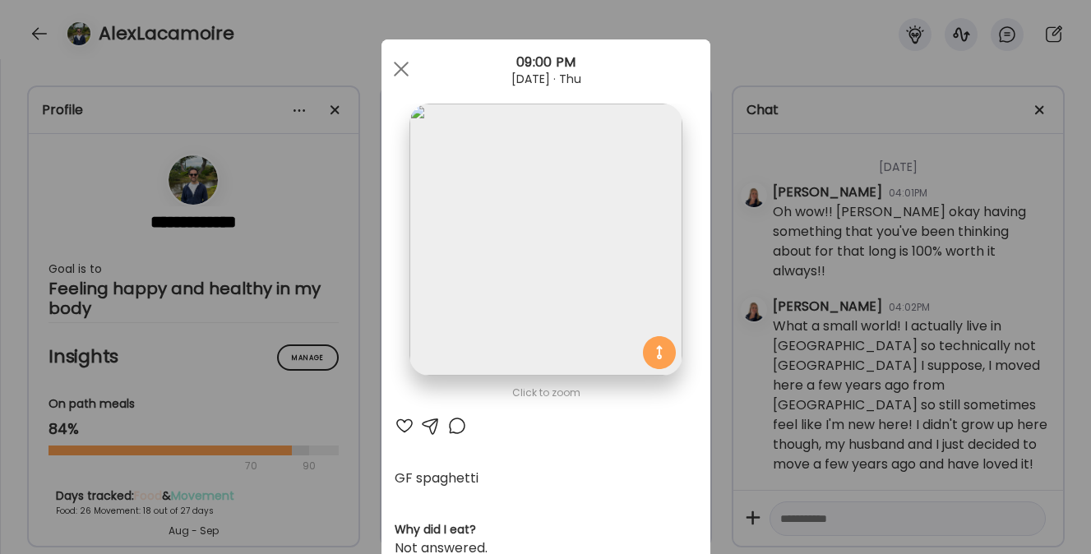
click at [400, 426] on div at bounding box center [404, 426] width 20 height 20
click at [396, 65] on span at bounding box center [400, 69] width 15 height 15
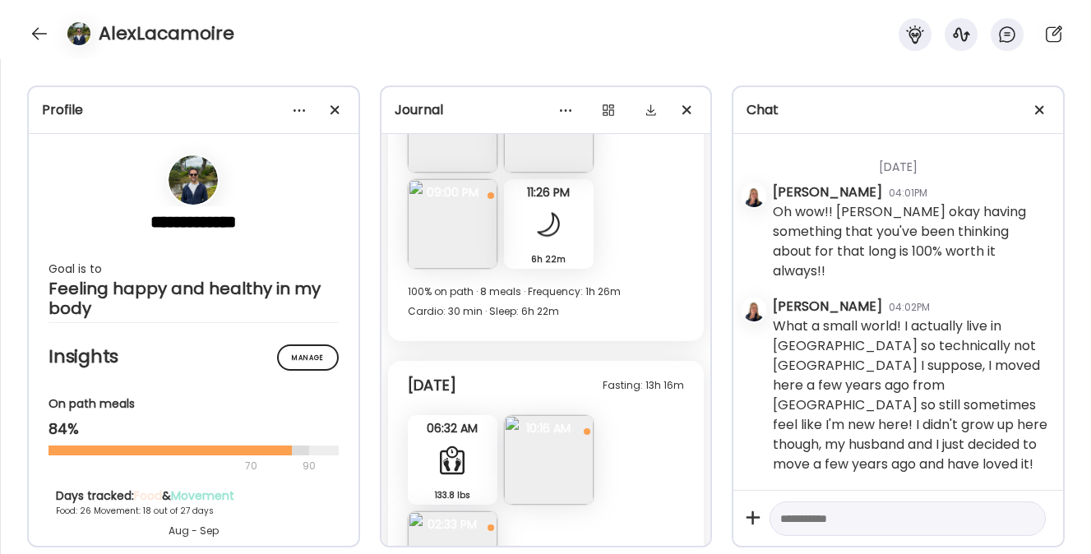
scroll to position [18619, 0]
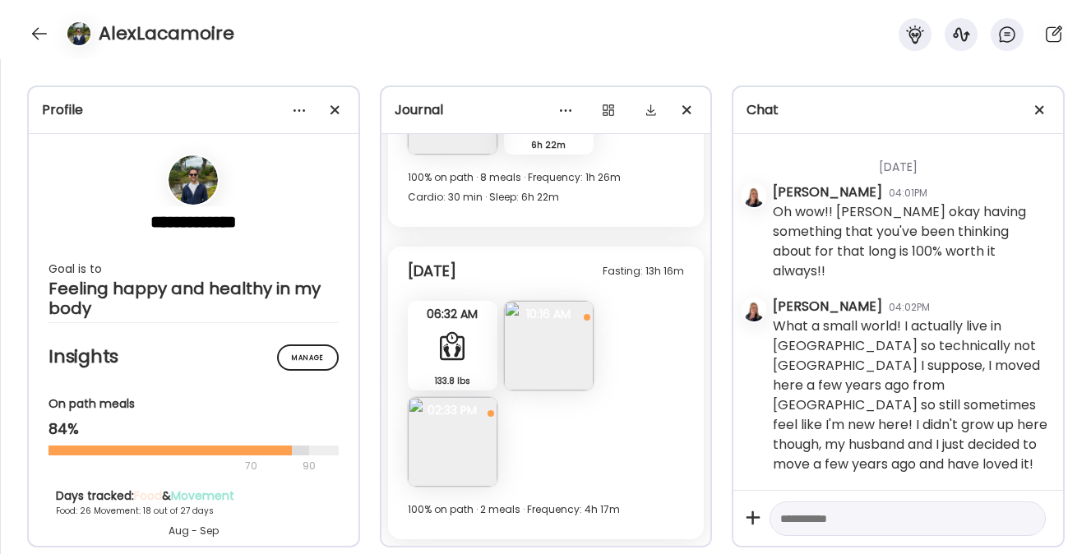
click at [452, 438] on img at bounding box center [453, 442] width 90 height 90
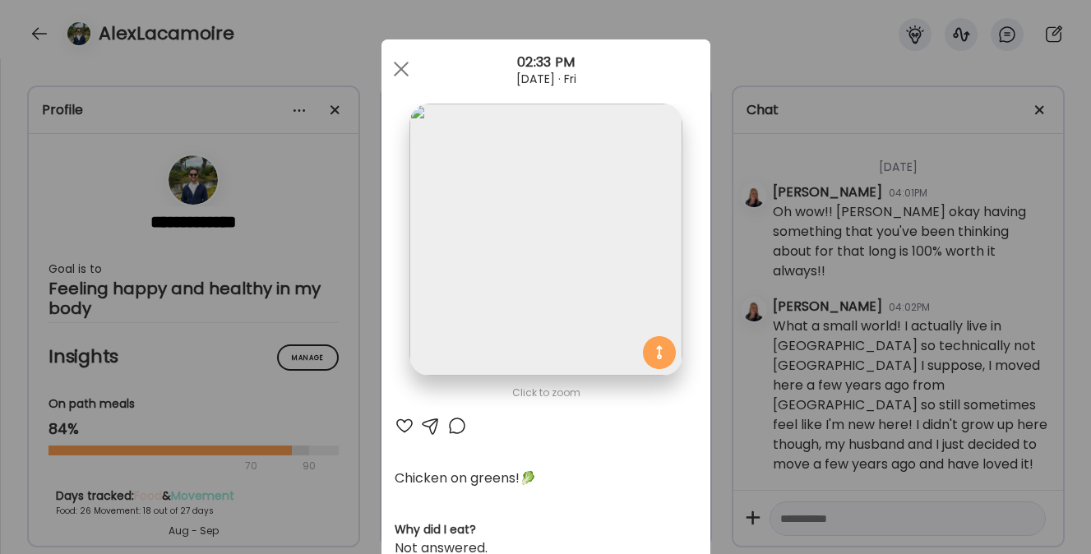
click at [399, 427] on div at bounding box center [404, 426] width 20 height 20
click at [396, 65] on span at bounding box center [400, 69] width 15 height 15
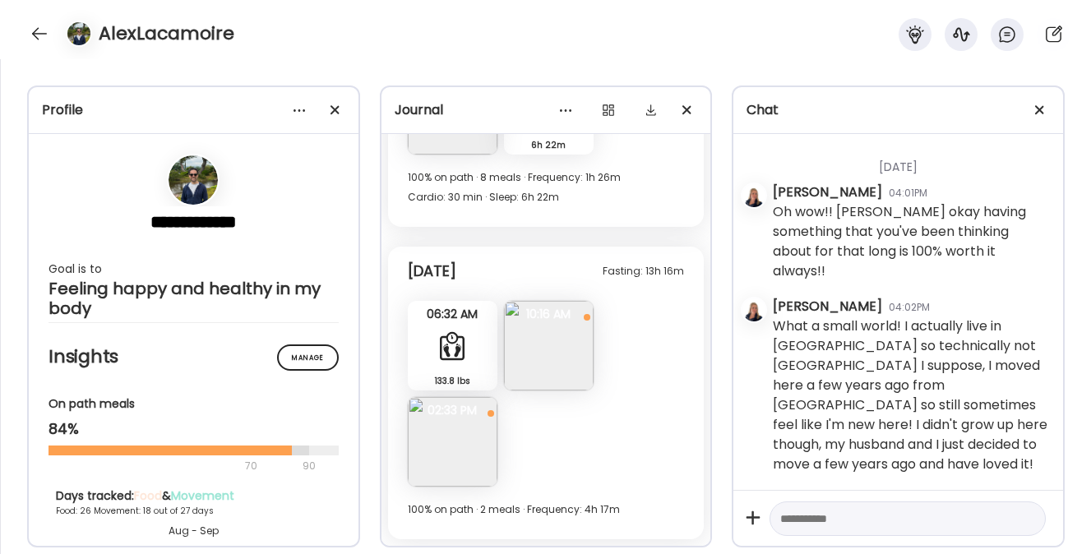
click at [526, 360] on img at bounding box center [549, 346] width 90 height 90
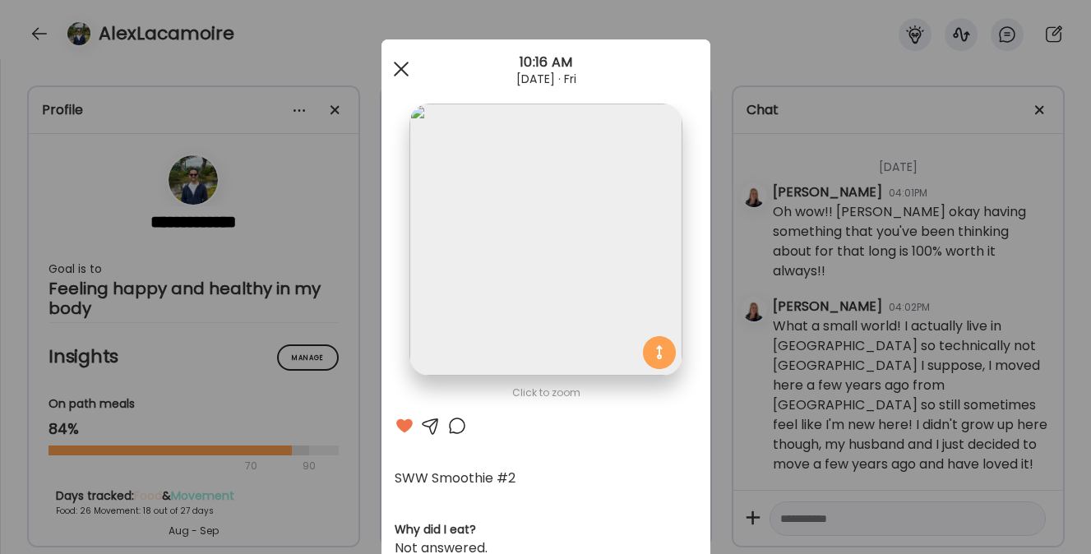
click at [394, 64] on div at bounding box center [401, 69] width 33 height 33
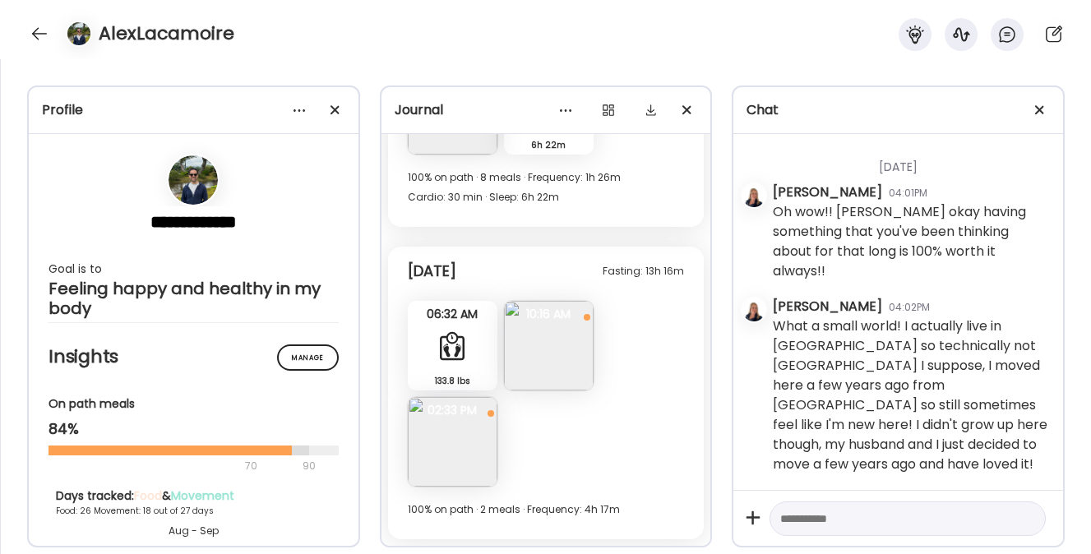
click at [438, 442] on img at bounding box center [453, 442] width 90 height 90
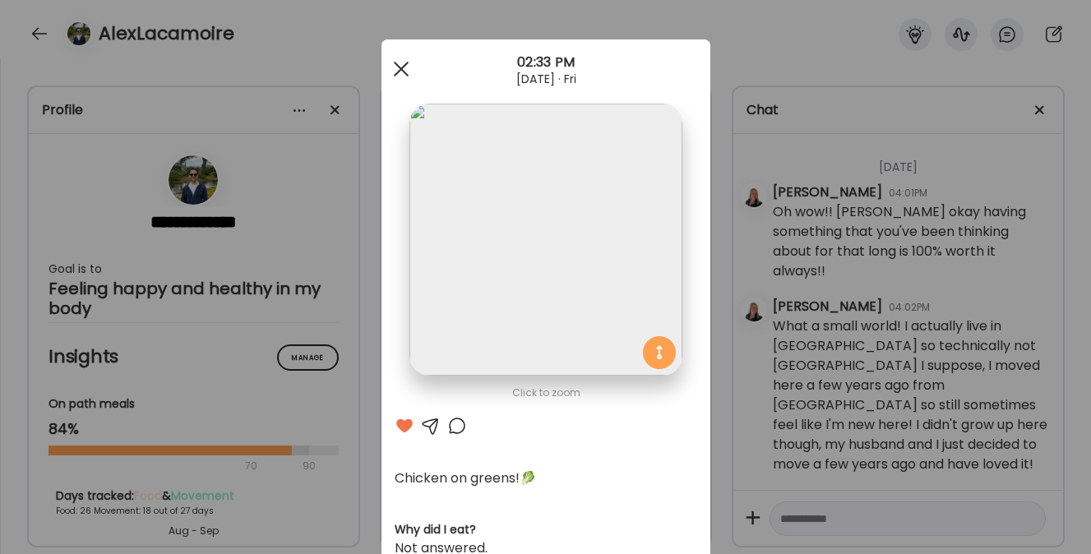
click at [386, 67] on div at bounding box center [401, 69] width 33 height 33
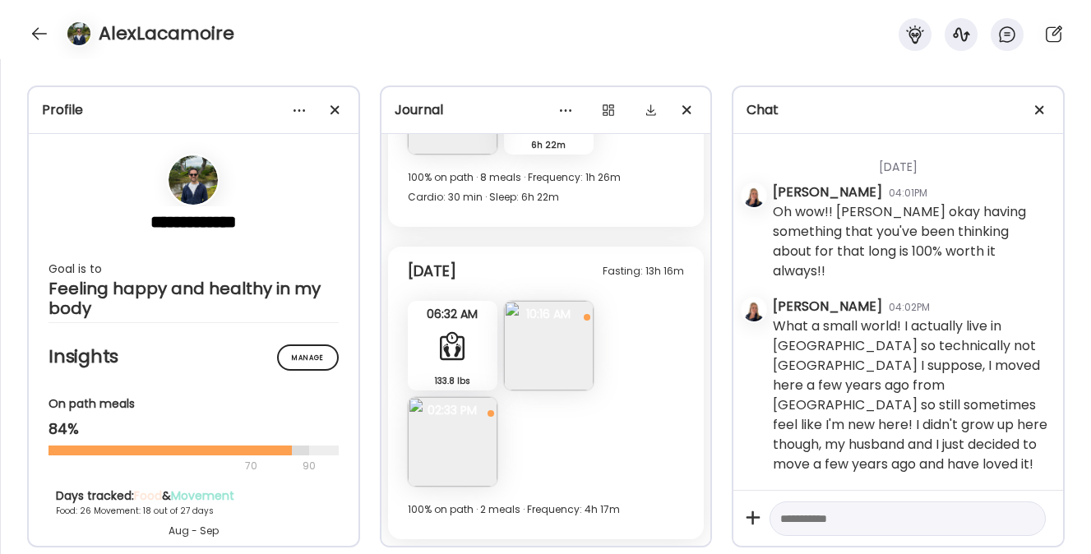
scroll to position [253390, 0]
click at [813, 507] on div at bounding box center [907, 518] width 276 height 35
click at [798, 515] on textarea at bounding box center [892, 519] width 225 height 20
type textarea "*"
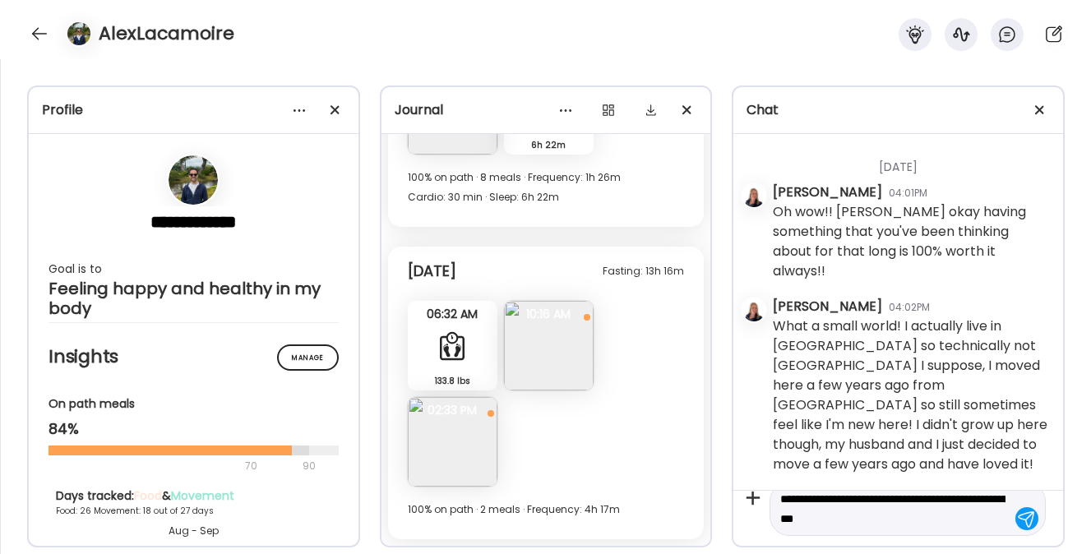
type textarea "**********"
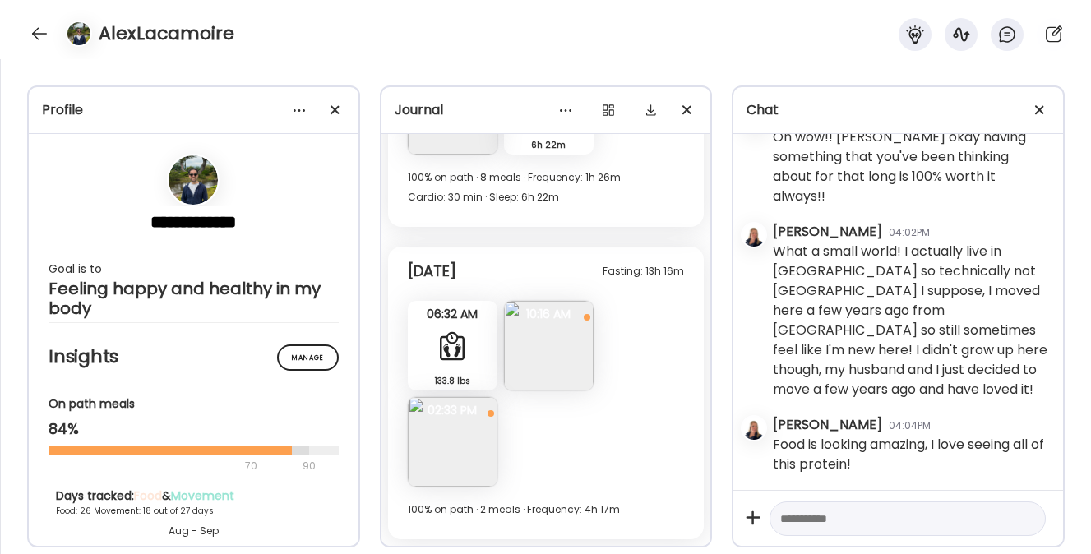
scroll to position [253465, 0]
click at [791, 519] on textarea at bounding box center [892, 519] width 225 height 20
click at [915, 516] on textarea "**********" at bounding box center [892, 479] width 225 height 99
click at [919, 516] on textarea "**********" at bounding box center [892, 479] width 225 height 99
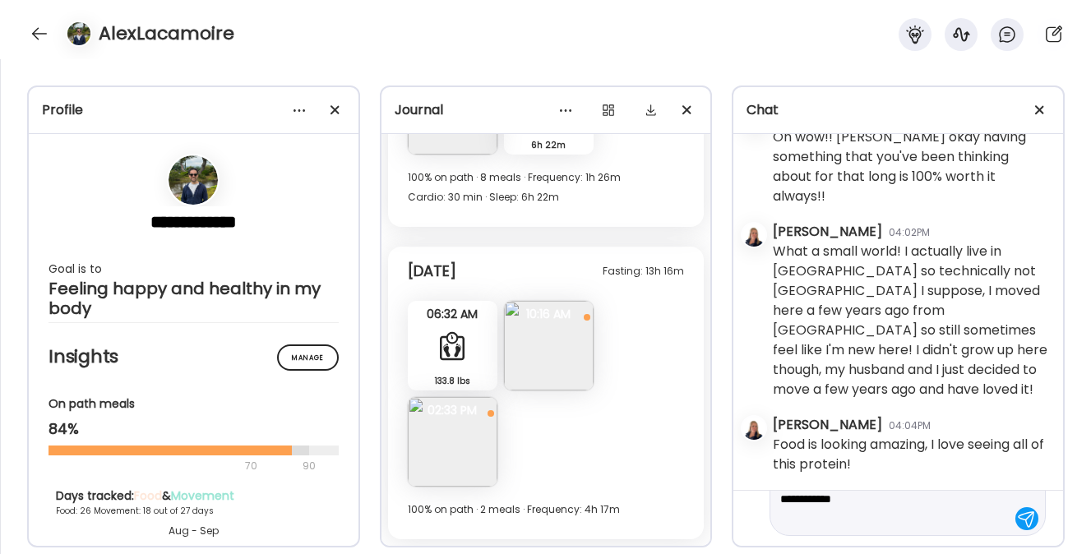
scroll to position [98, 0]
drag, startPoint x: 877, startPoint y: 514, endPoint x: 894, endPoint y: 499, distance: 23.3
click at [894, 499] on textarea "**********" at bounding box center [892, 469] width 225 height 118
type textarea "**********"
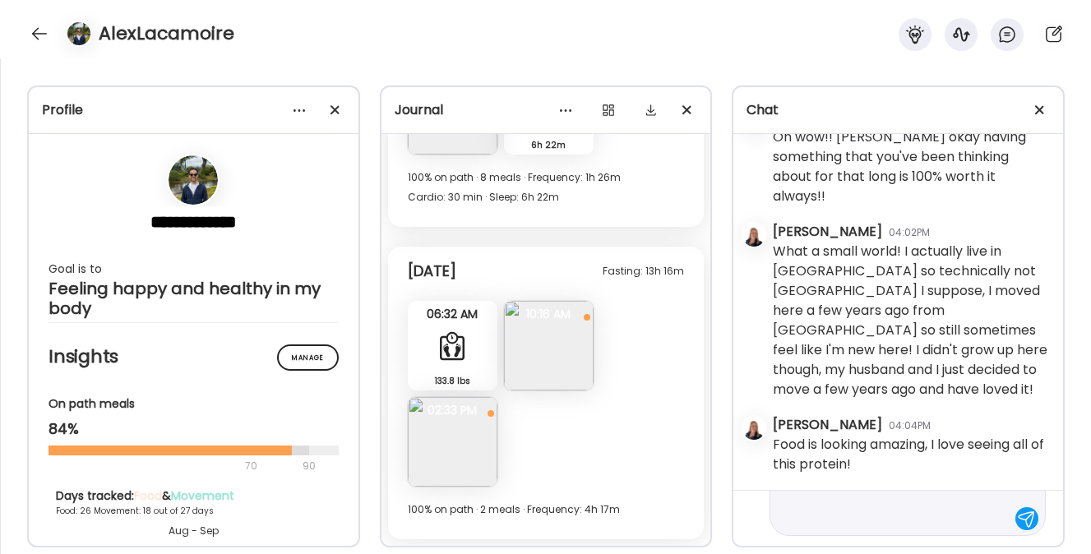
scroll to position [0, 0]
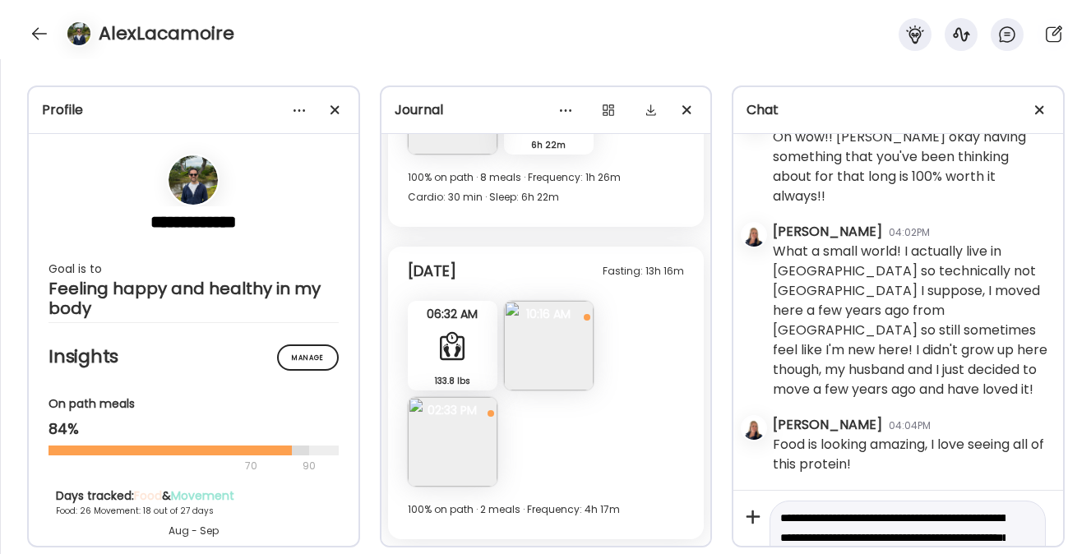
drag, startPoint x: 902, startPoint y: 513, endPoint x: 762, endPoint y: 422, distance: 166.4
click at [762, 422] on div "[DATE] - [DATE] [PERSON_NAME] 03:05PM Hi [PERSON_NAME]!! Excited to get started…" at bounding box center [898, 363] width 330 height 459
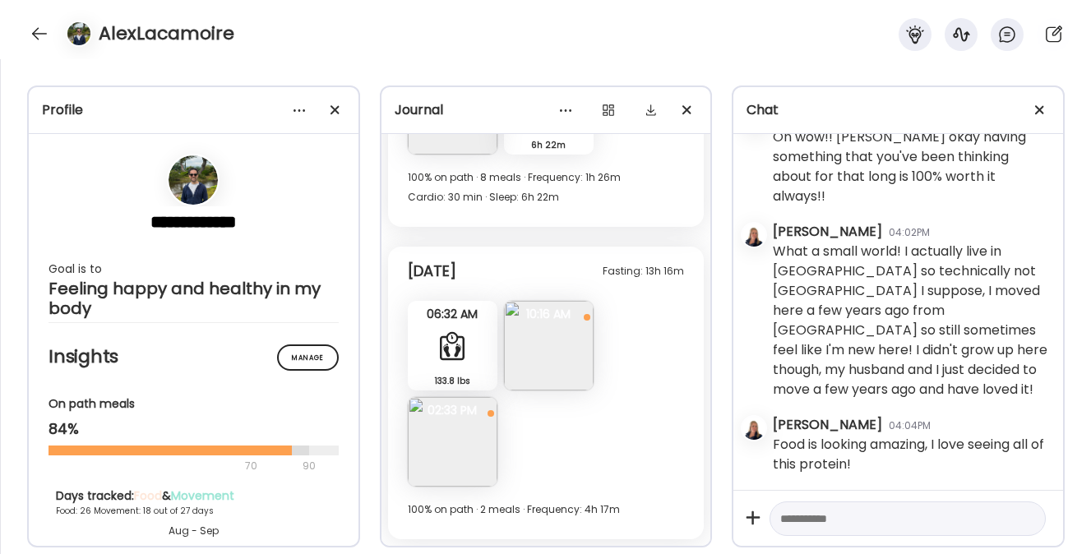
paste textarea "**********"
type textarea "**********"
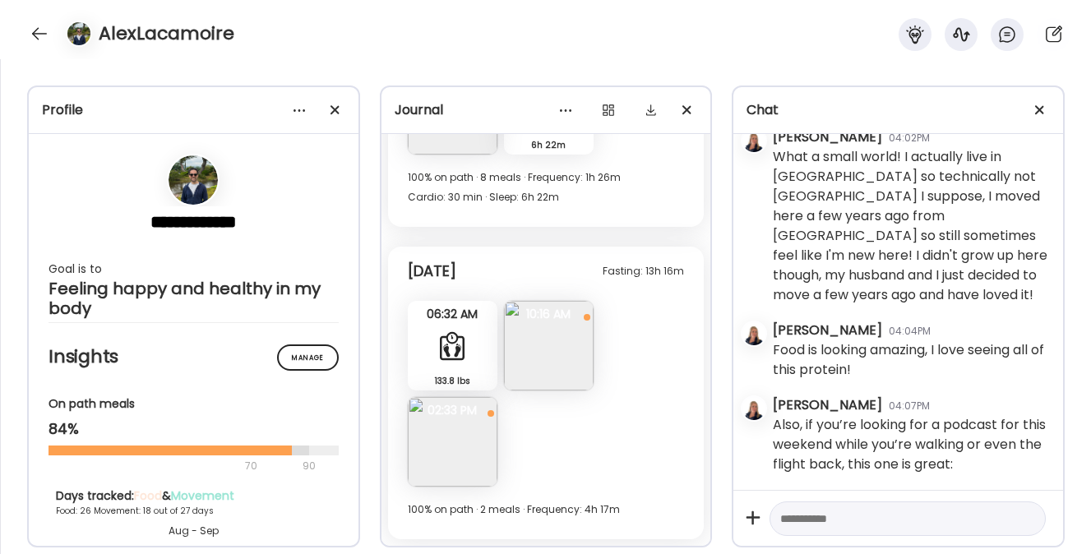
scroll to position [253560, 0]
click at [798, 519] on textarea at bounding box center [892, 519] width 225 height 20
paste textarea "**********"
type textarea "**********"
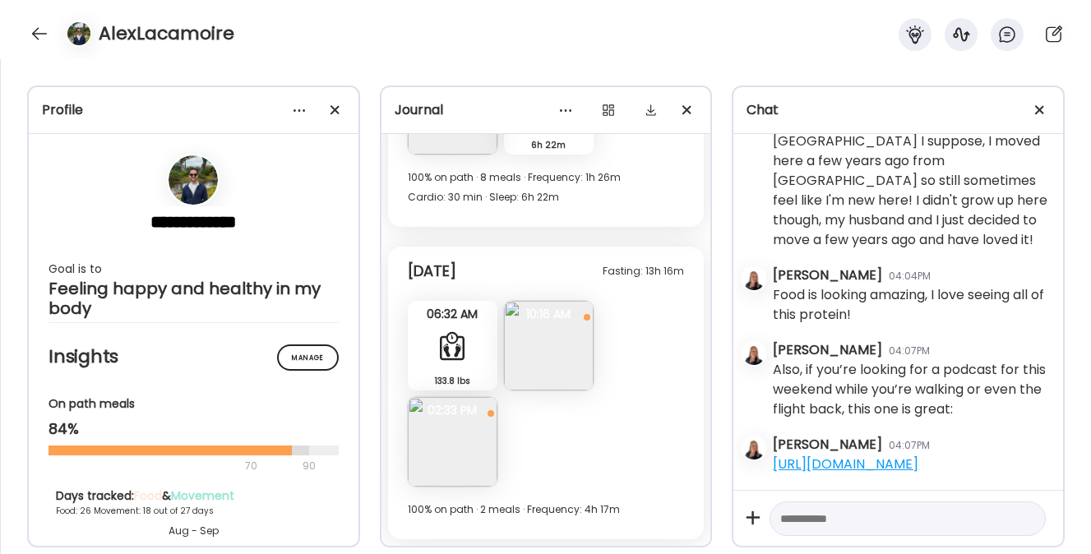
scroll to position [253635, 0]
click at [41, 26] on div at bounding box center [39, 34] width 26 height 26
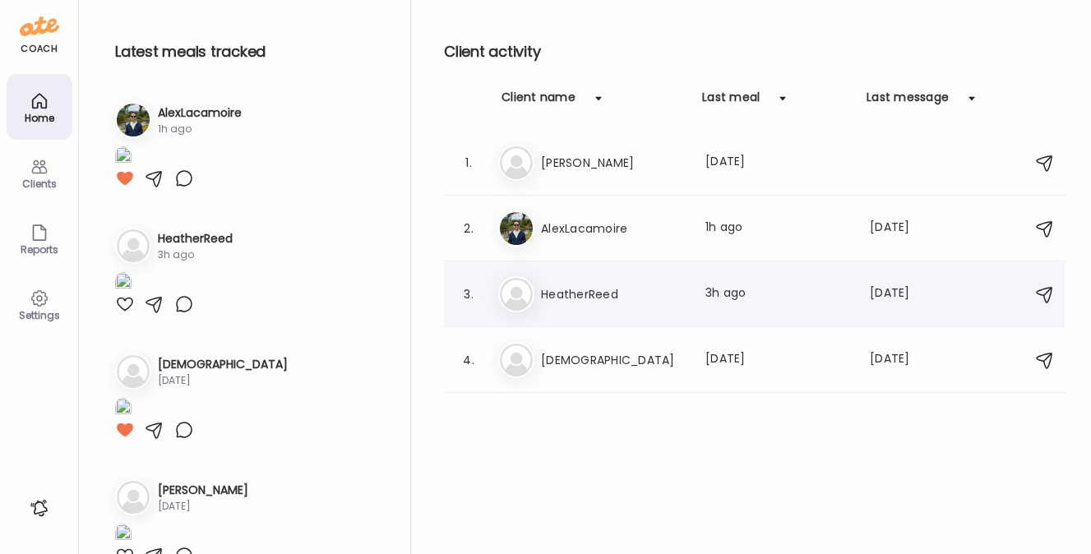
click at [738, 298] on div "Last meal: 3h ago" at bounding box center [777, 294] width 145 height 20
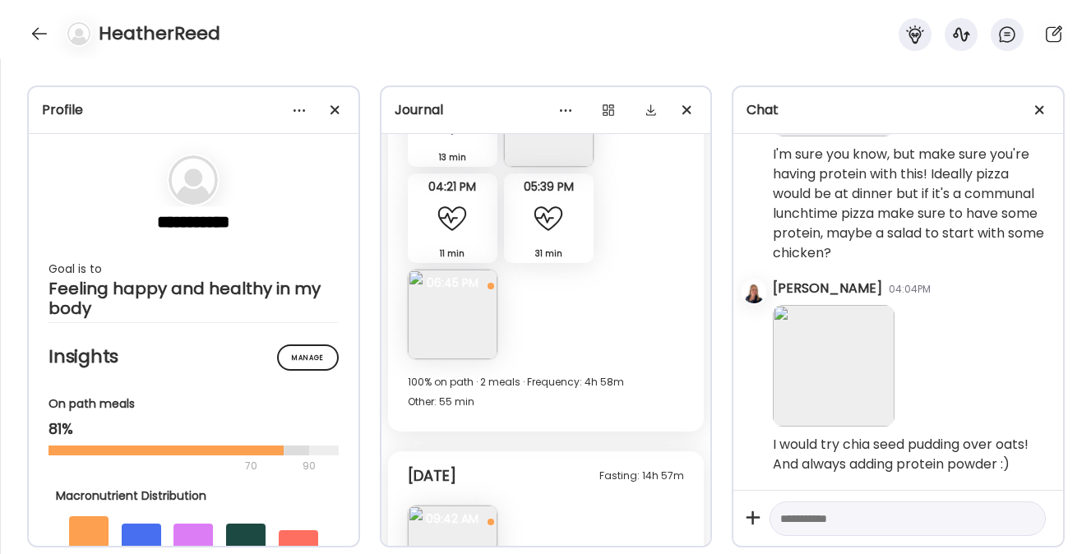
scroll to position [14726, 0]
click at [431, 319] on img at bounding box center [453, 313] width 90 height 90
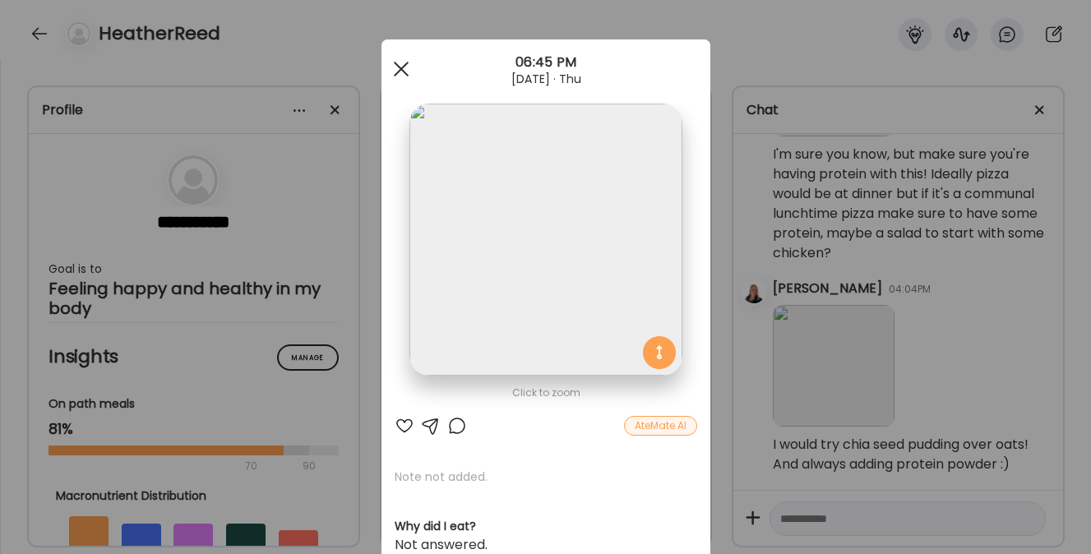
click at [395, 64] on div at bounding box center [401, 69] width 33 height 33
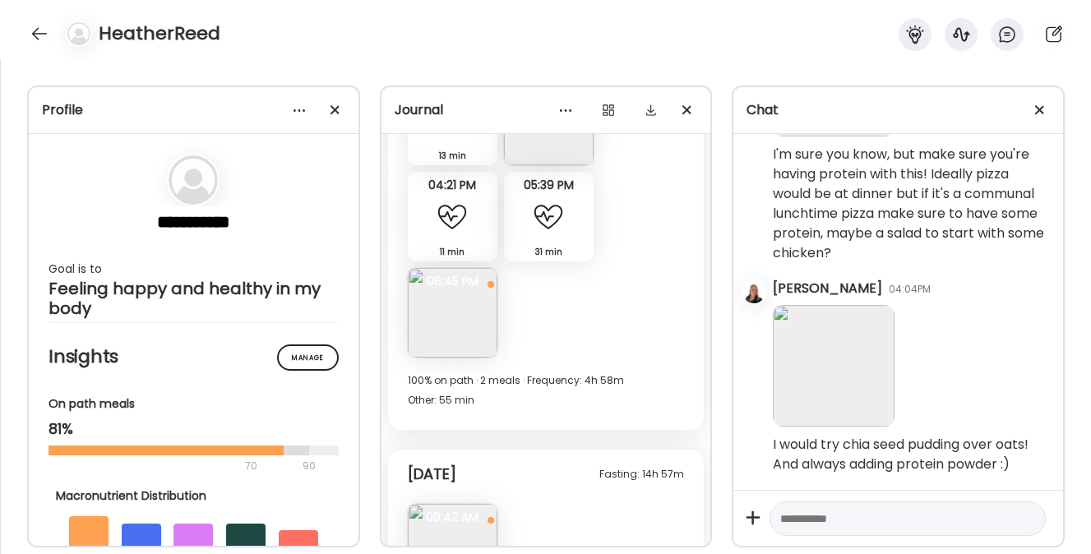
scroll to position [14499, 0]
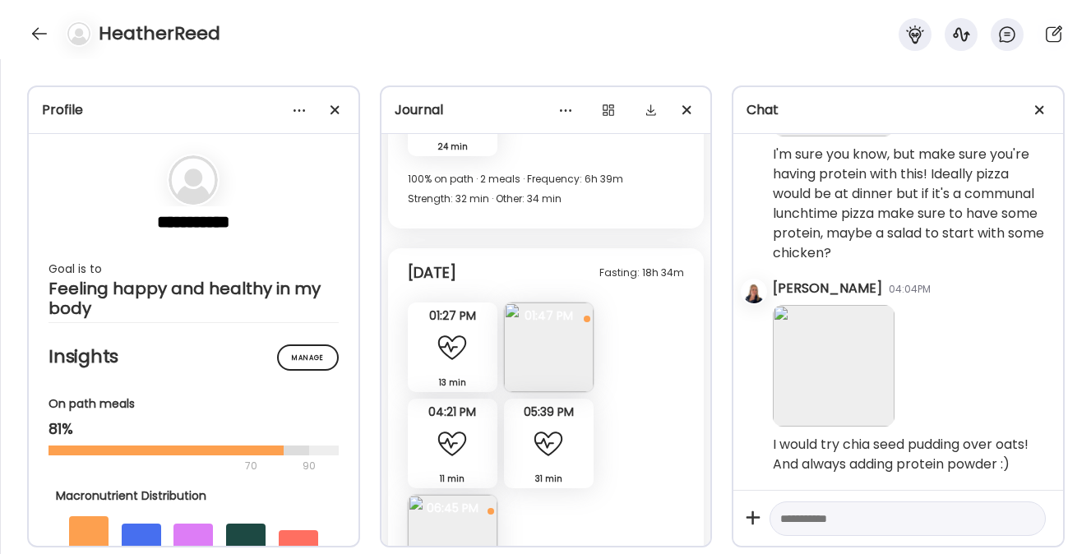
click at [551, 358] on img at bounding box center [549, 347] width 90 height 90
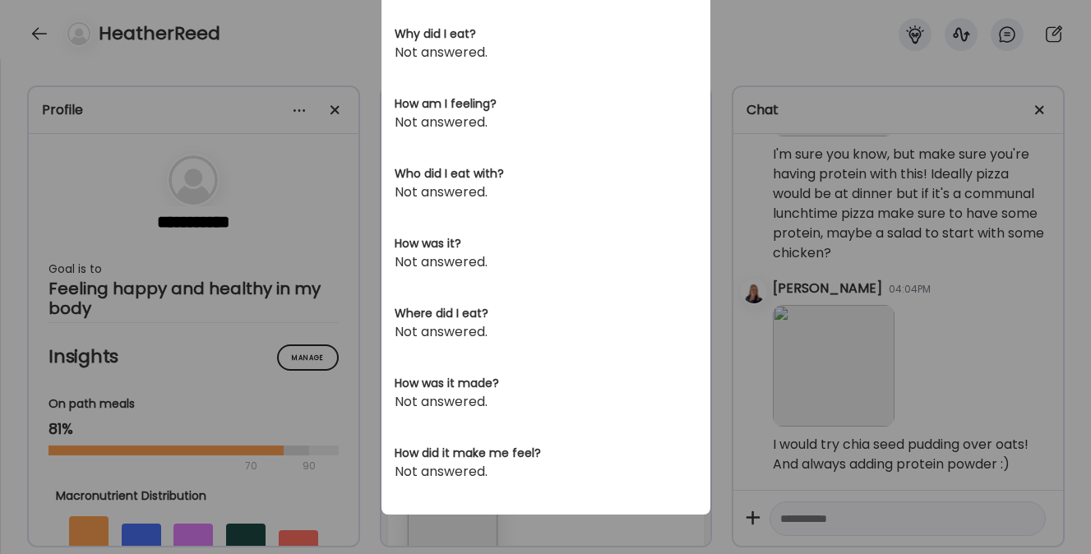
scroll to position [0, 0]
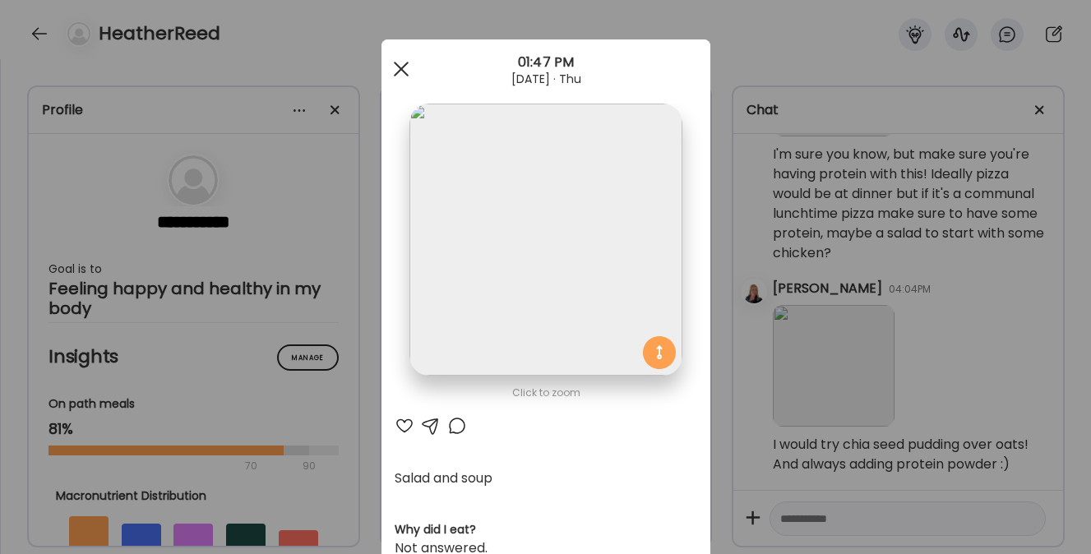
click at [393, 71] on span at bounding box center [400, 69] width 15 height 15
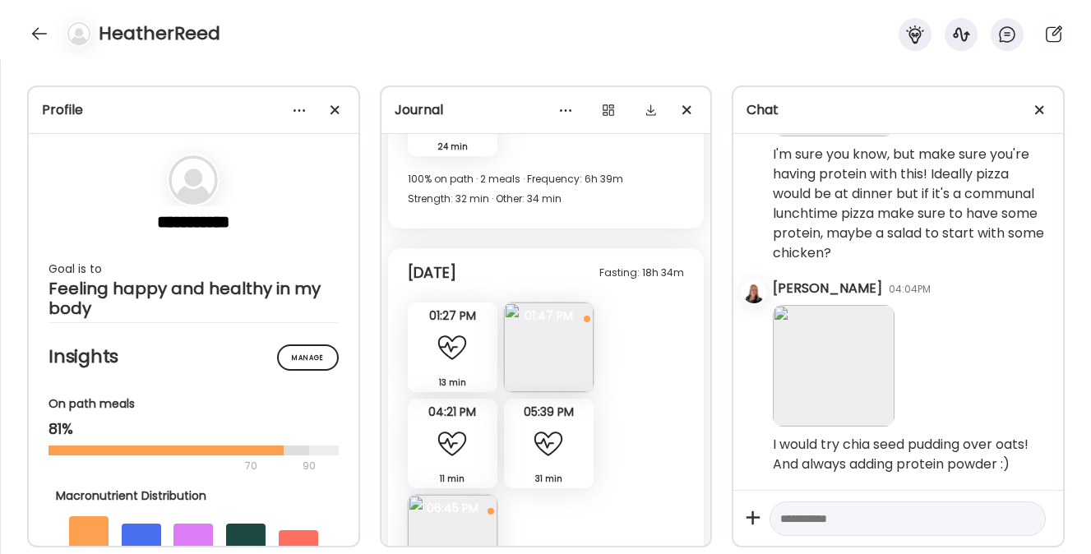
scroll to position [14852, 0]
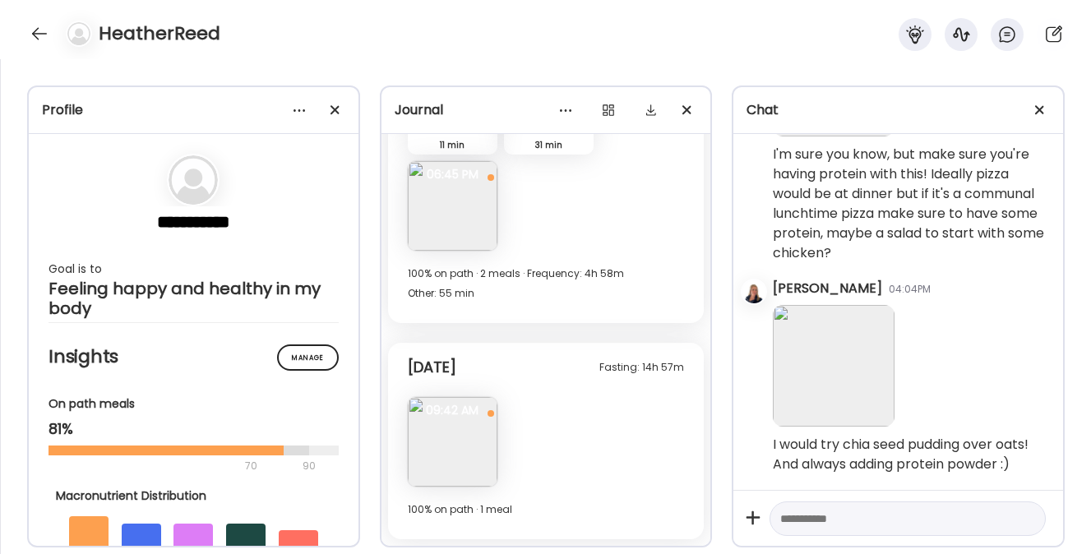
click at [842, 519] on textarea at bounding box center [892, 519] width 225 height 20
type textarea "**********"
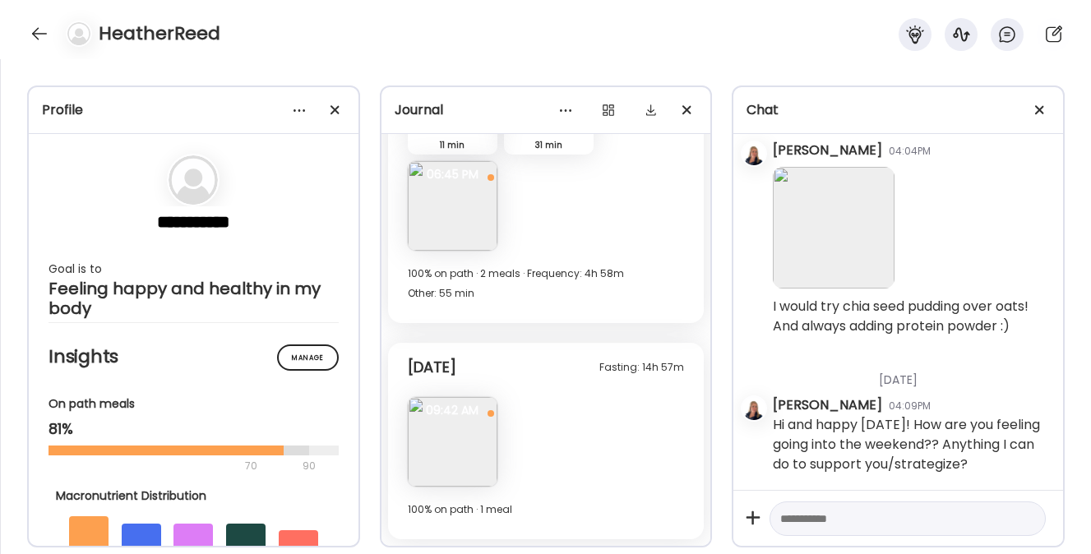
scroll to position [116751, 0]
click at [814, 517] on textarea at bounding box center [892, 519] width 225 height 20
paste textarea "**********"
type textarea "**********"
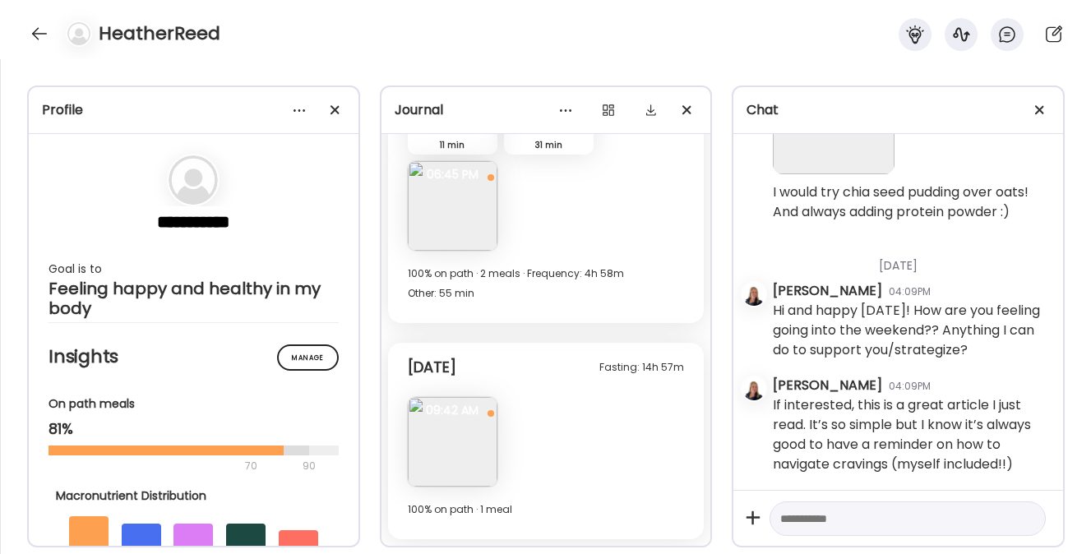
scroll to position [116866, 0]
click at [822, 513] on textarea at bounding box center [892, 519] width 225 height 20
paste textarea "**********"
type textarea "**********"
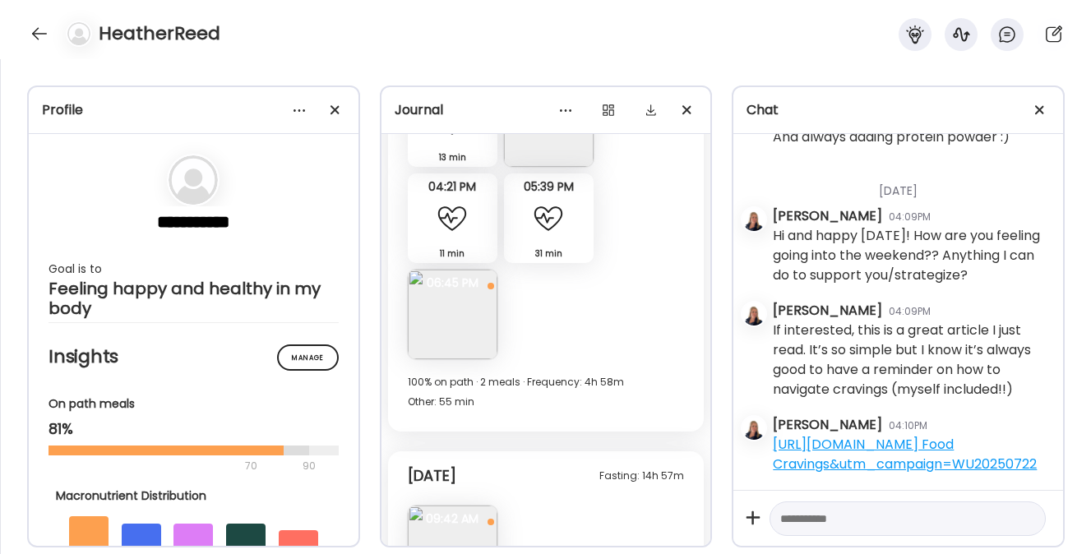
scroll to position [14852, 0]
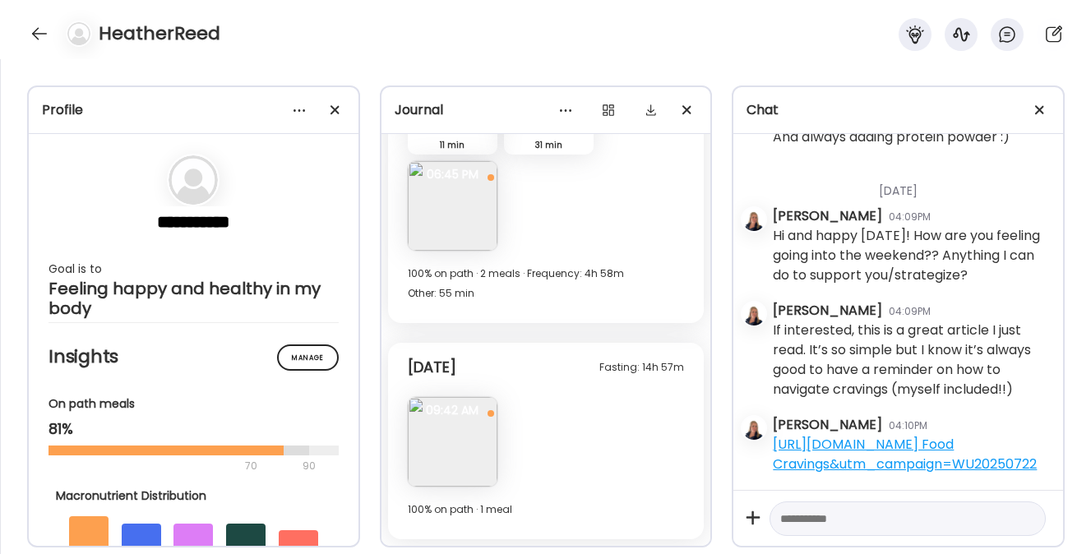
click at [434, 432] on img at bounding box center [453, 442] width 90 height 90
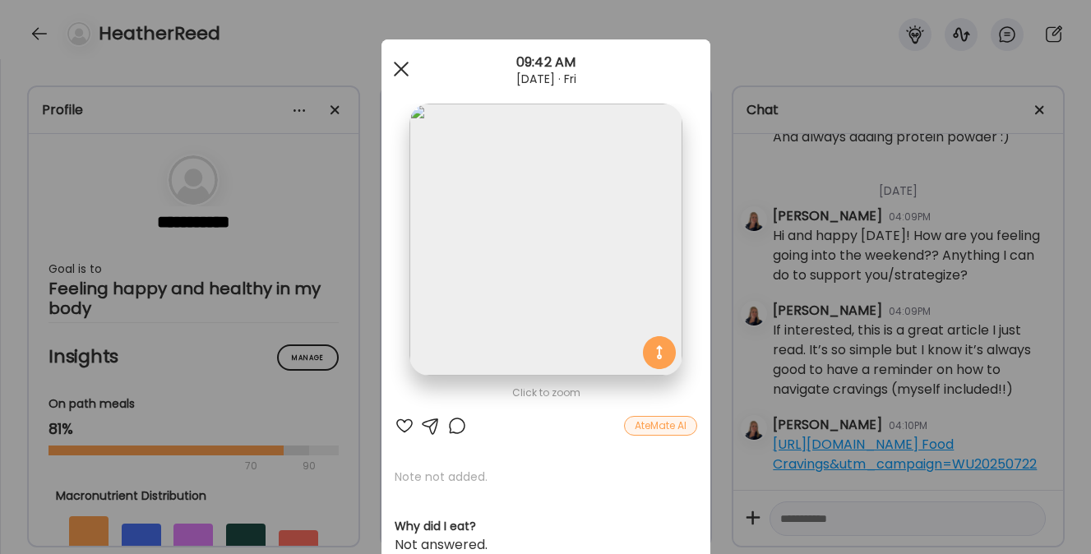
click at [392, 61] on div at bounding box center [401, 69] width 33 height 33
